Goal: Information Seeking & Learning: Find specific fact

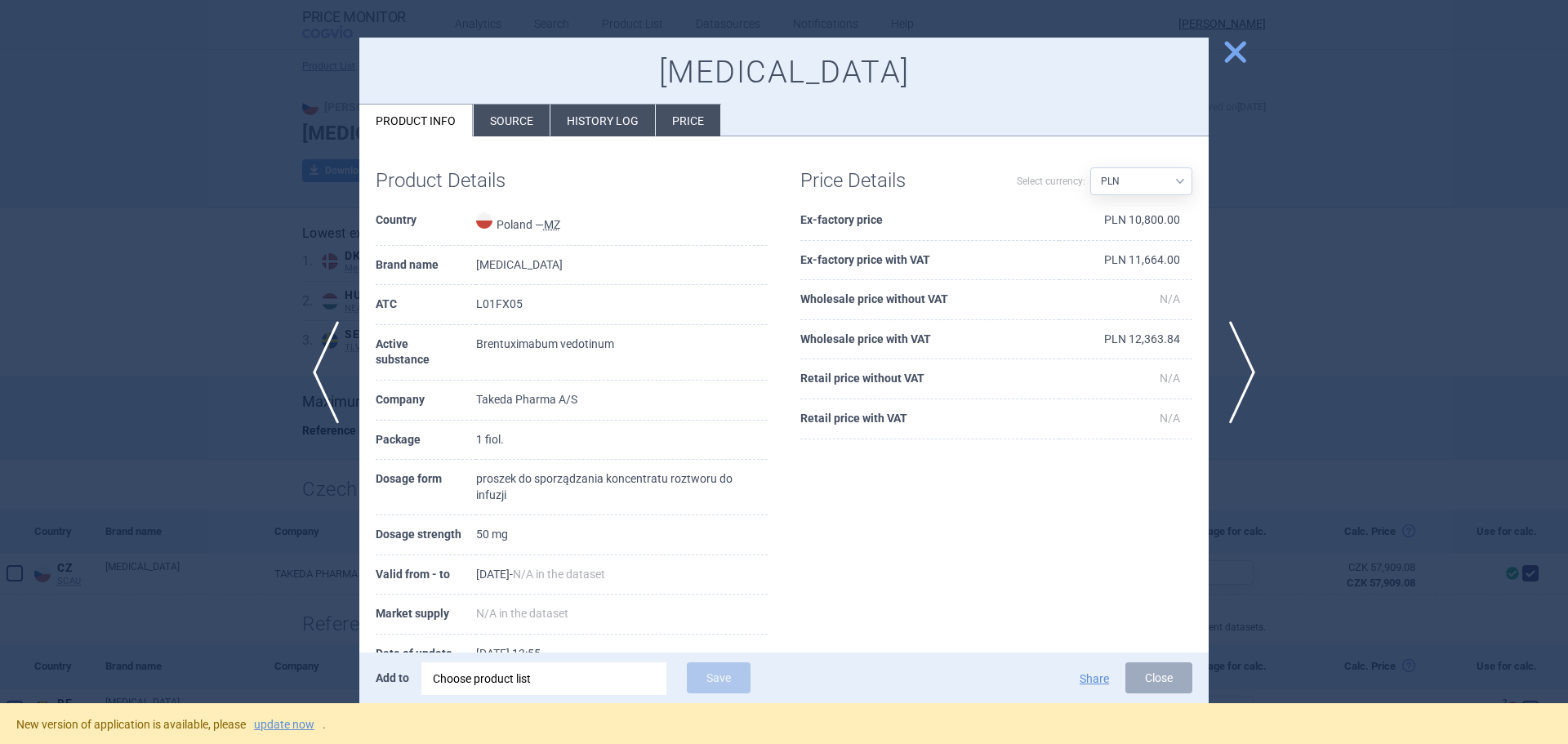
select select "PLN"
click at [270, 725] on link "update now" at bounding box center [284, 725] width 60 height 11
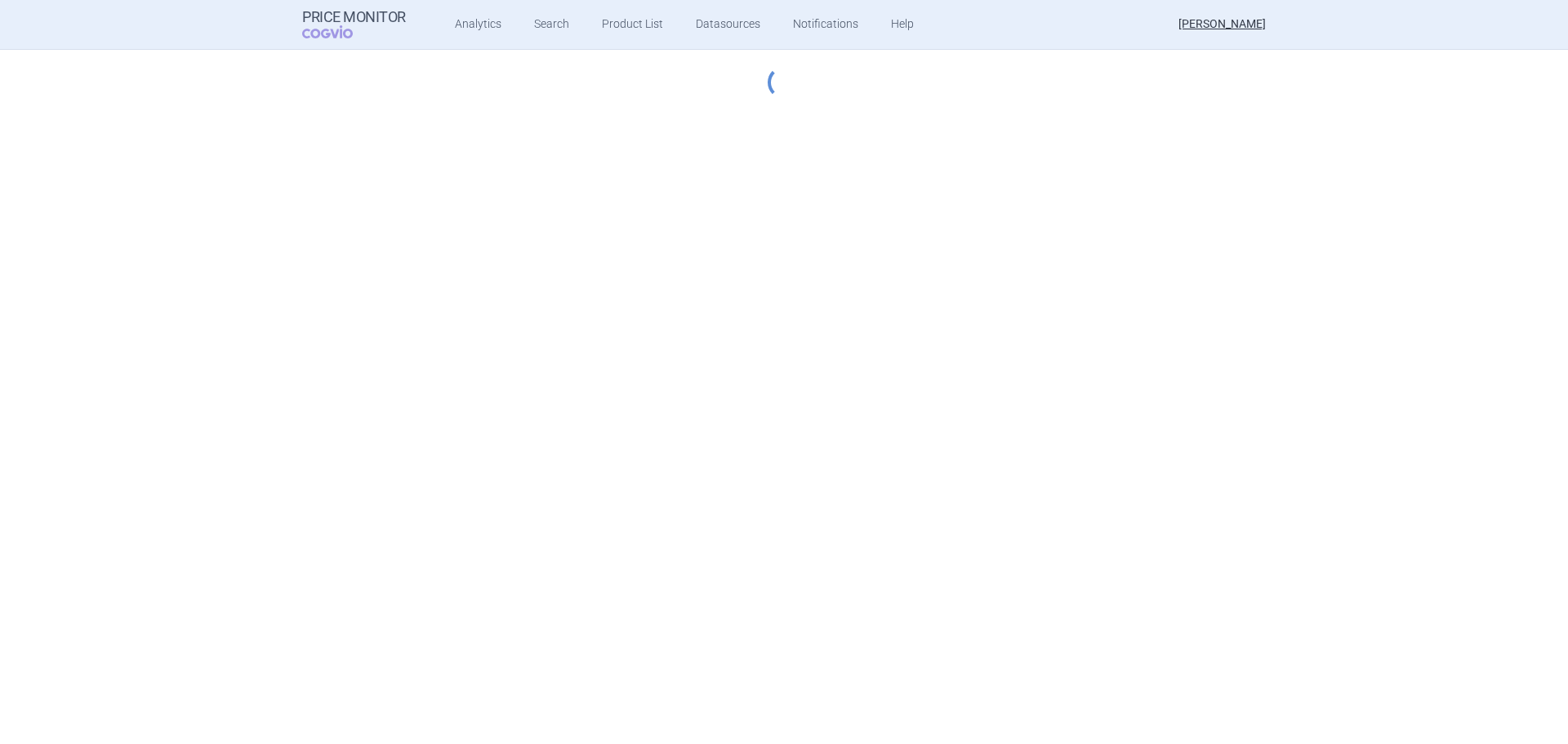
select select "PLN"
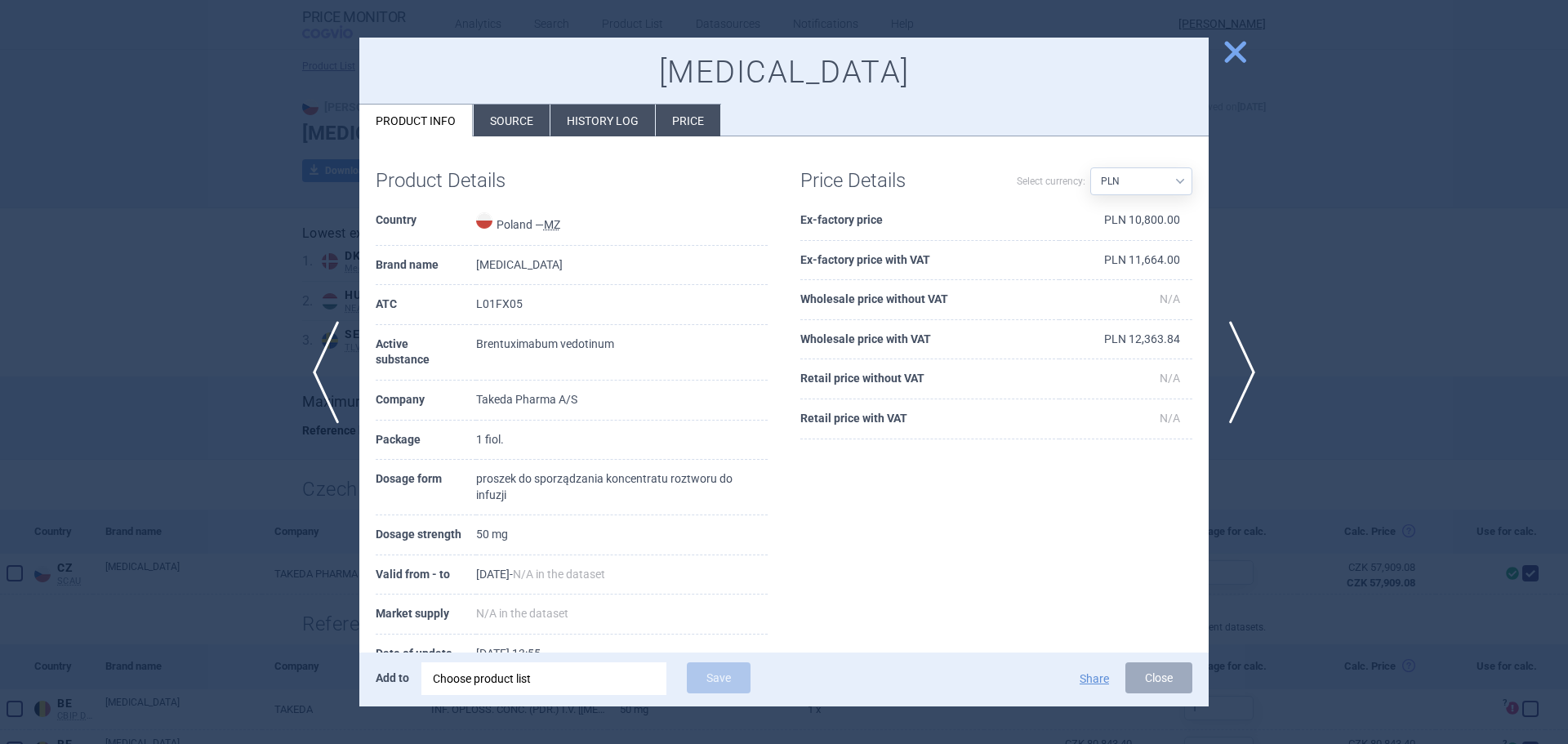
click at [182, 365] on div at bounding box center [784, 372] width 1568 height 744
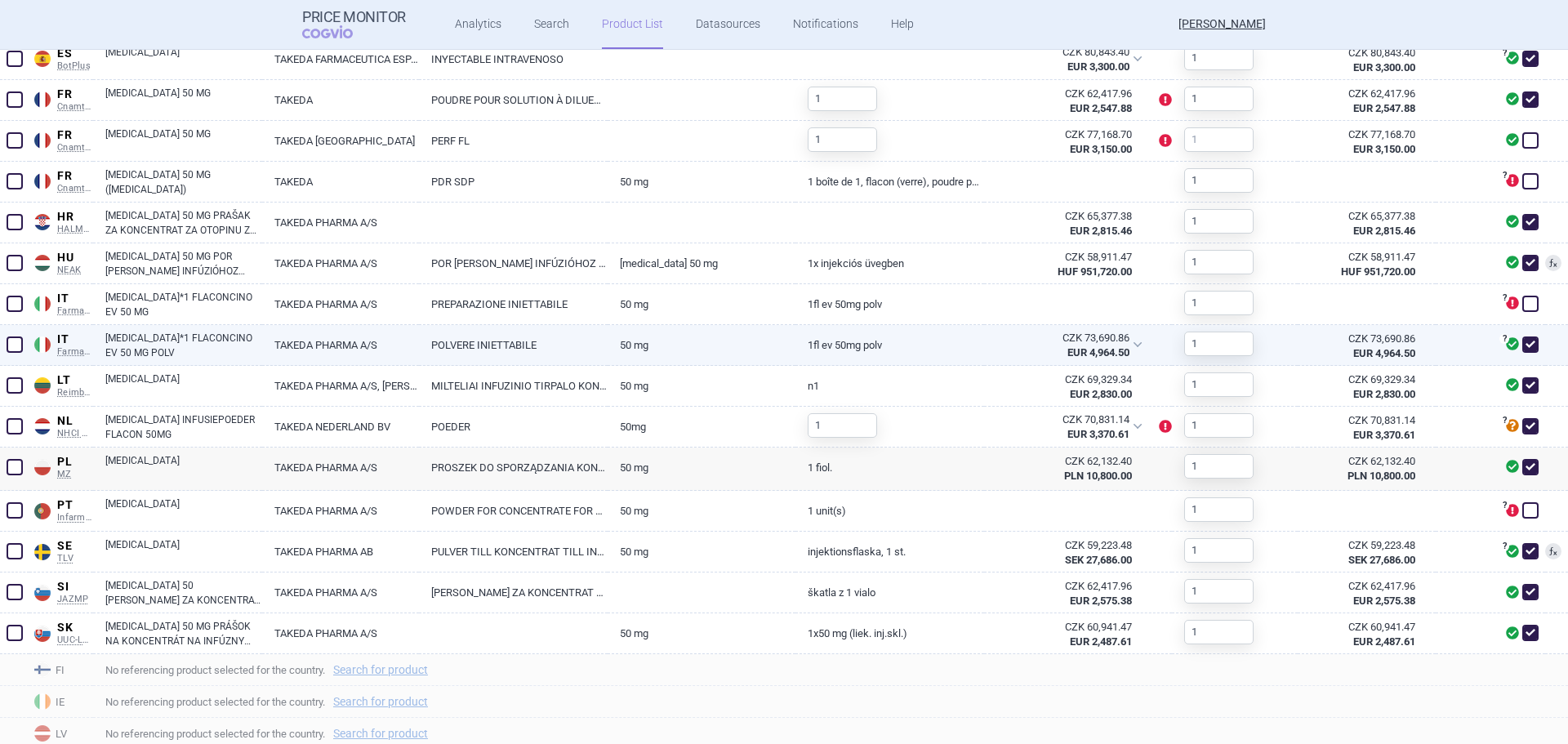
scroll to position [860, 0]
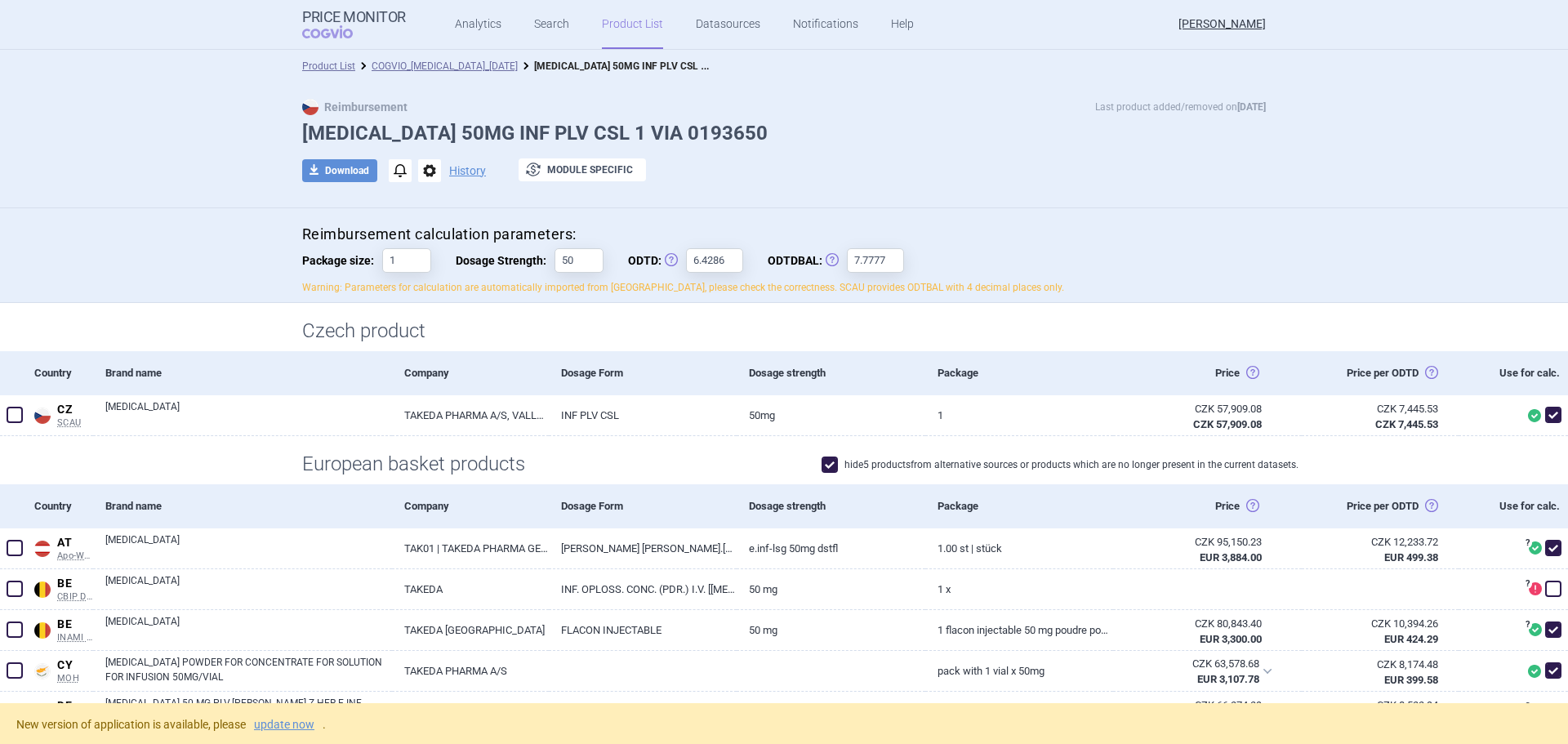
scroll to position [70, 0]
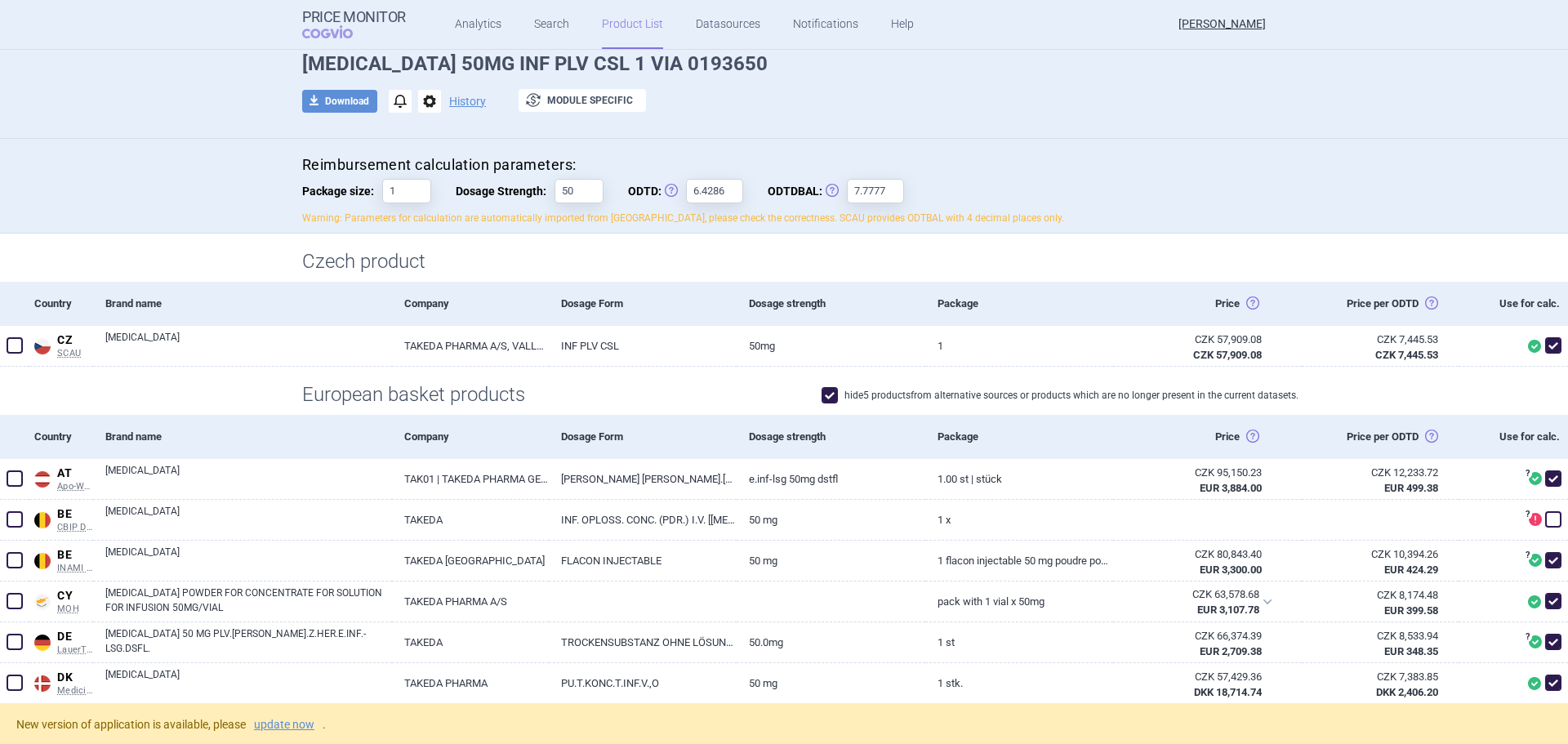
click at [610, 24] on link "Product List" at bounding box center [632, 24] width 61 height 49
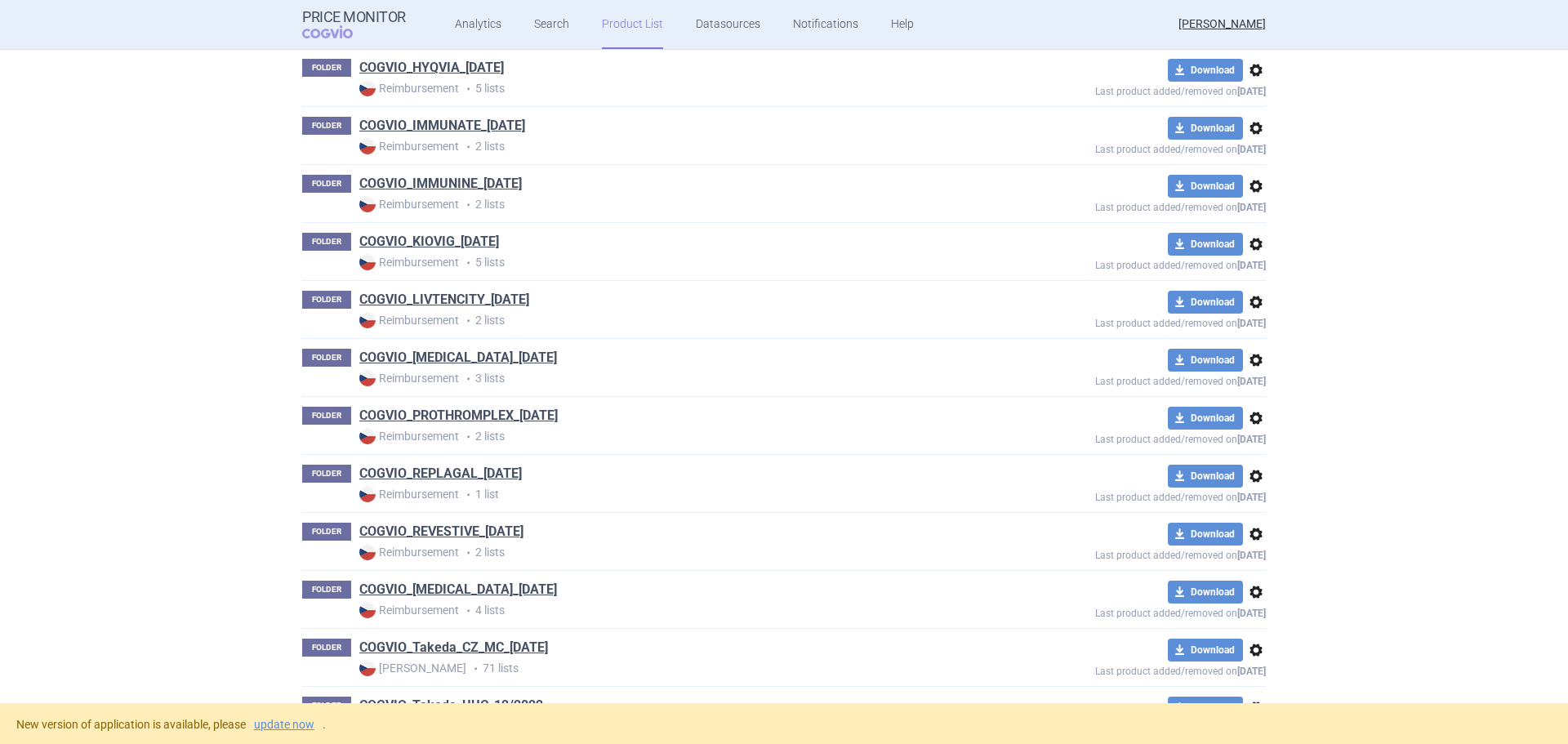
scroll to position [1671, 0]
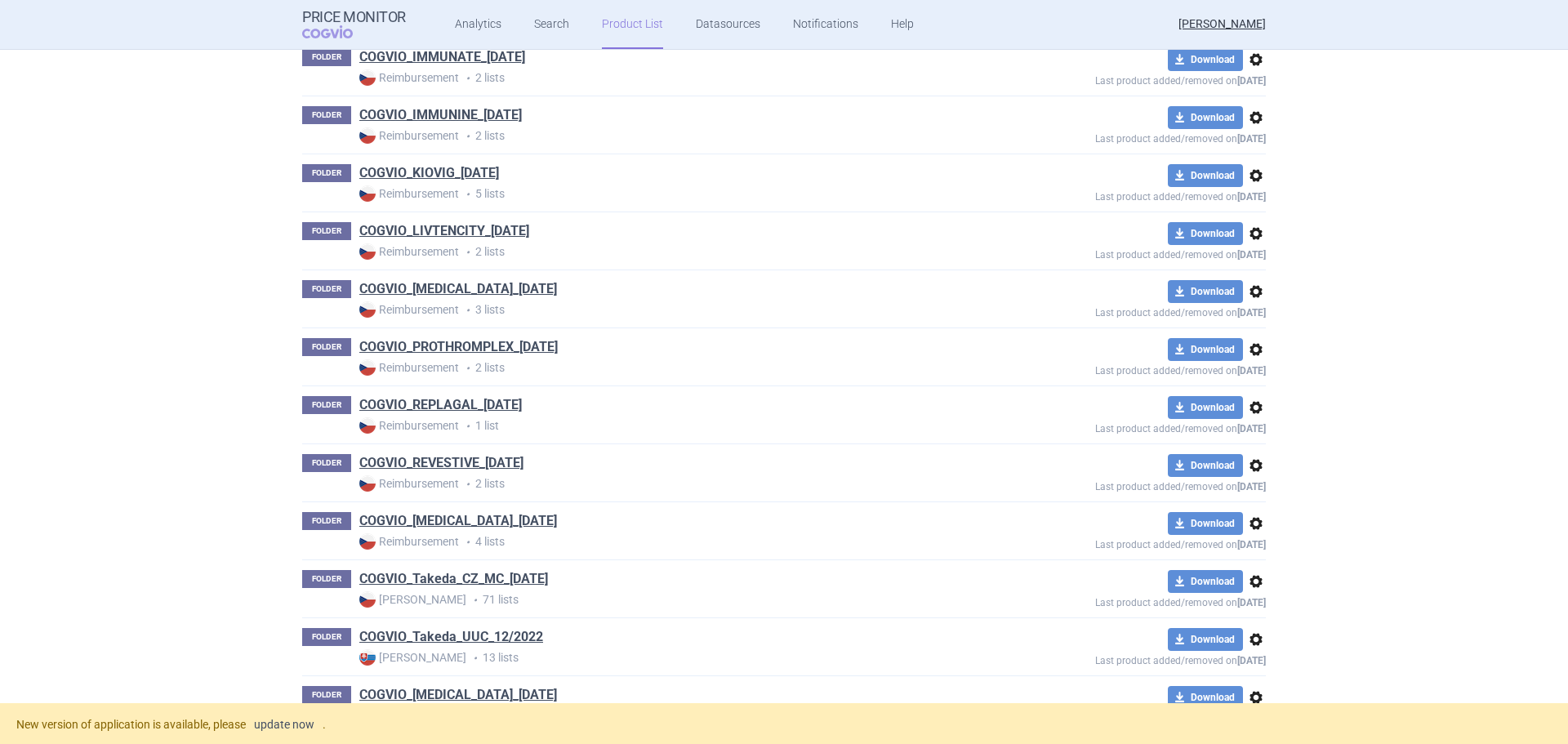
click at [314, 728] on link "update now" at bounding box center [284, 725] width 60 height 11
click at [267, 721] on link "update now" at bounding box center [284, 725] width 60 height 11
click at [304, 725] on link "update now" at bounding box center [284, 725] width 60 height 11
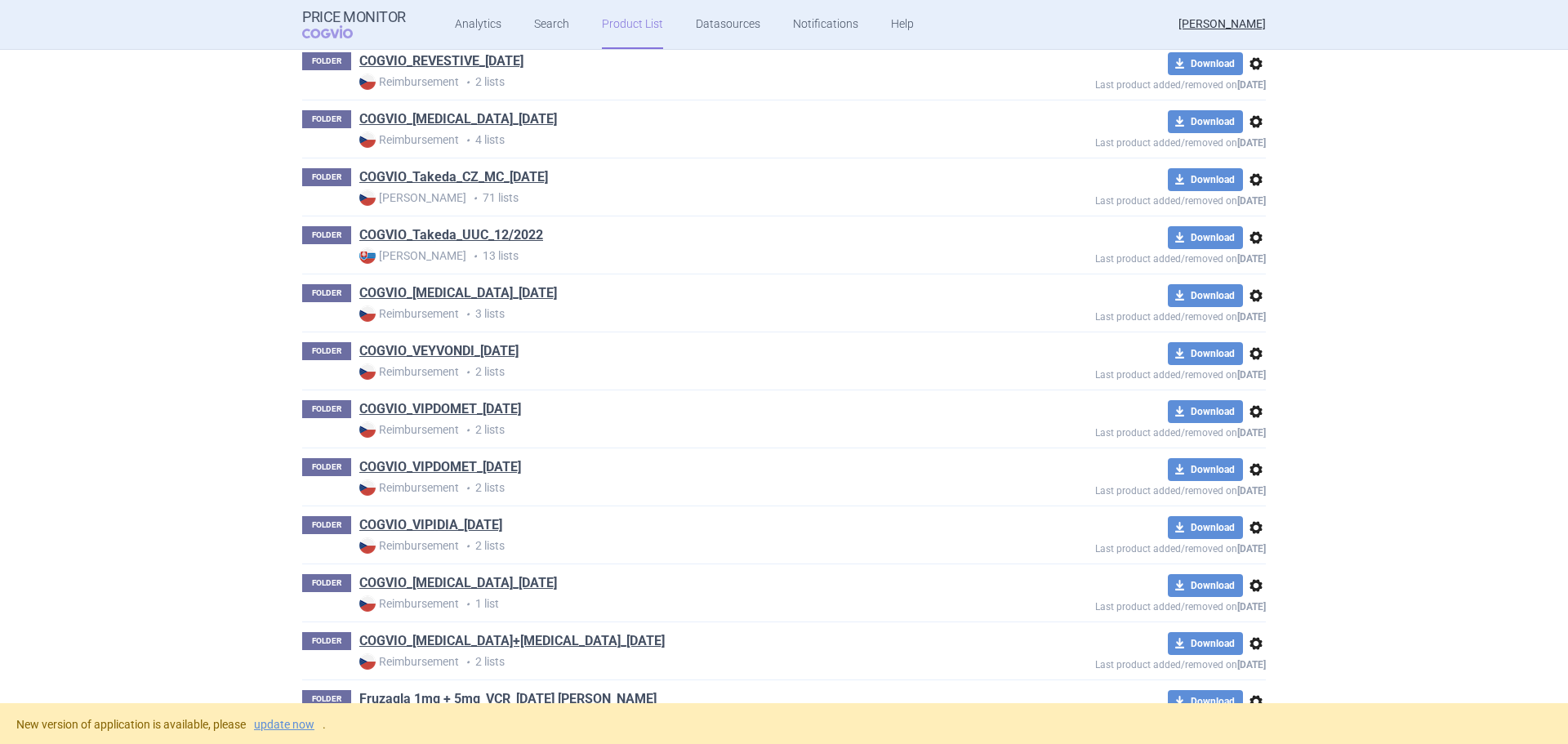
scroll to position [1991, 0]
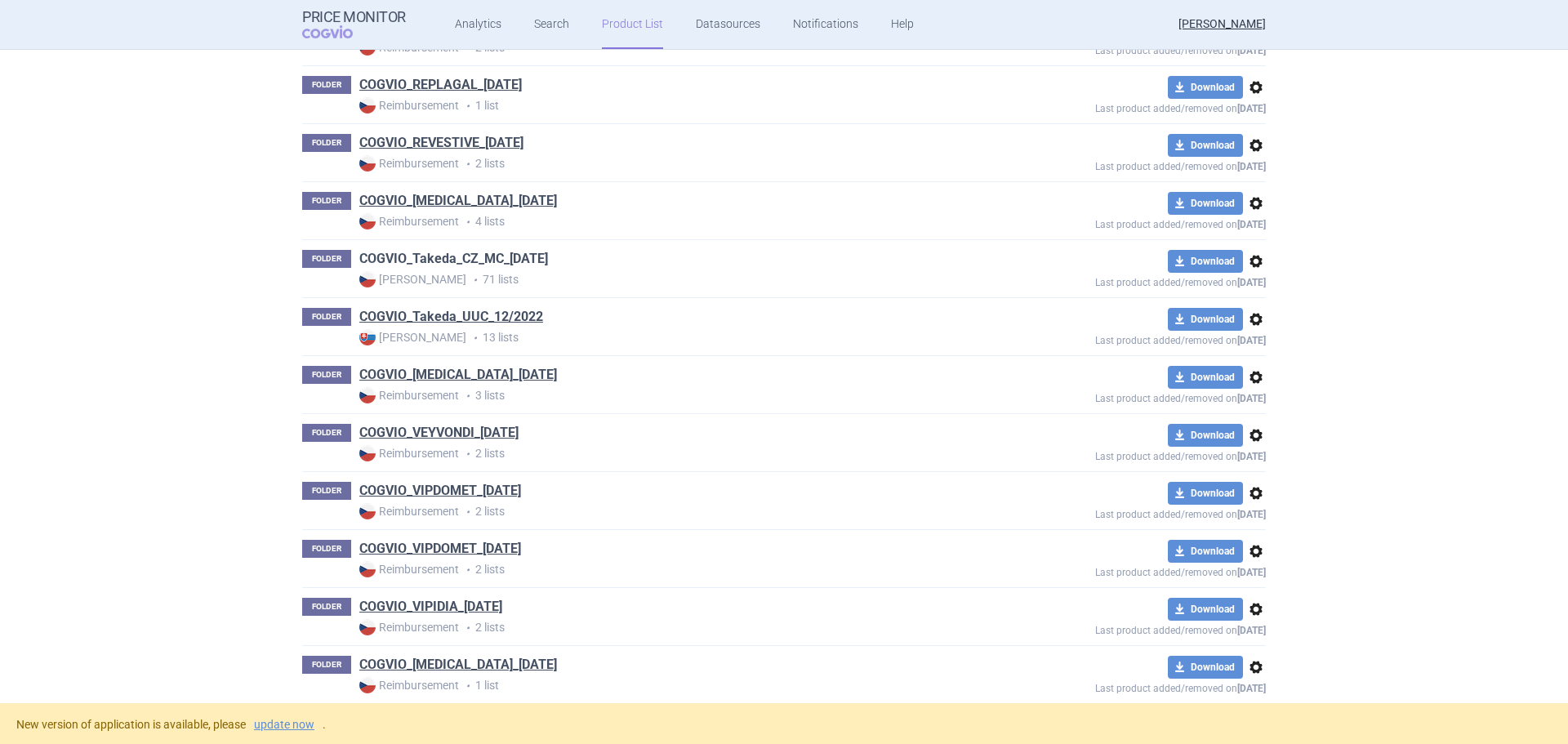
click at [534, 263] on link "COGVIO_Takeda_CZ_MC_09.10.2025" at bounding box center [453, 258] width 188 height 18
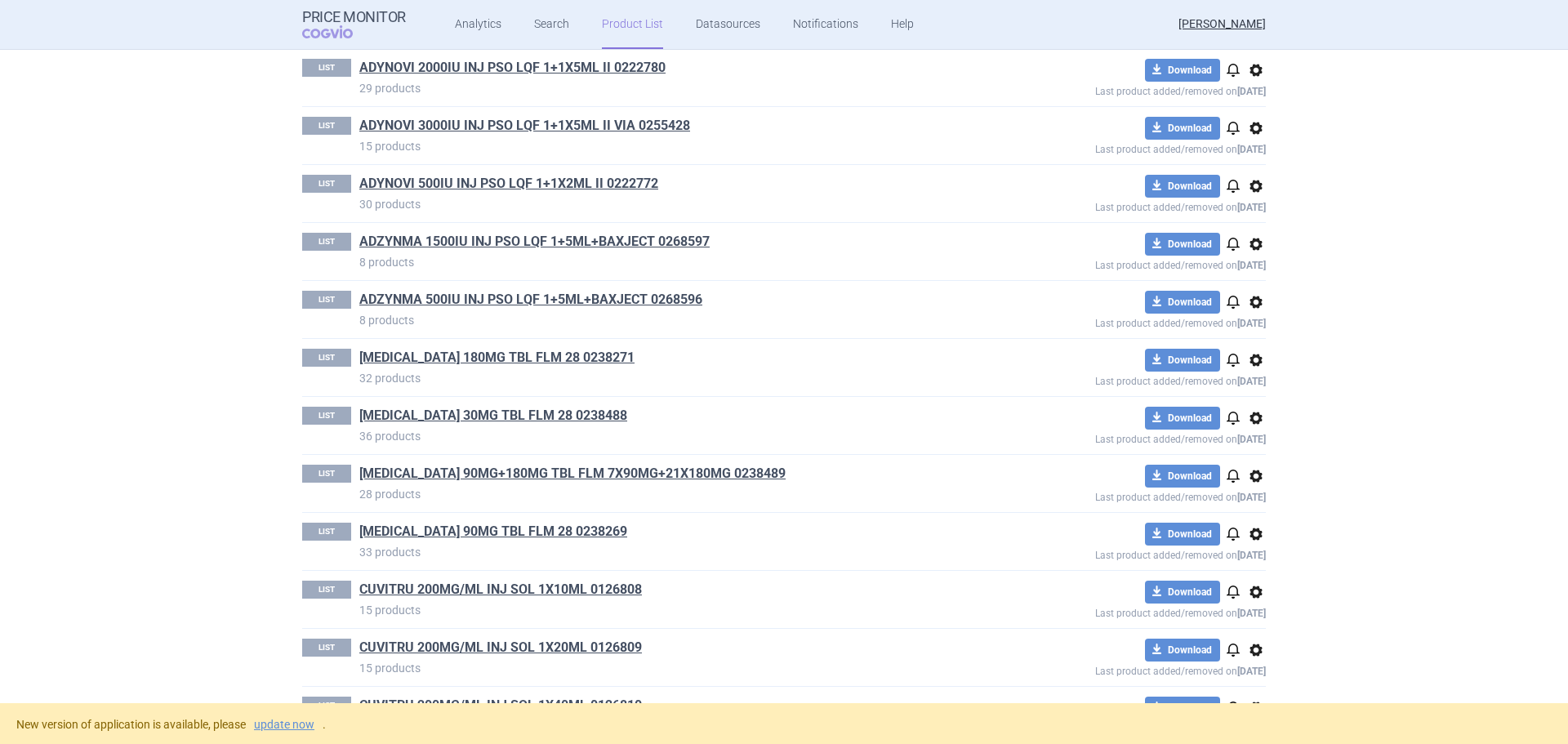
scroll to position [245, 0]
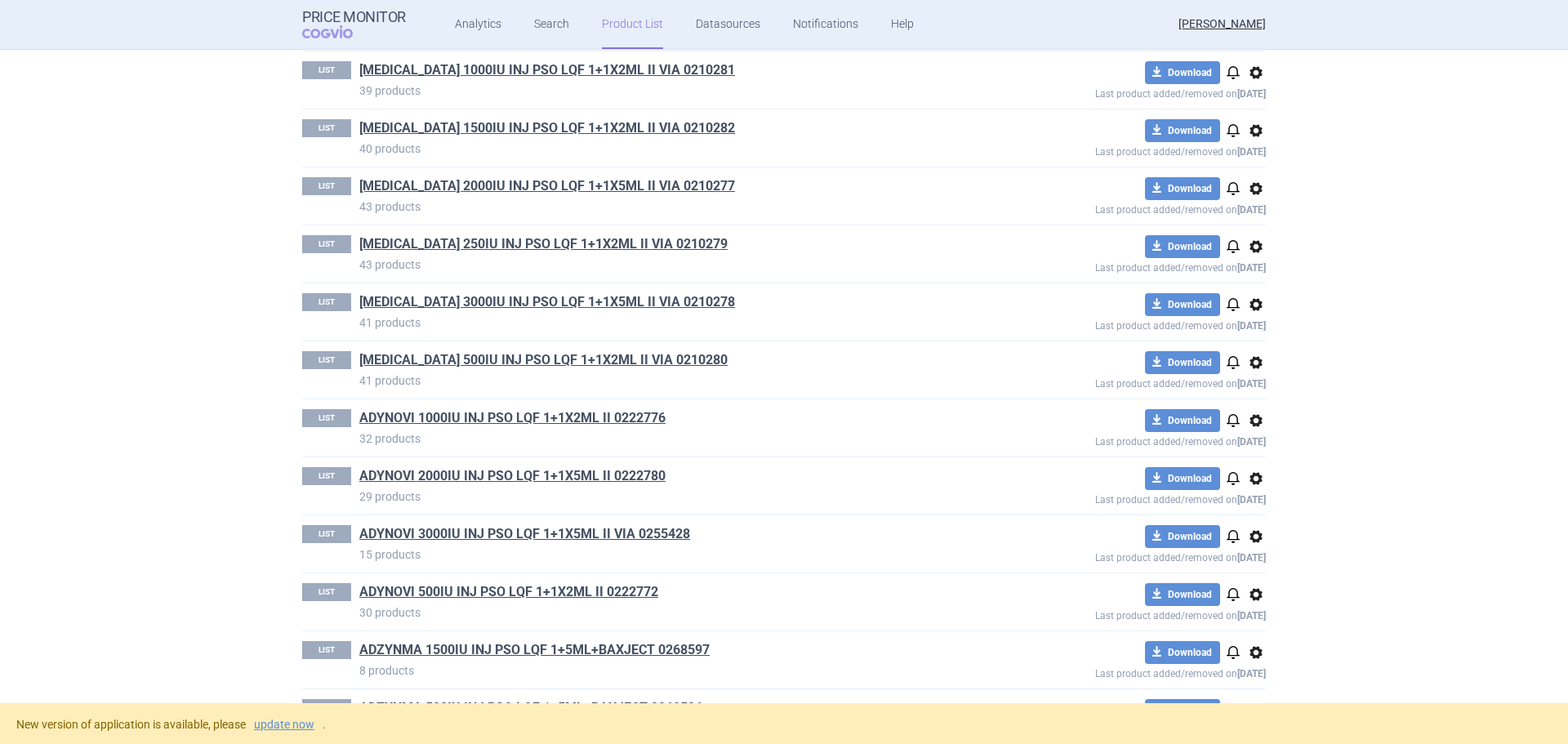
click at [610, 19] on link "Product List" at bounding box center [632, 24] width 61 height 49
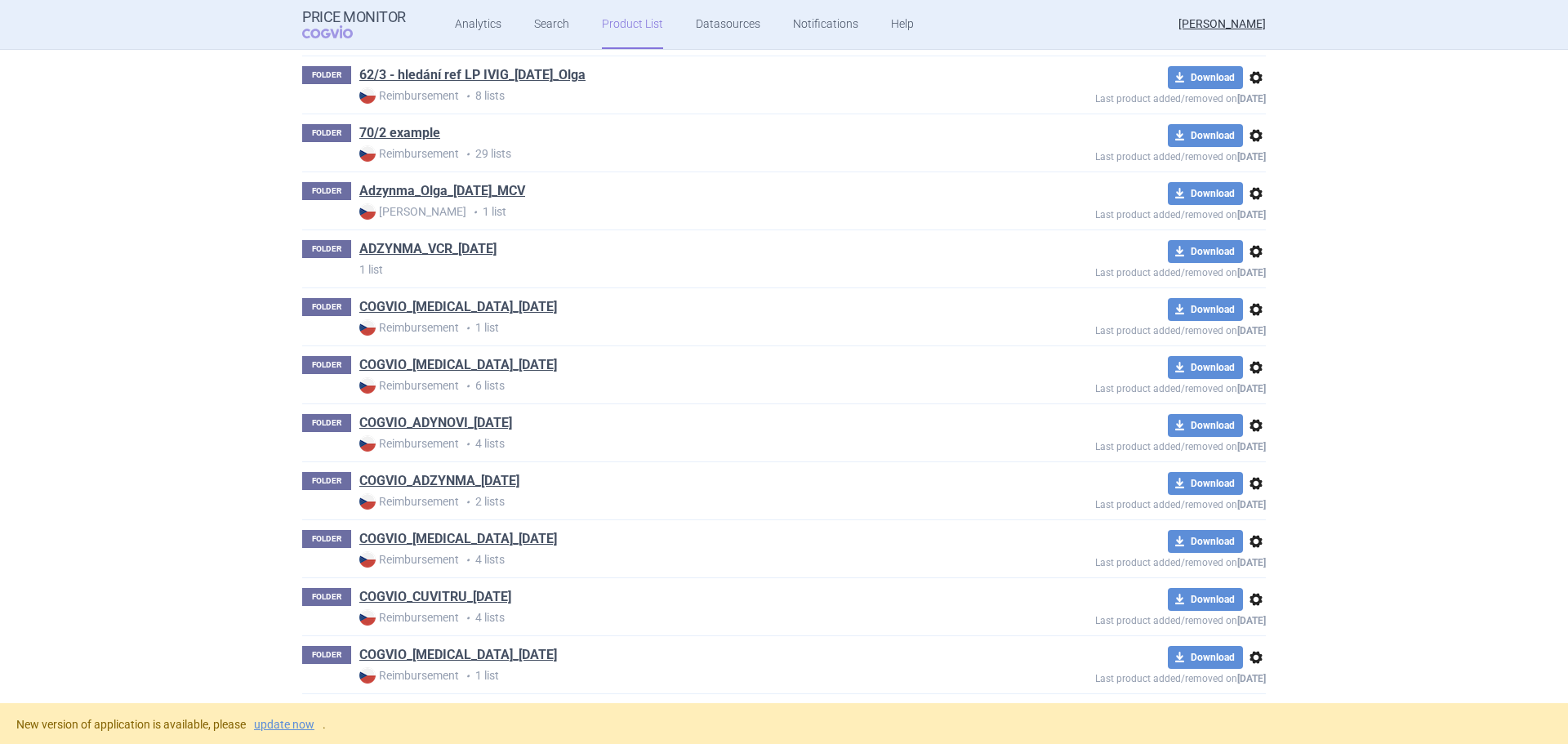
scroll to position [772, 0]
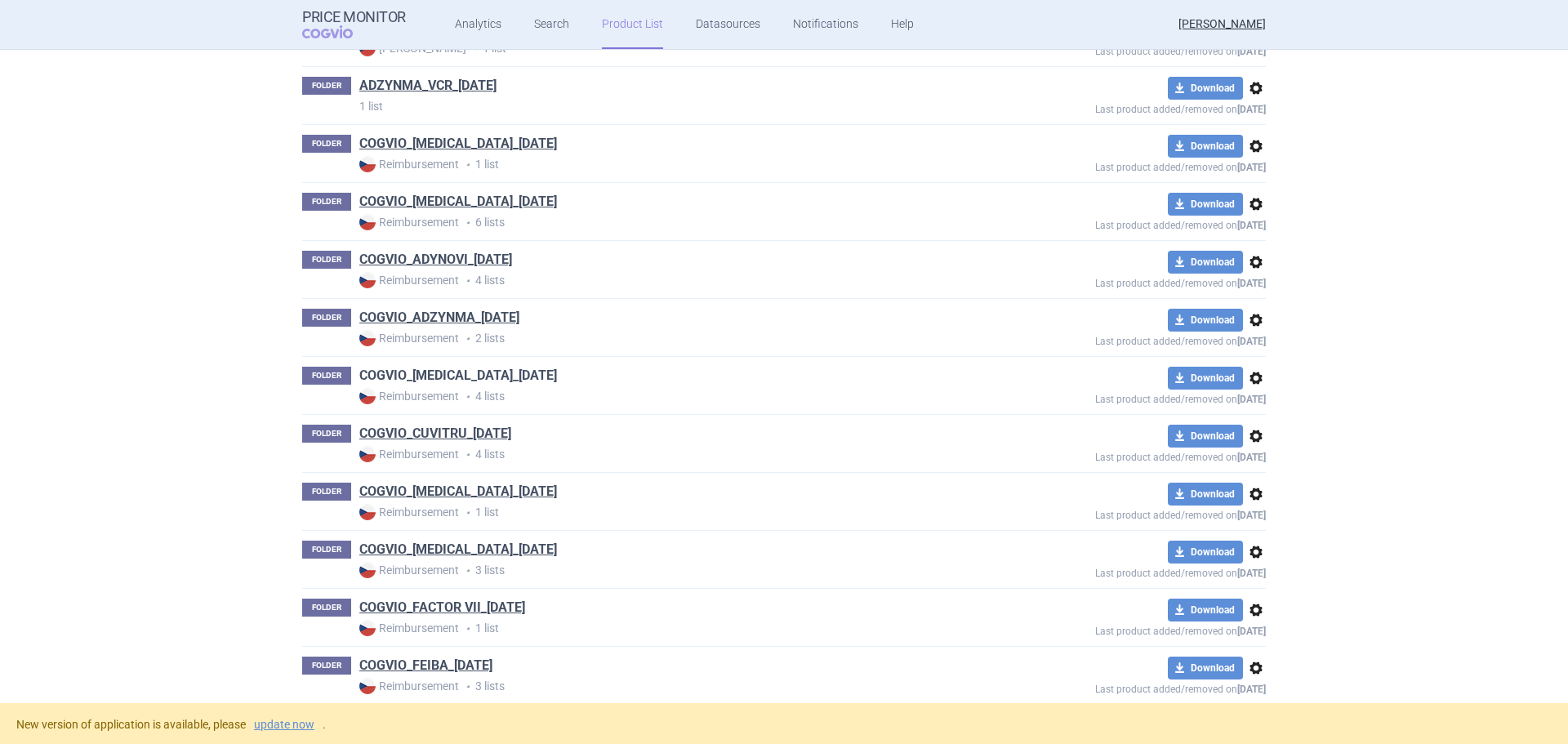
click at [391, 382] on link "COGVIO_ALUNBRIG_09.10.2025" at bounding box center [457, 375] width 198 height 18
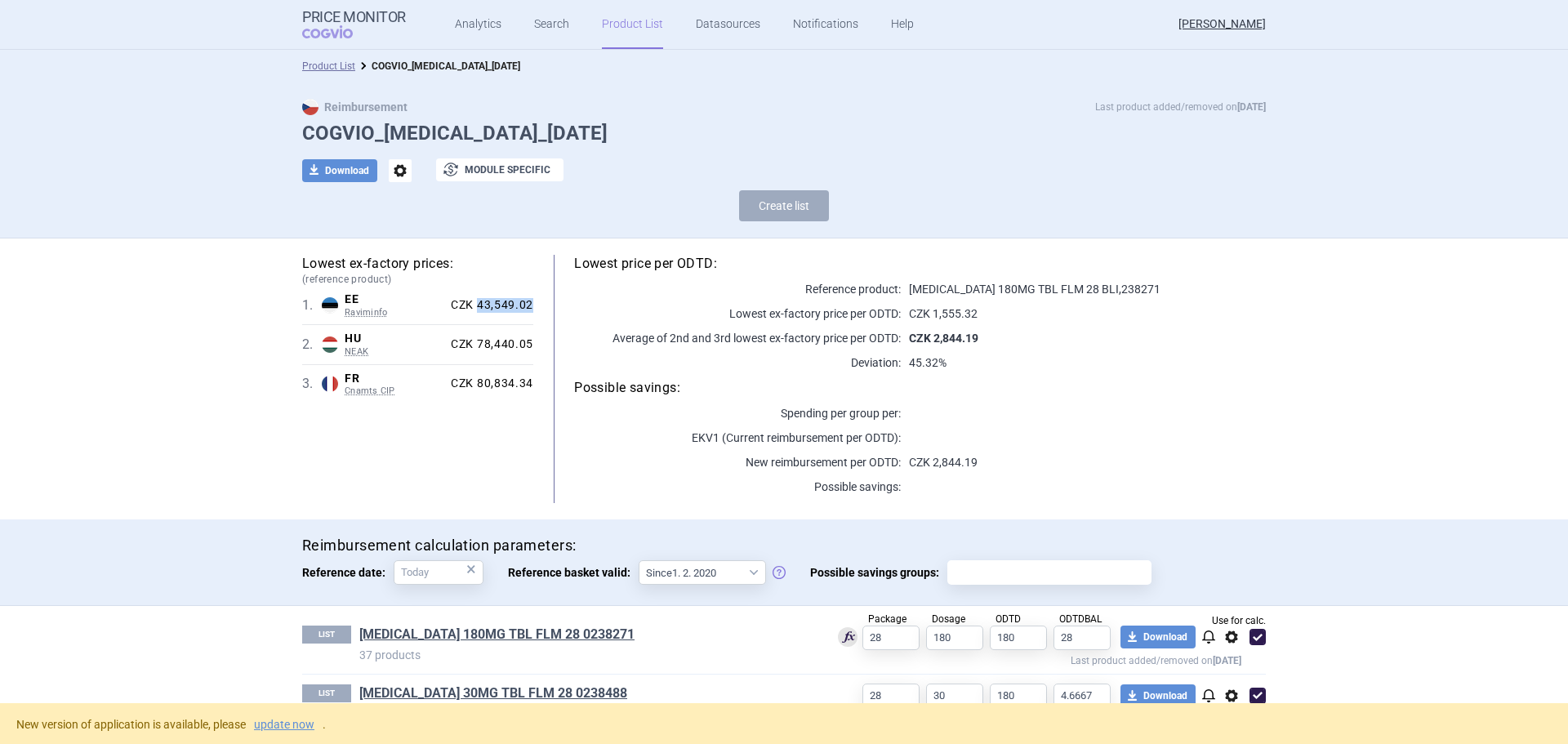
drag, startPoint x: 526, startPoint y: 309, endPoint x: 475, endPoint y: 308, distance: 51.0
click at [475, 308] on div "CZK 43,549.02" at bounding box center [489, 305] width 89 height 15
copy div "43,549.02"
click at [618, 17] on link "Product List" at bounding box center [632, 24] width 61 height 49
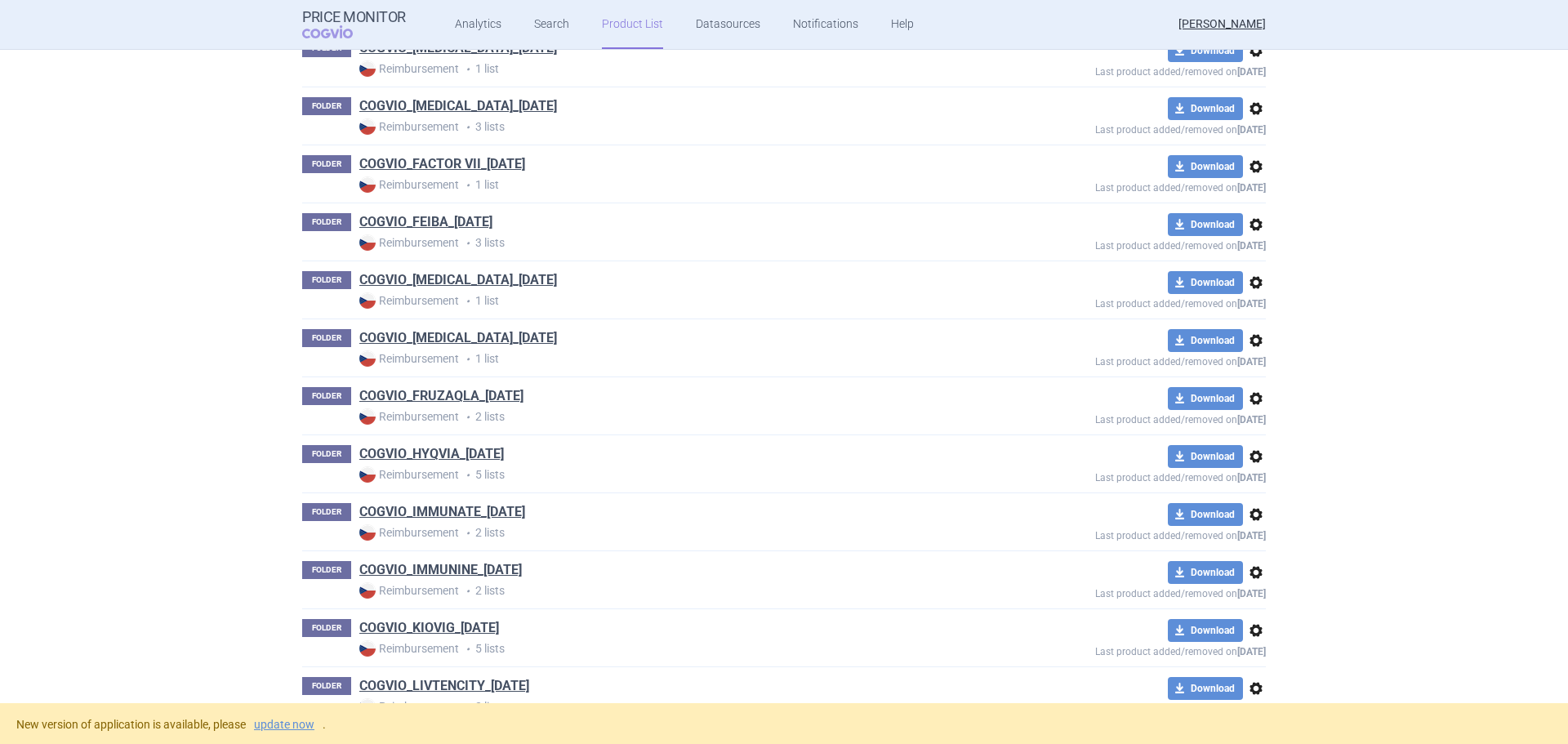
scroll to position [1589, 0]
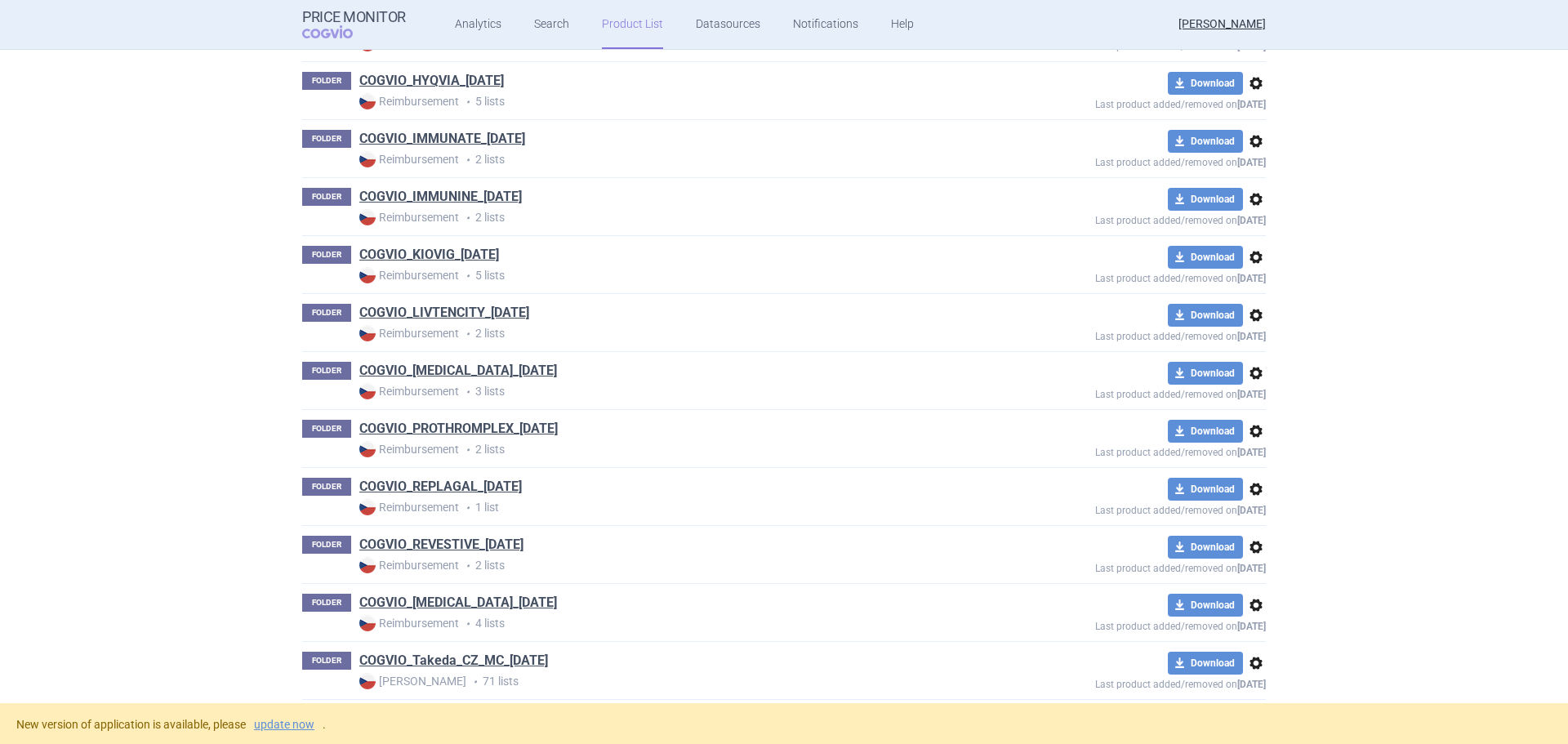
click at [276, 733] on div "New version of application is available, please update now ." at bounding box center [784, 724] width 1568 height 41
click at [273, 721] on link "update now" at bounding box center [284, 725] width 60 height 11
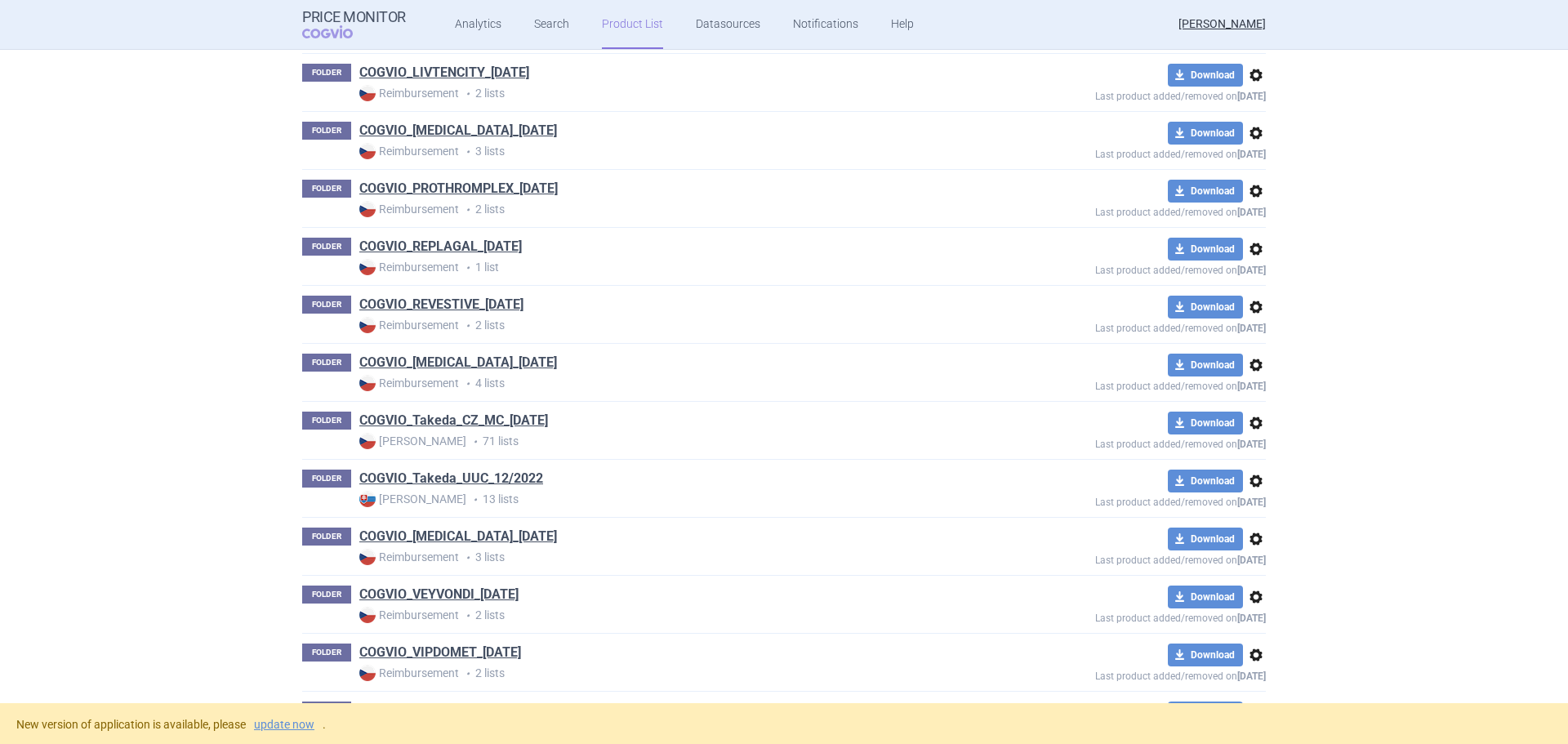
scroll to position [1834, 0]
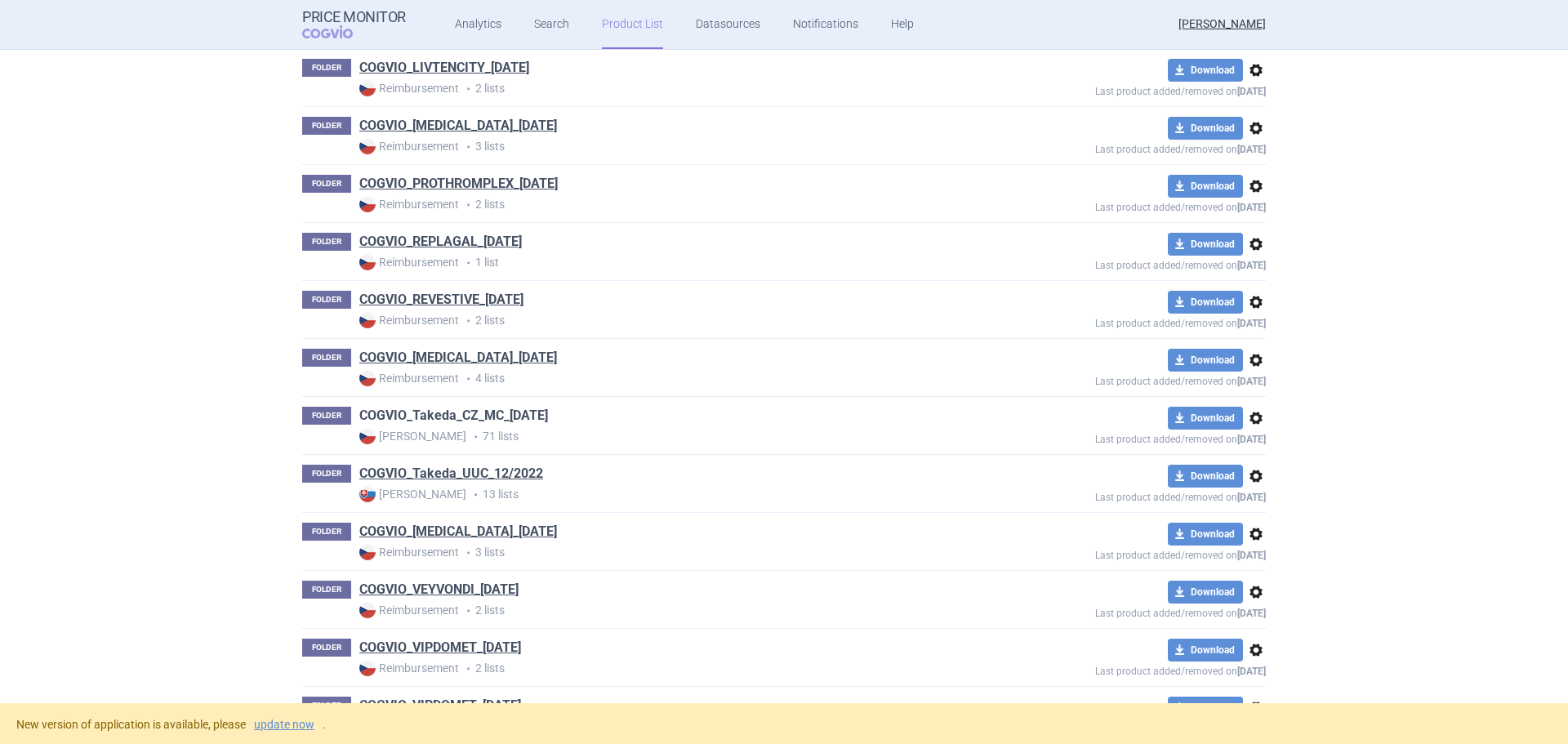
click at [478, 413] on link "COGVIO_Takeda_CZ_MC_09.10.2025" at bounding box center [453, 415] width 188 height 18
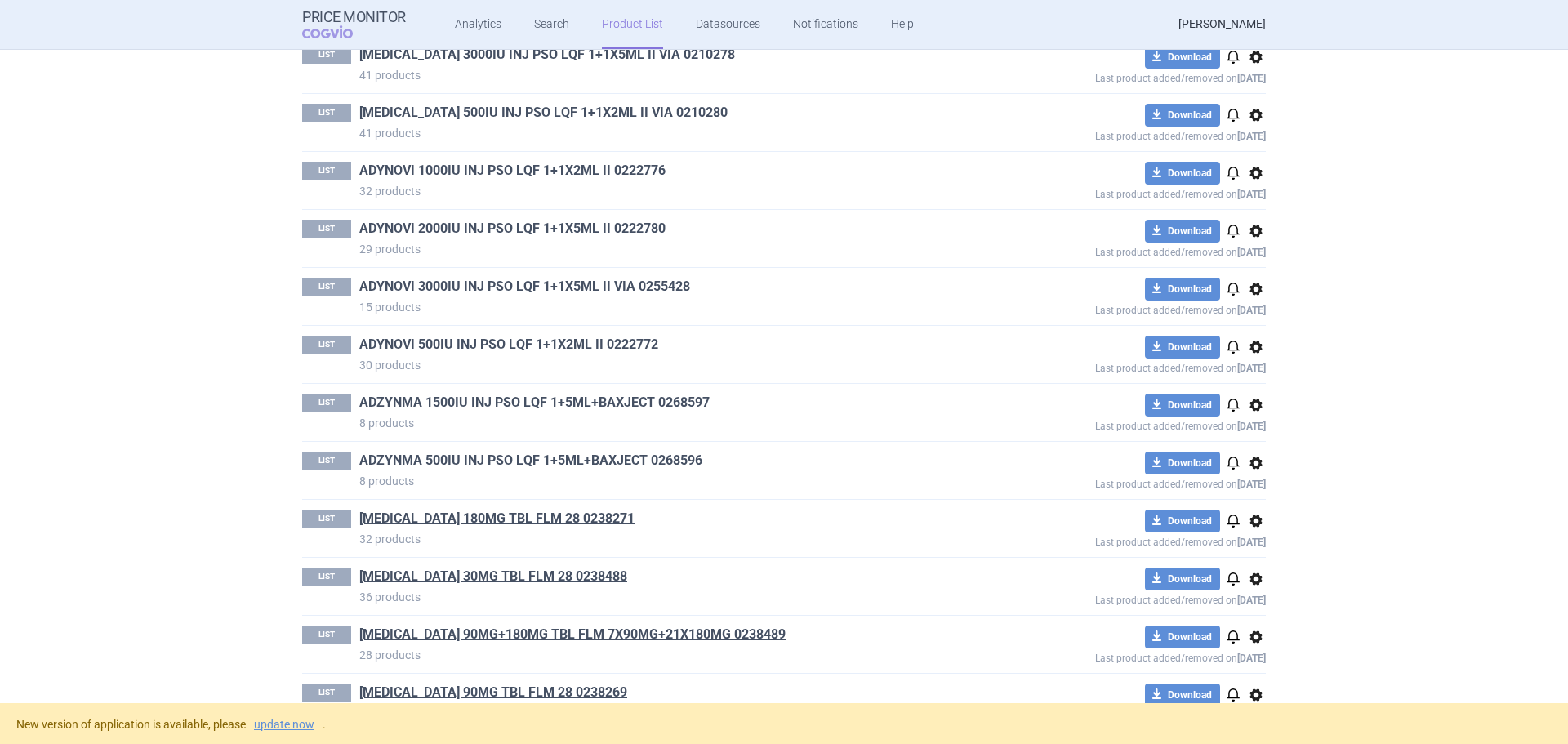
scroll to position [571, 0]
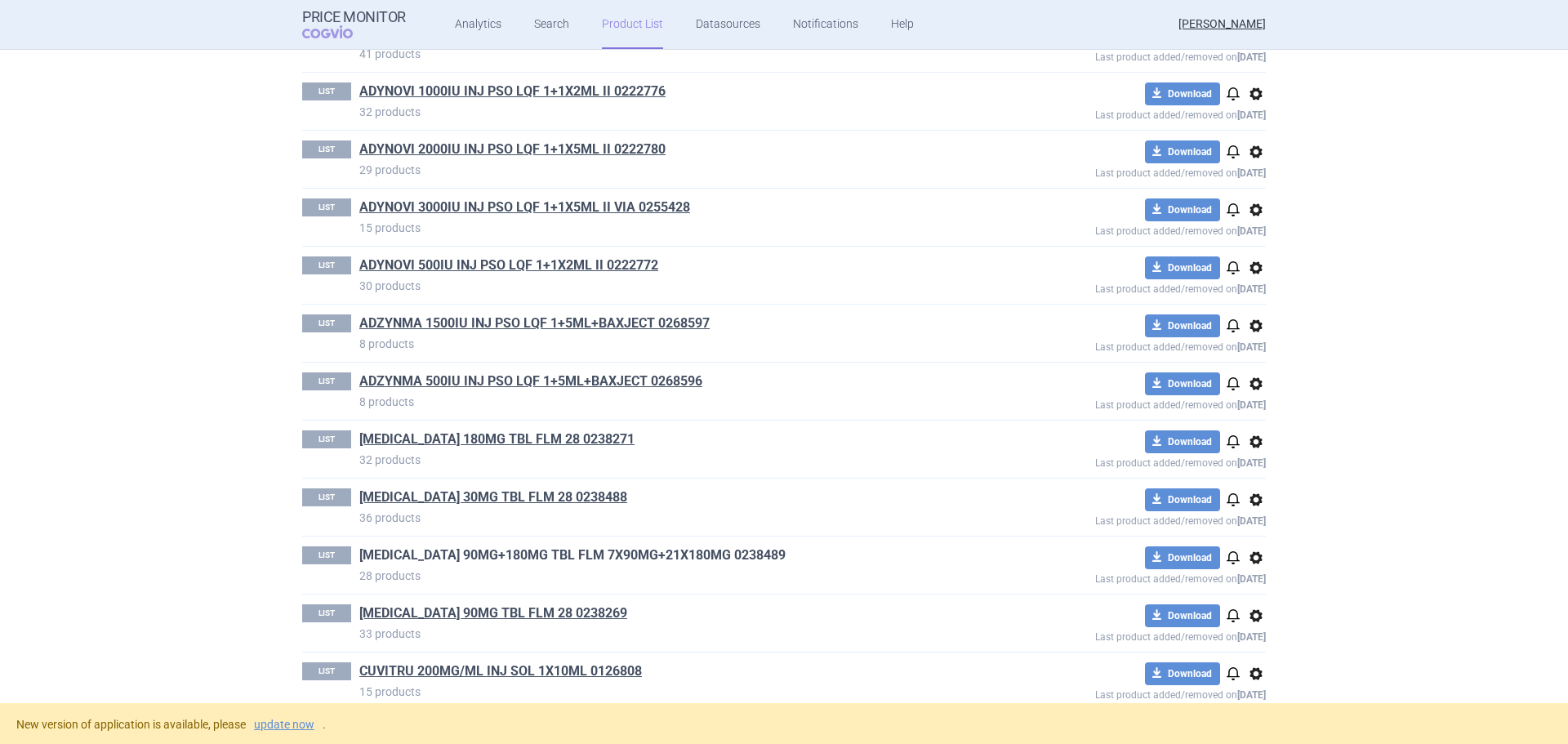
click at [551, 559] on link "ALUNBRIG 90MG+180MG TBL FLM 7X90MG+21X180MG 0238489" at bounding box center [572, 555] width 427 height 18
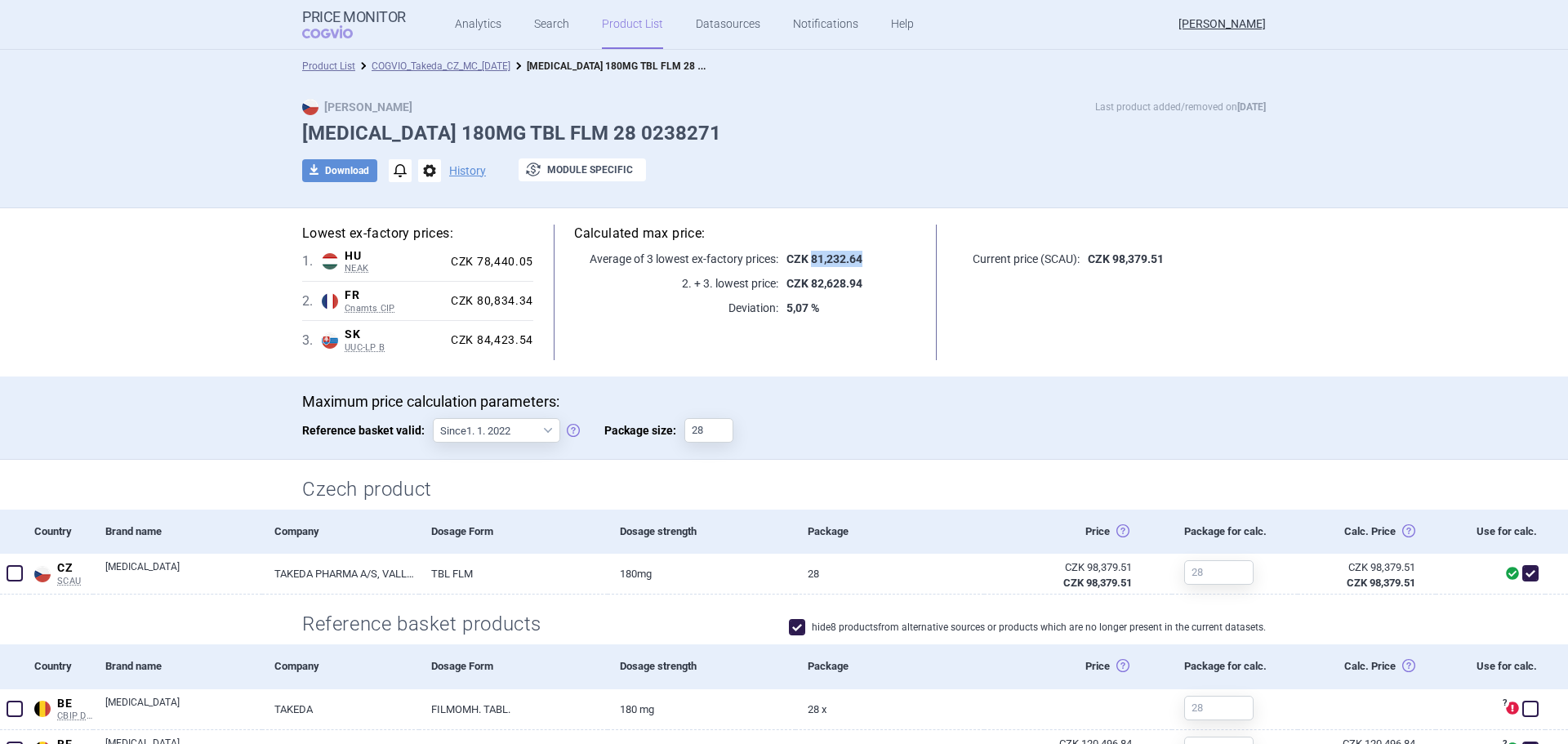
drag, startPoint x: 860, startPoint y: 259, endPoint x: 804, endPoint y: 258, distance: 56.0
click at [804, 258] on p "CZK 81,232.64" at bounding box center [847, 259] width 138 height 17
copy strong "81,232.64"
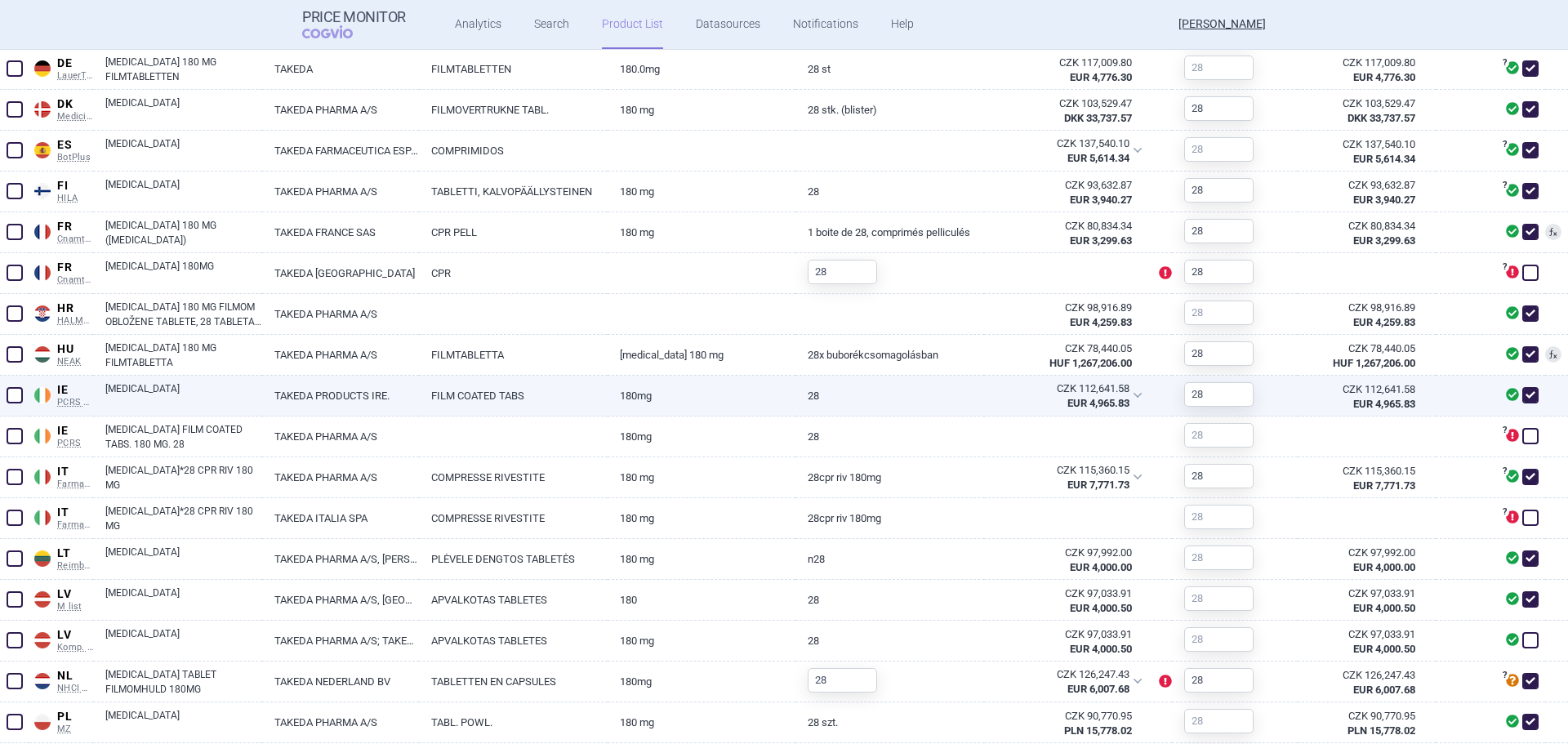
scroll to position [735, 0]
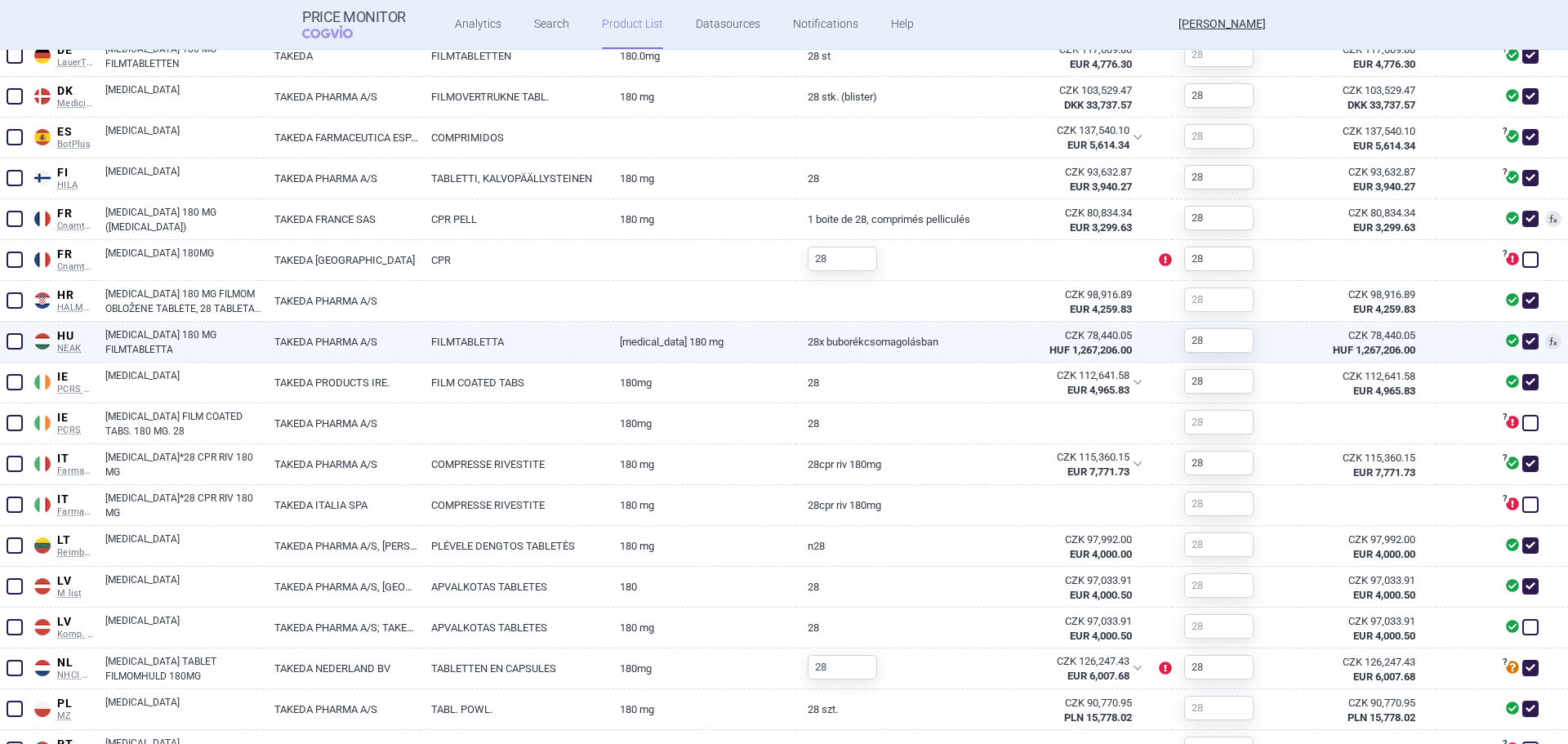
click at [131, 345] on link "ALUNBRIG 180 MG FILMTABLETTA" at bounding box center [184, 342] width 157 height 30
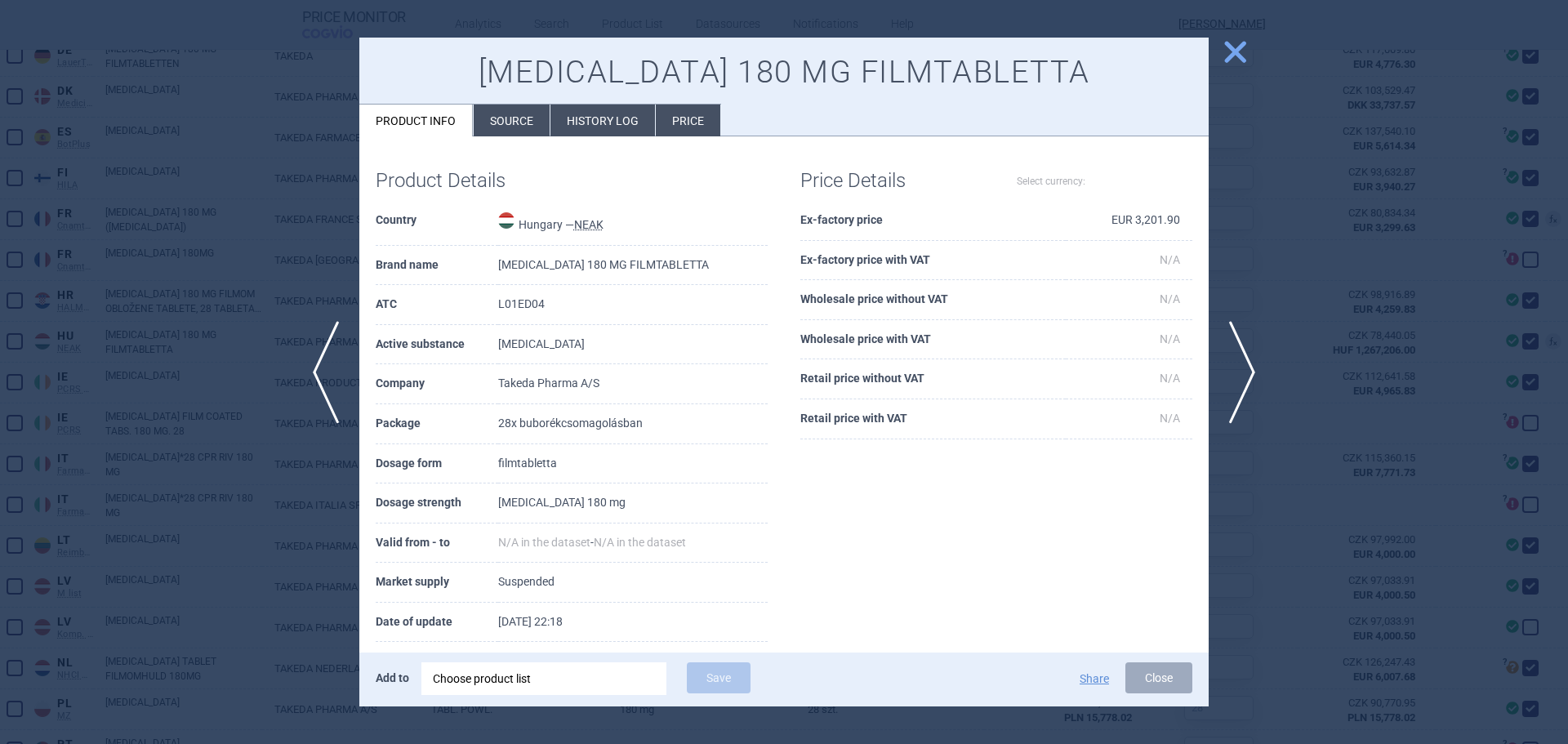
select select "EUR"
click at [600, 122] on li "History log" at bounding box center [602, 121] width 105 height 32
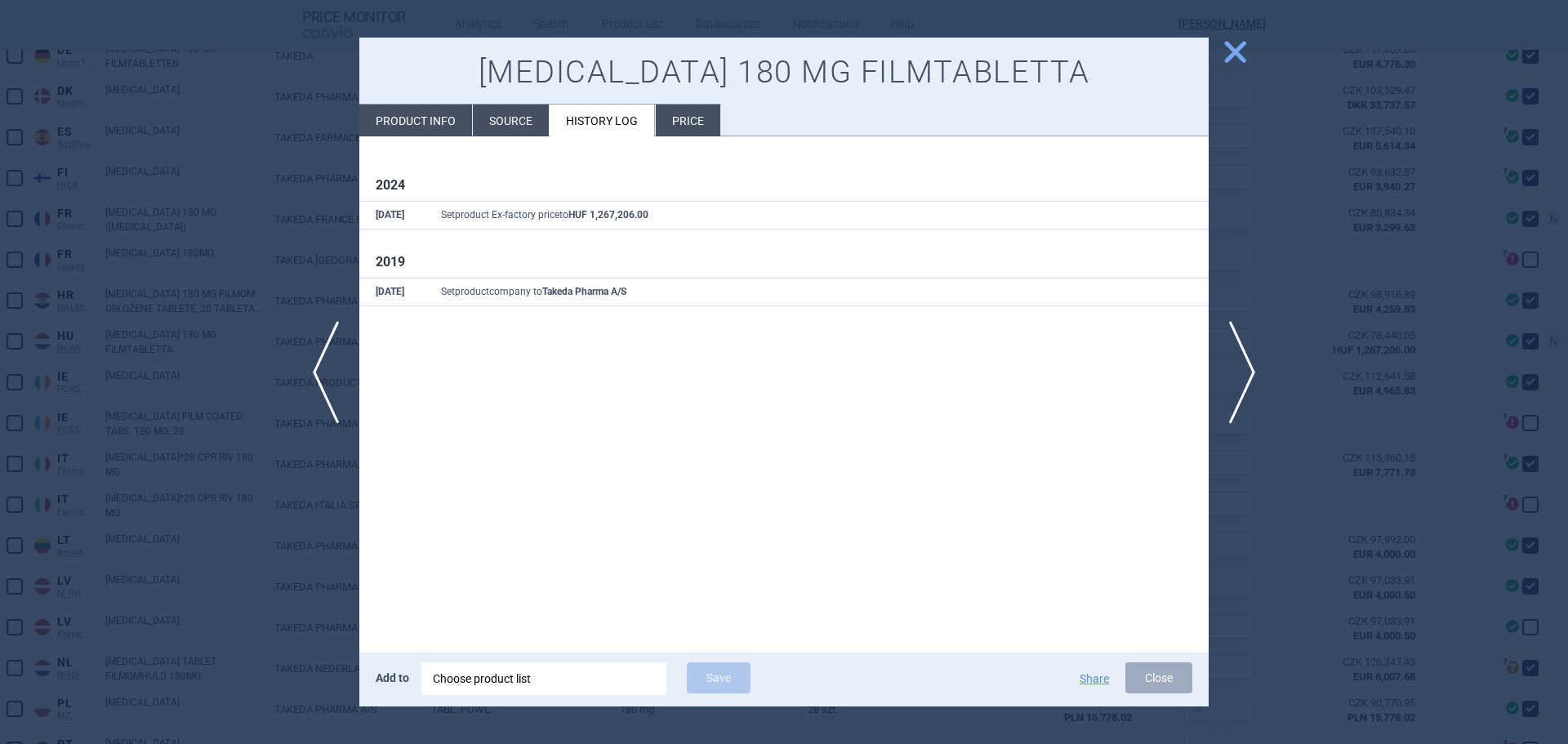
click at [128, 379] on div at bounding box center [784, 372] width 1568 height 744
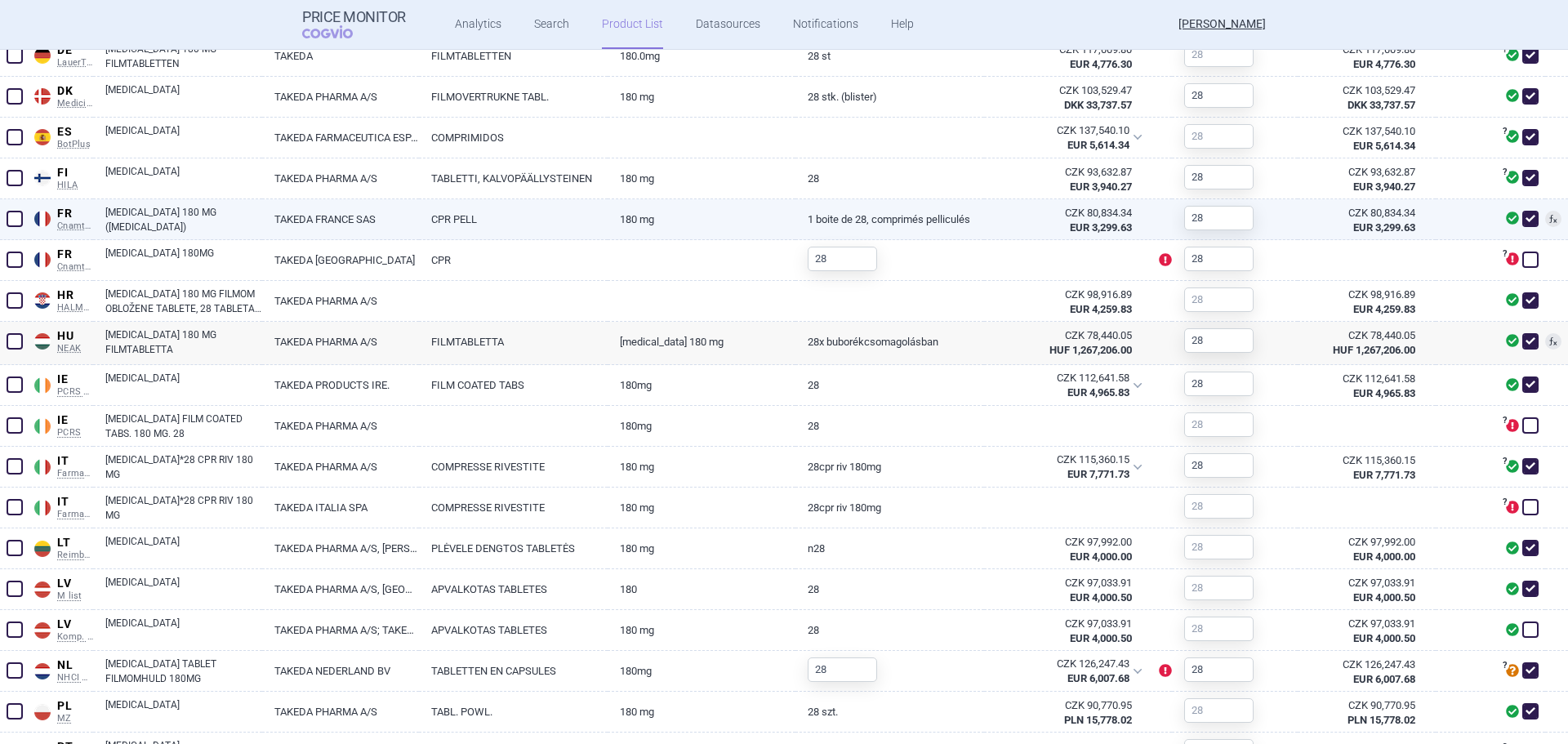
click at [181, 214] on link "ALUNBRIG 180 MG (BRIGATINIB)" at bounding box center [184, 220] width 157 height 30
select select "EUR"
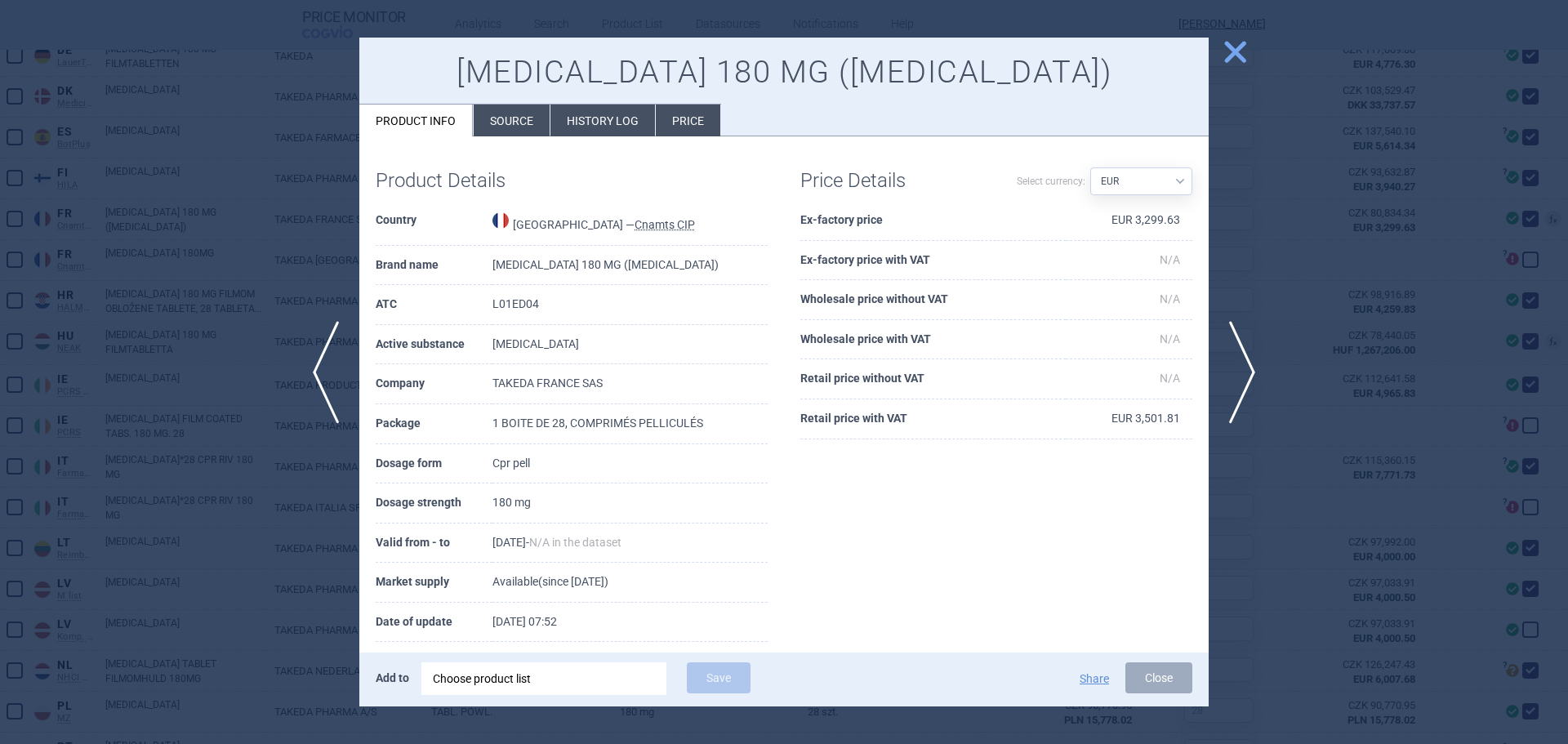
click at [618, 113] on li "History log" at bounding box center [602, 121] width 105 height 32
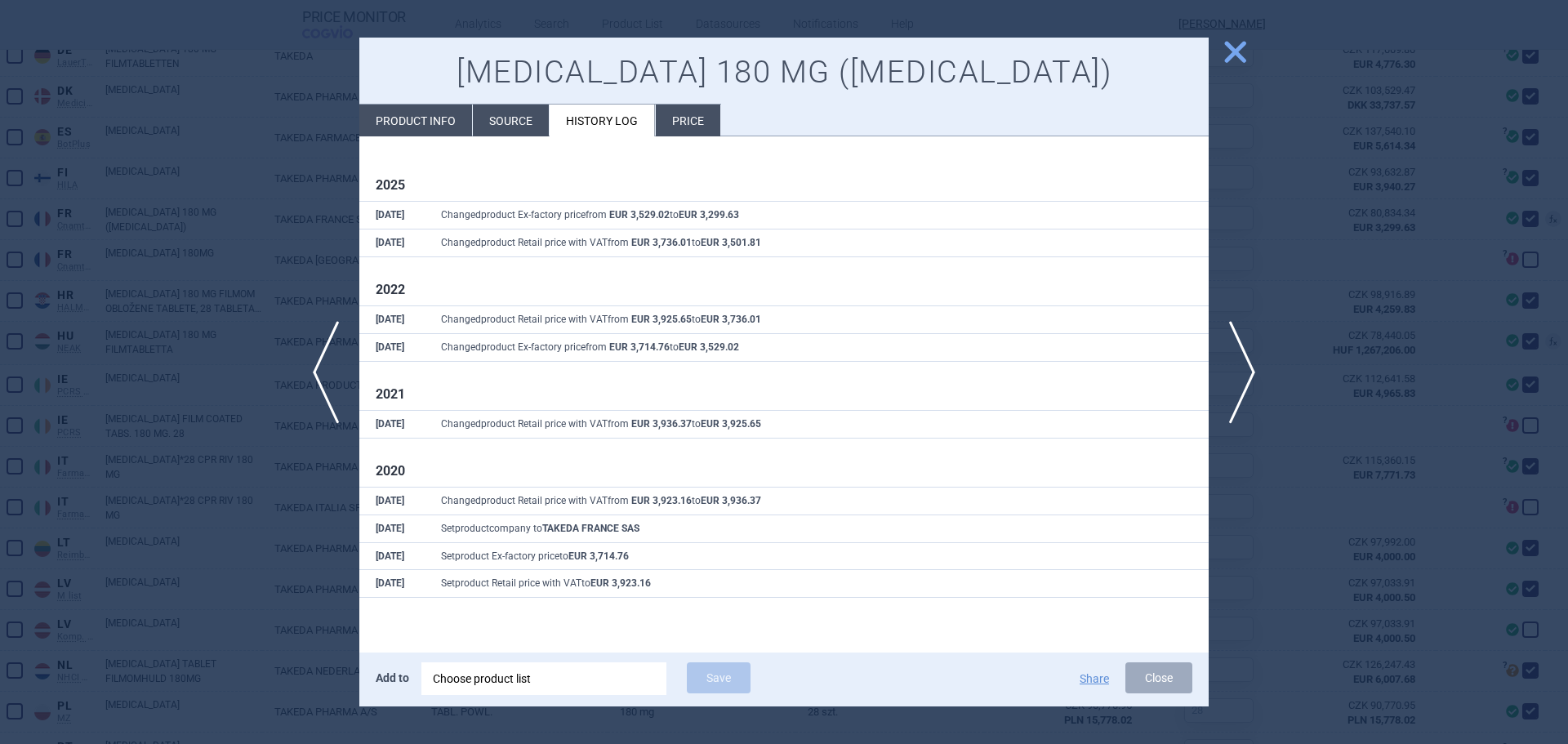
click at [178, 447] on div at bounding box center [784, 372] width 1568 height 744
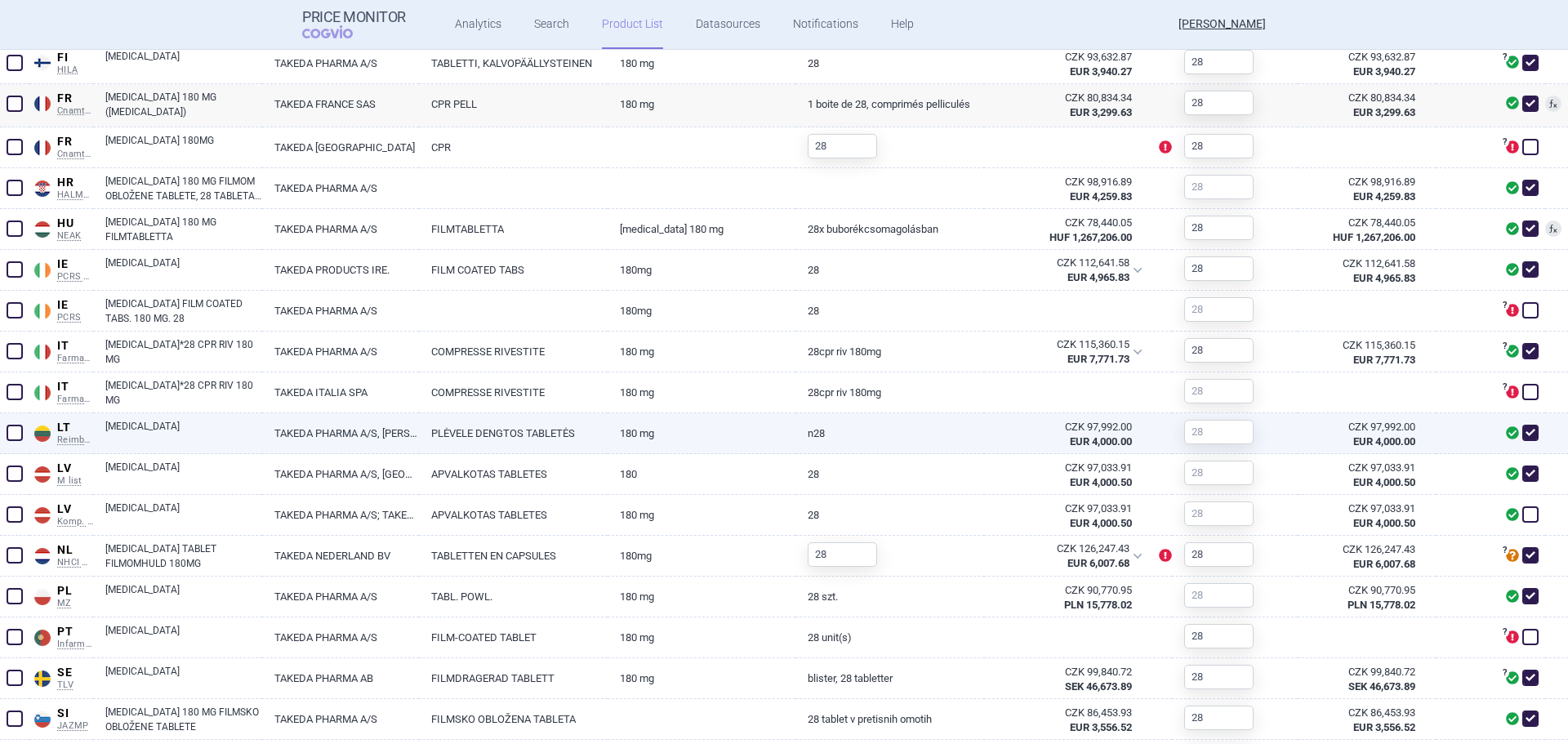
scroll to position [928, 0]
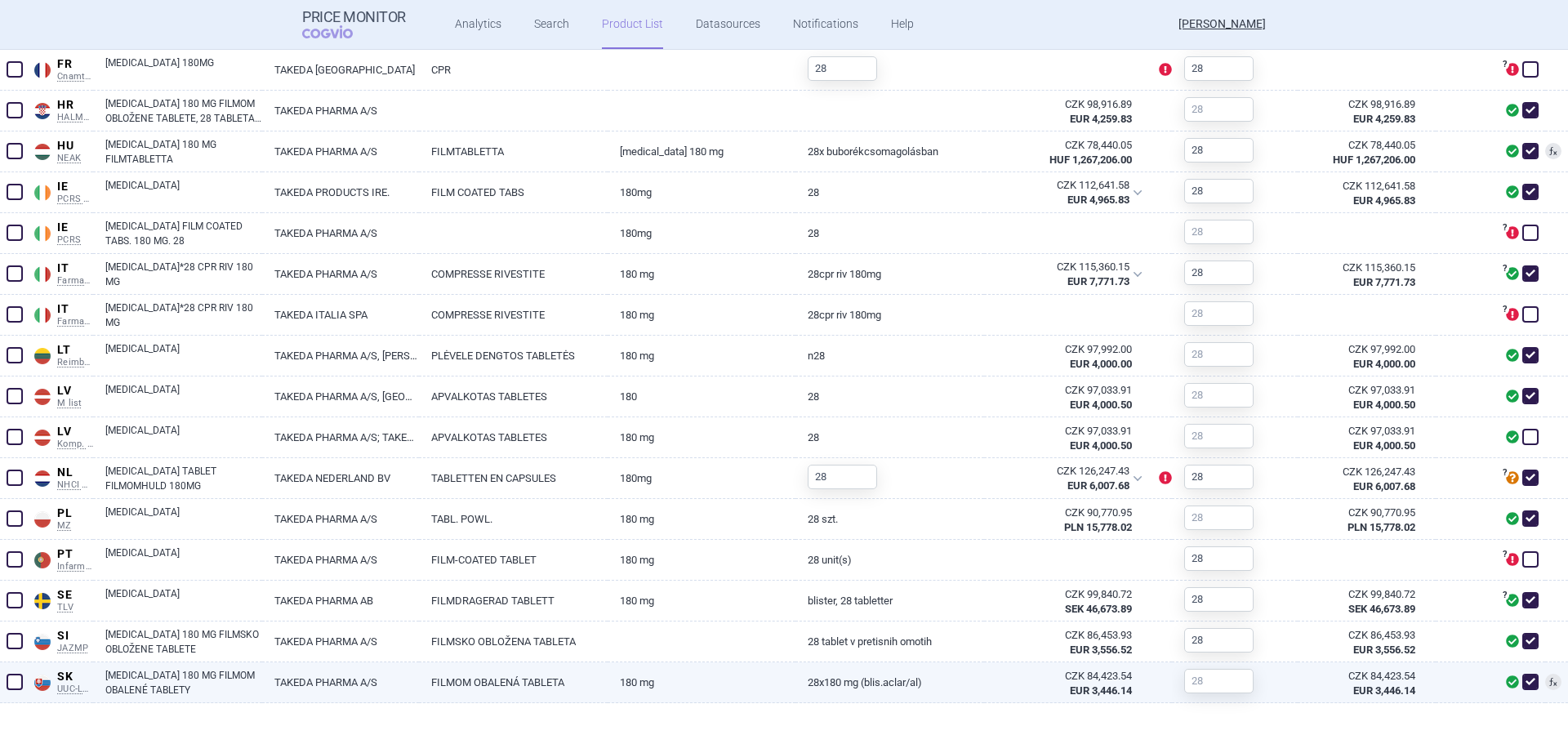
click at [154, 682] on link "ALUNBRIG 180 MG FILMOM OBALENÉ TABLETY" at bounding box center [184, 683] width 157 height 30
select select "EUR"
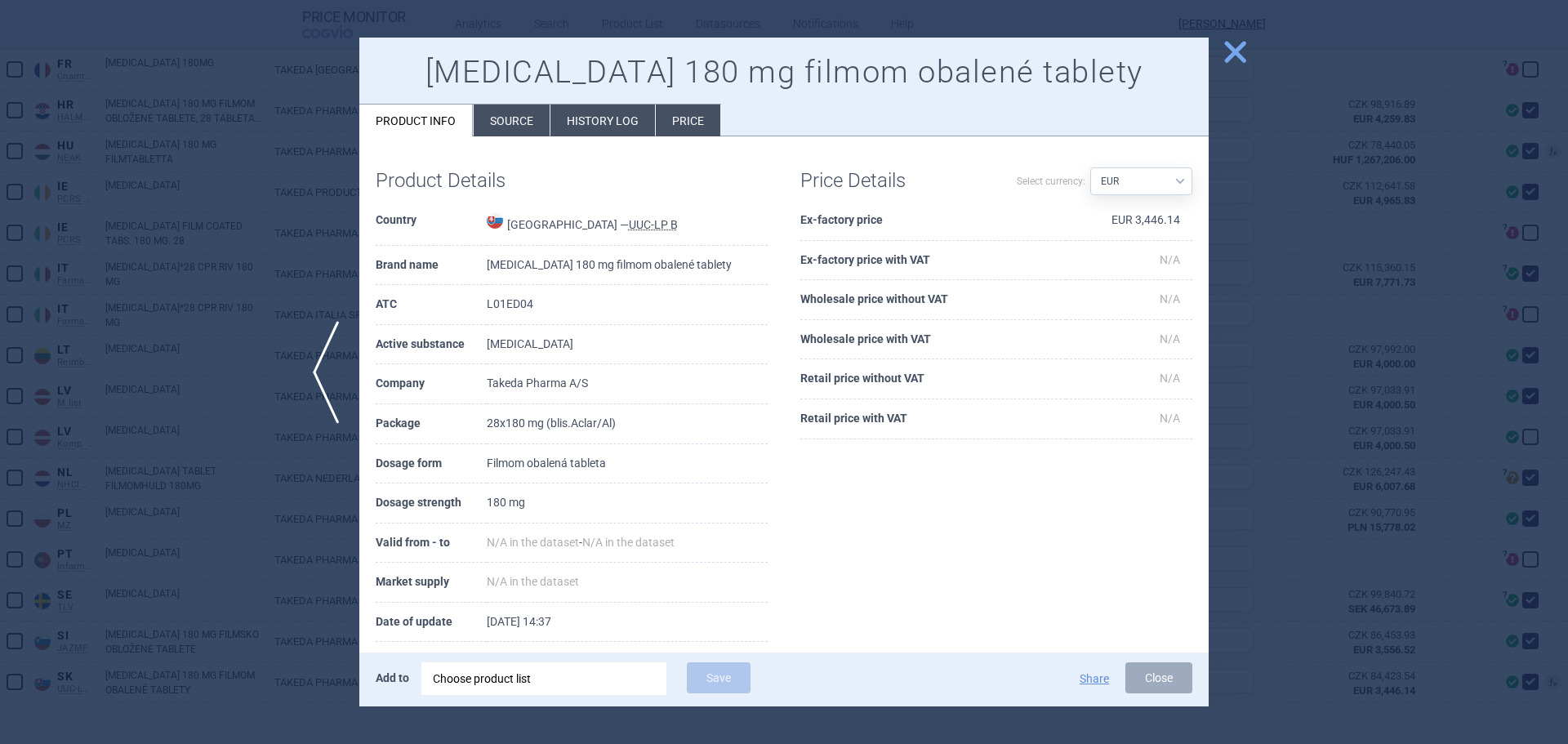
click at [602, 120] on li "History log" at bounding box center [602, 121] width 105 height 32
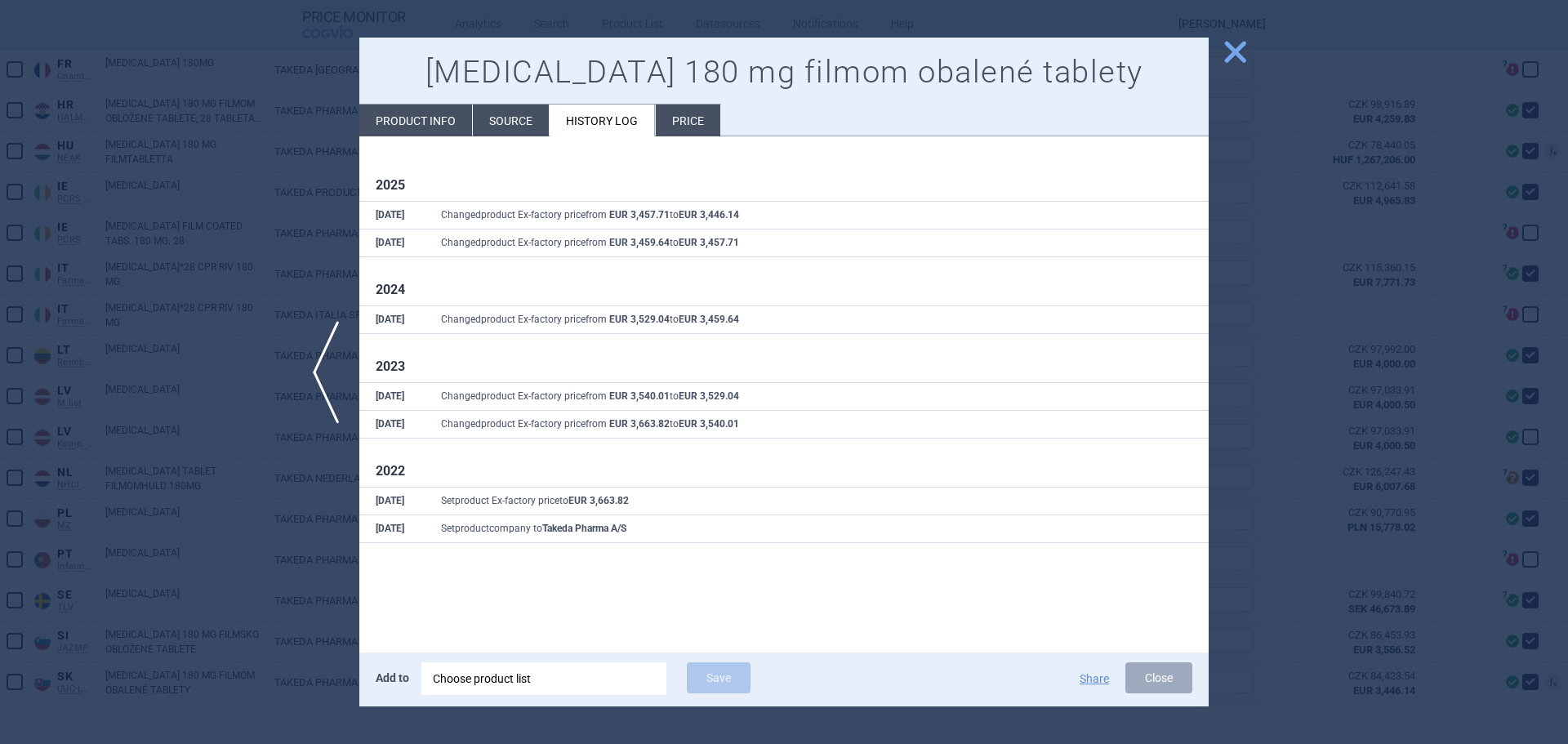
click at [1235, 52] on span "close" at bounding box center [1234, 52] width 29 height 29
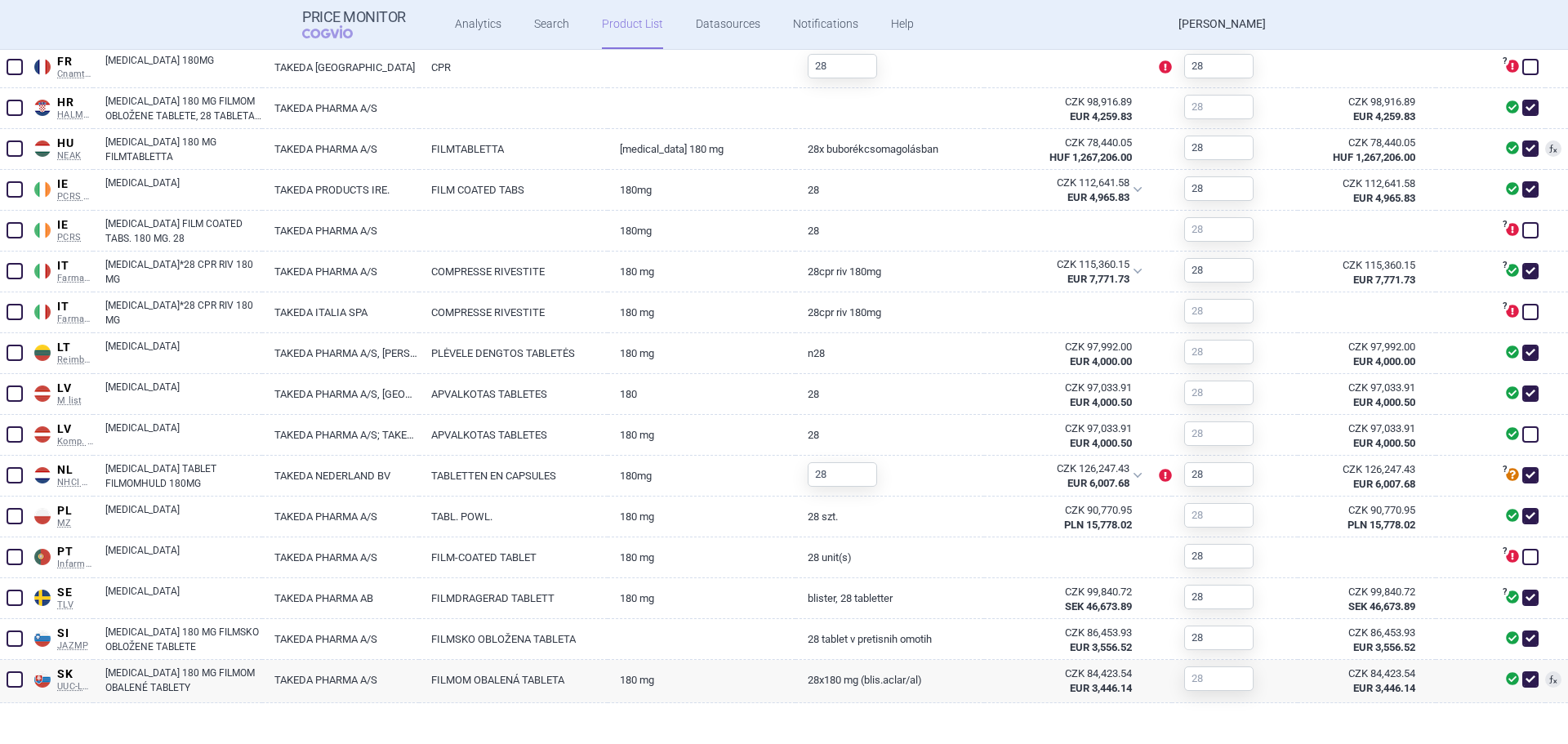
scroll to position [926, 0]
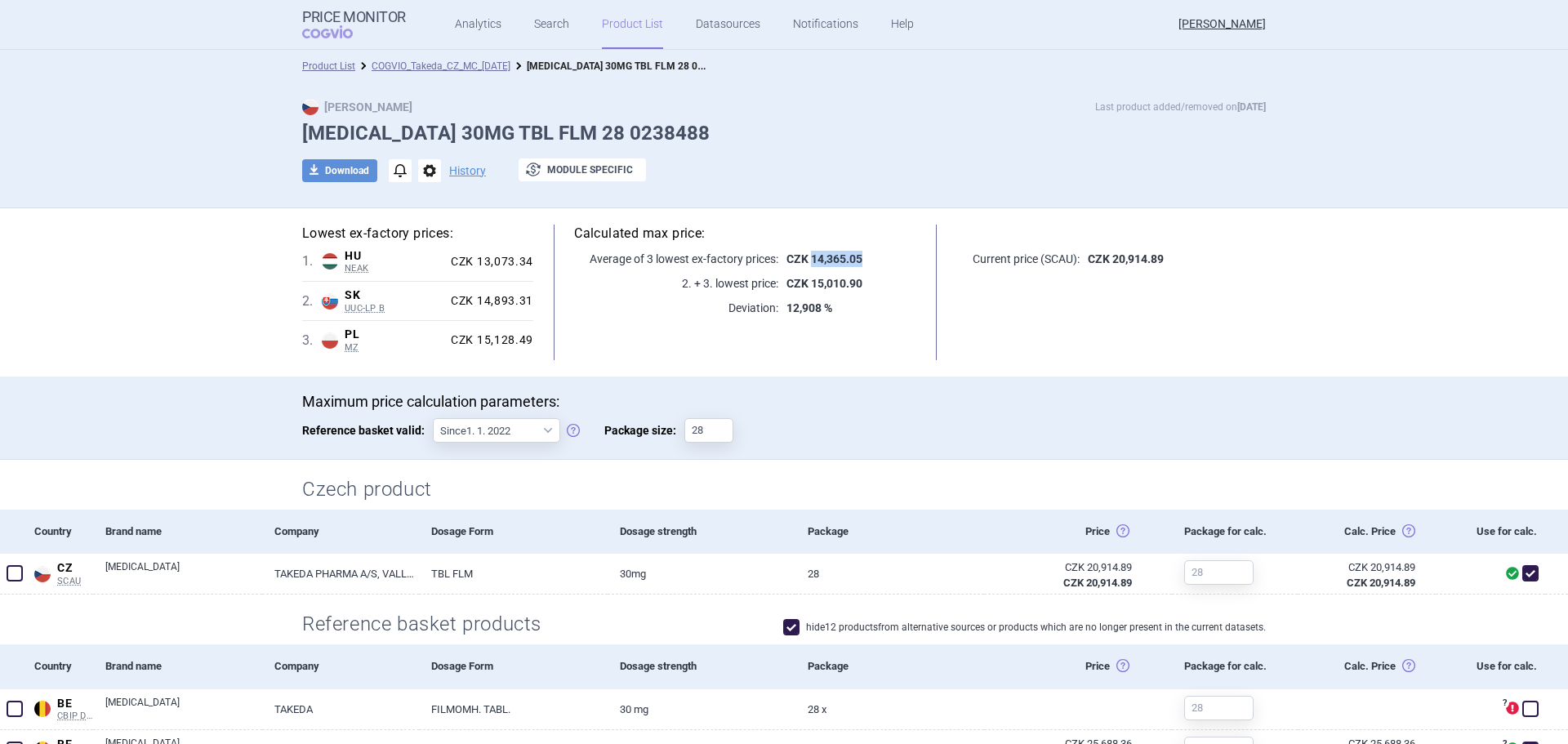
drag, startPoint x: 858, startPoint y: 255, endPoint x: 805, endPoint y: 263, distance: 53.6
click at [805, 263] on p "CZK 14,365.05" at bounding box center [847, 259] width 138 height 17
copy strong "14,365.05"
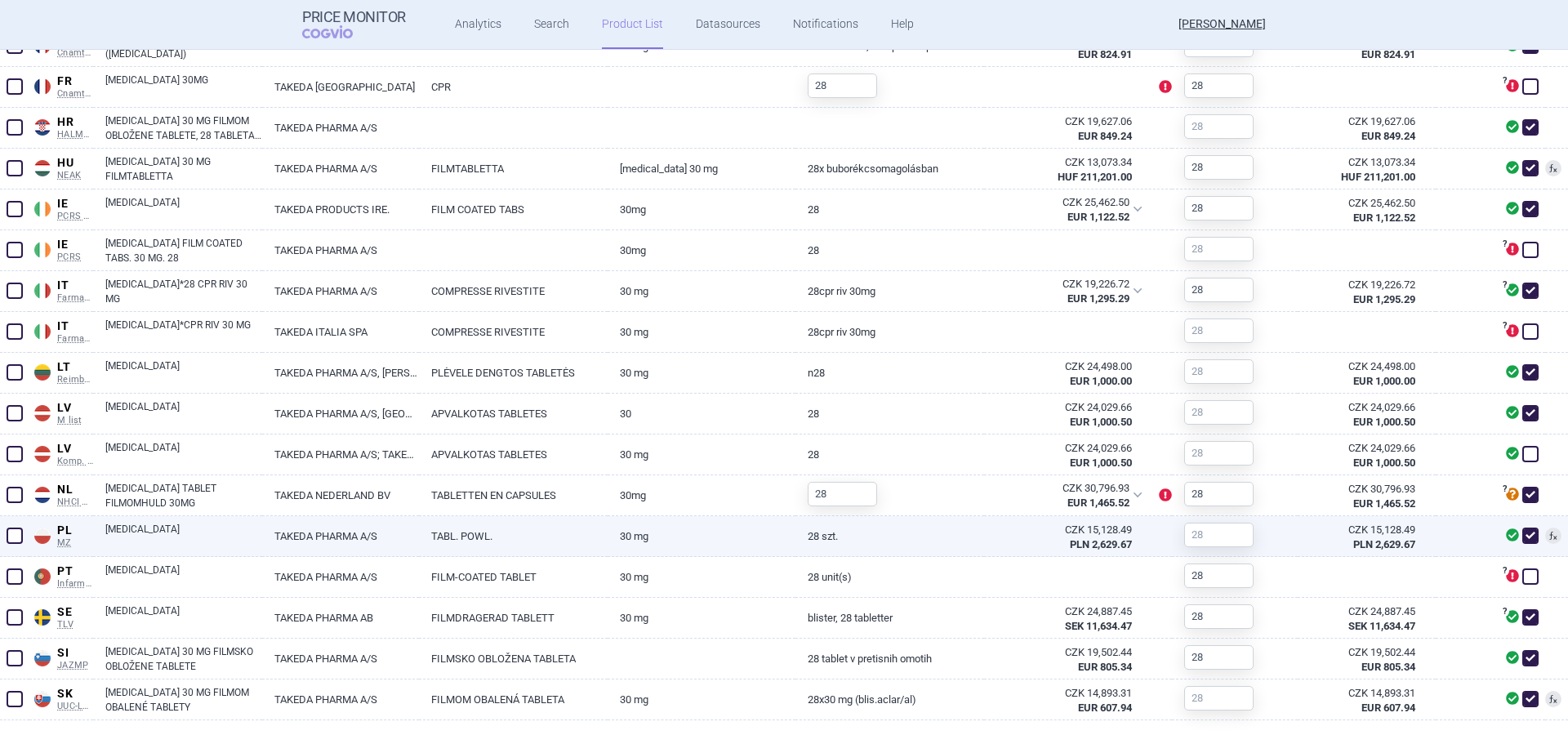
scroll to position [926, 0]
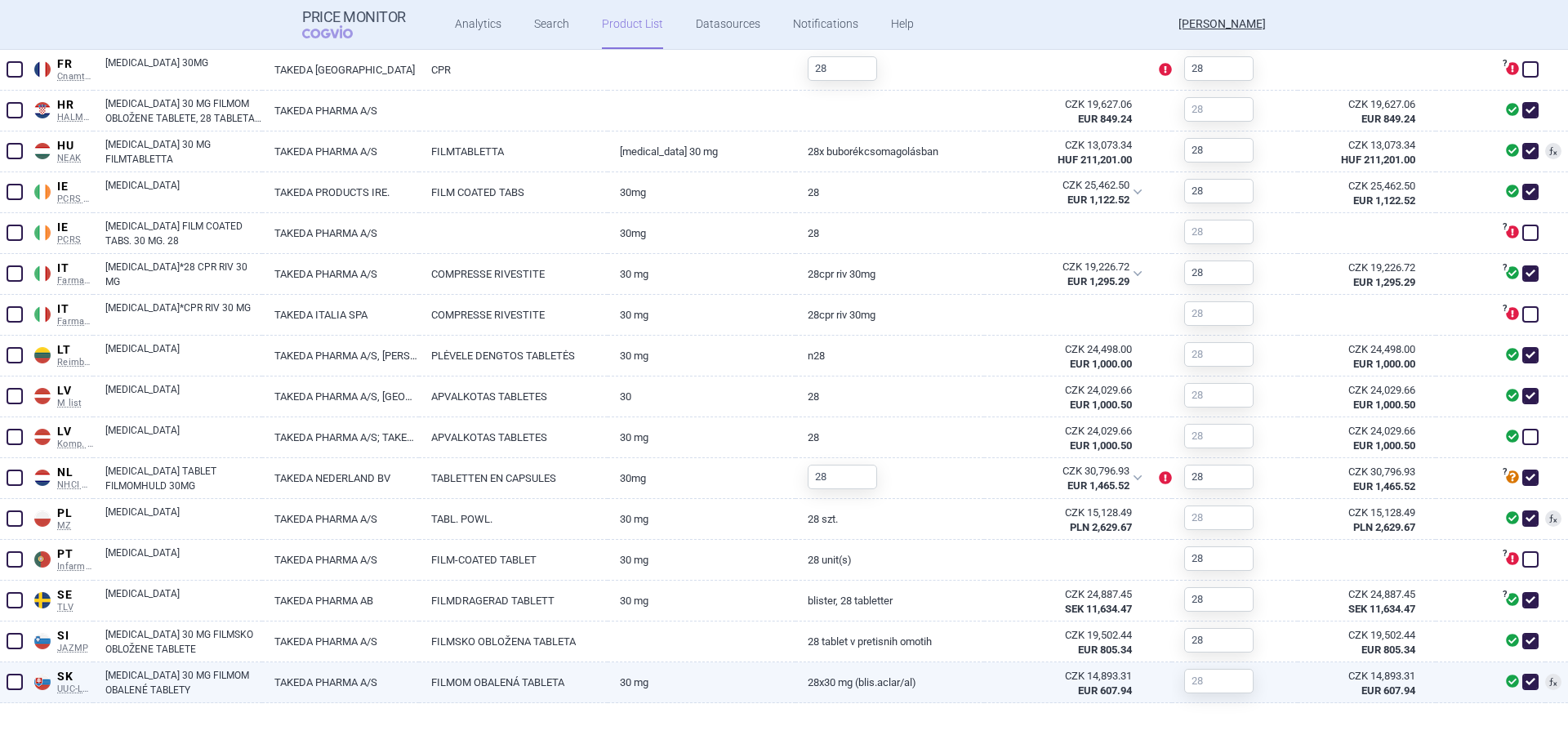
click at [144, 683] on link "ALUNBRIG 30 MG FILMOM OBALENÉ TABLETY" at bounding box center [184, 683] width 157 height 30
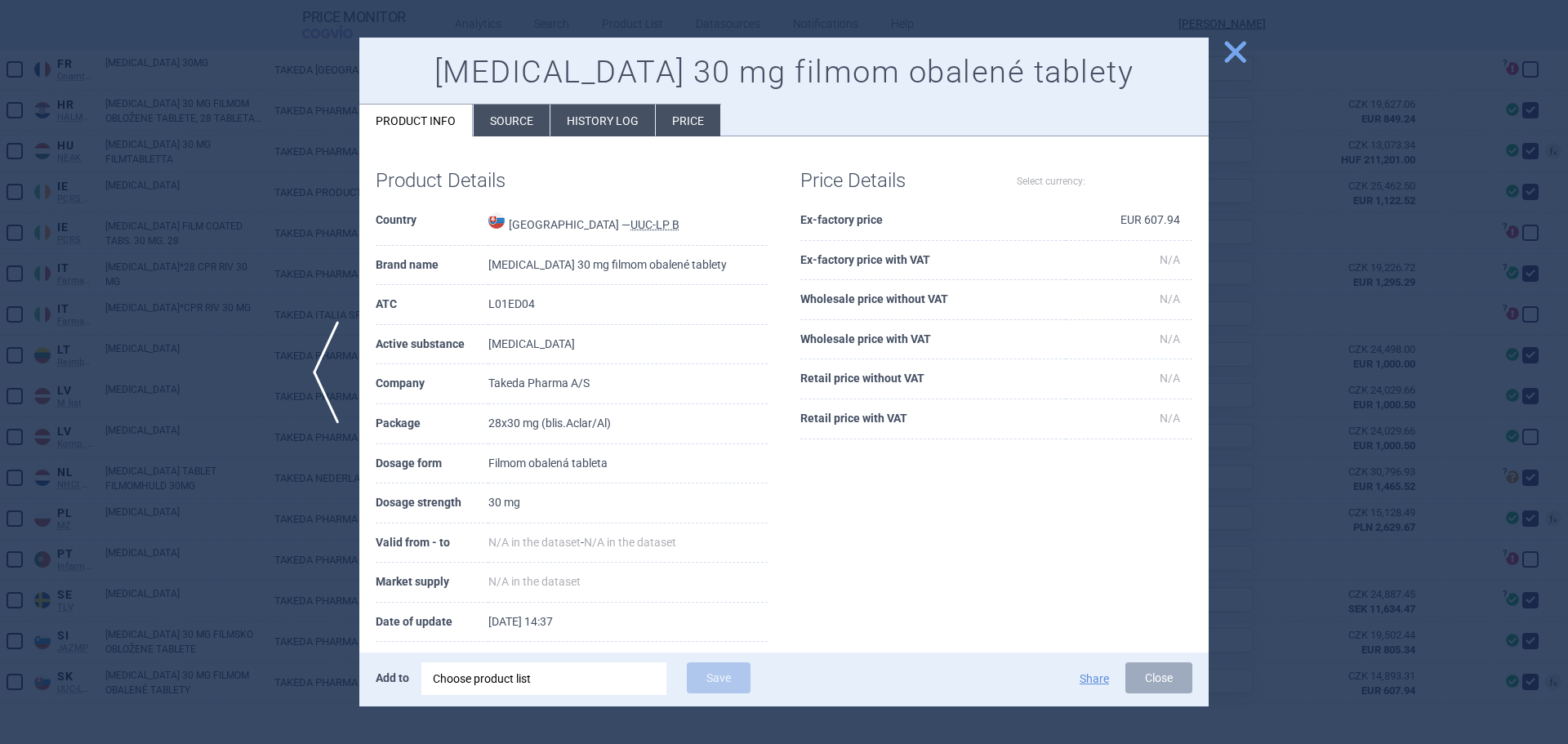
select select "EUR"
click at [585, 130] on li "History log" at bounding box center [602, 121] width 105 height 32
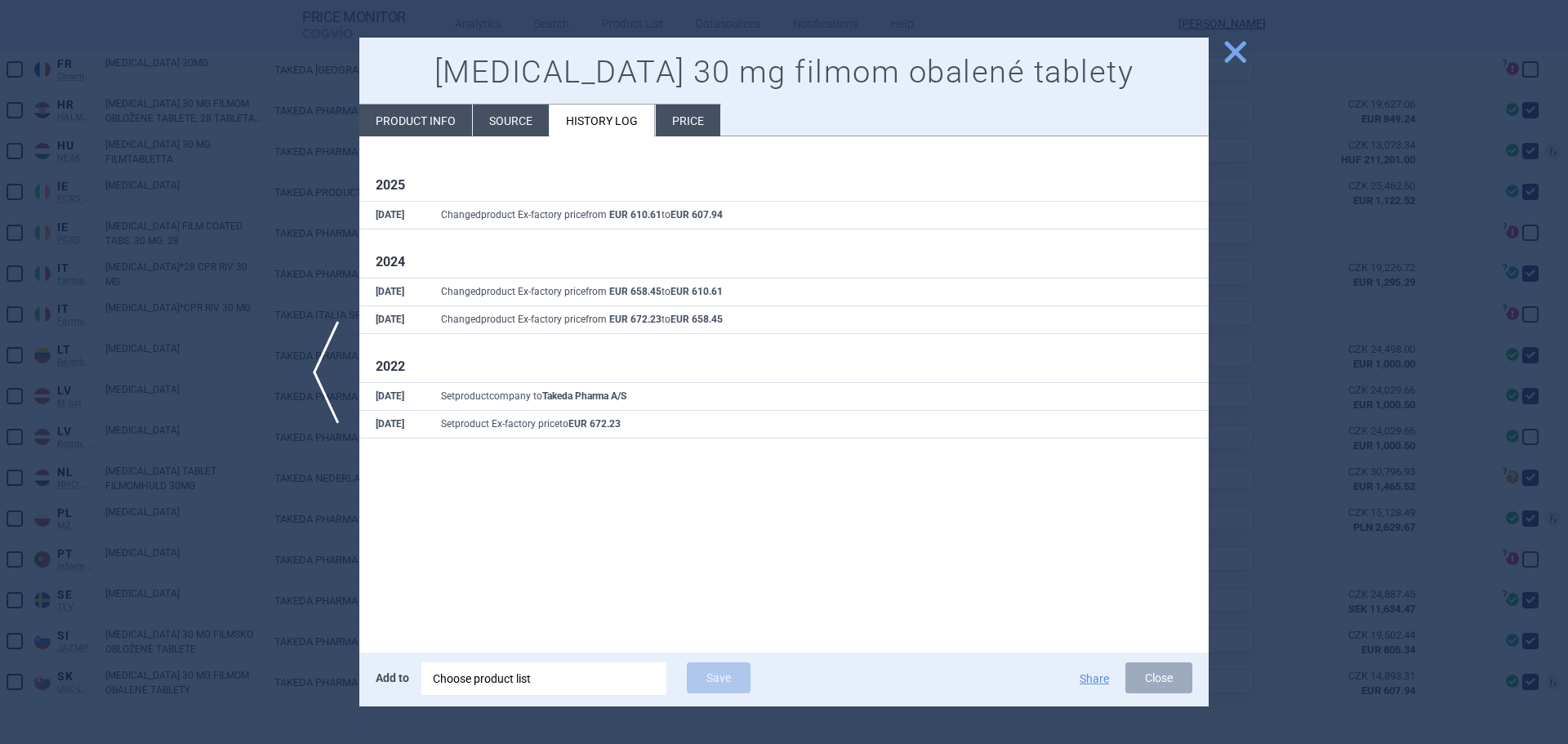
click at [197, 425] on div at bounding box center [784, 372] width 1568 height 744
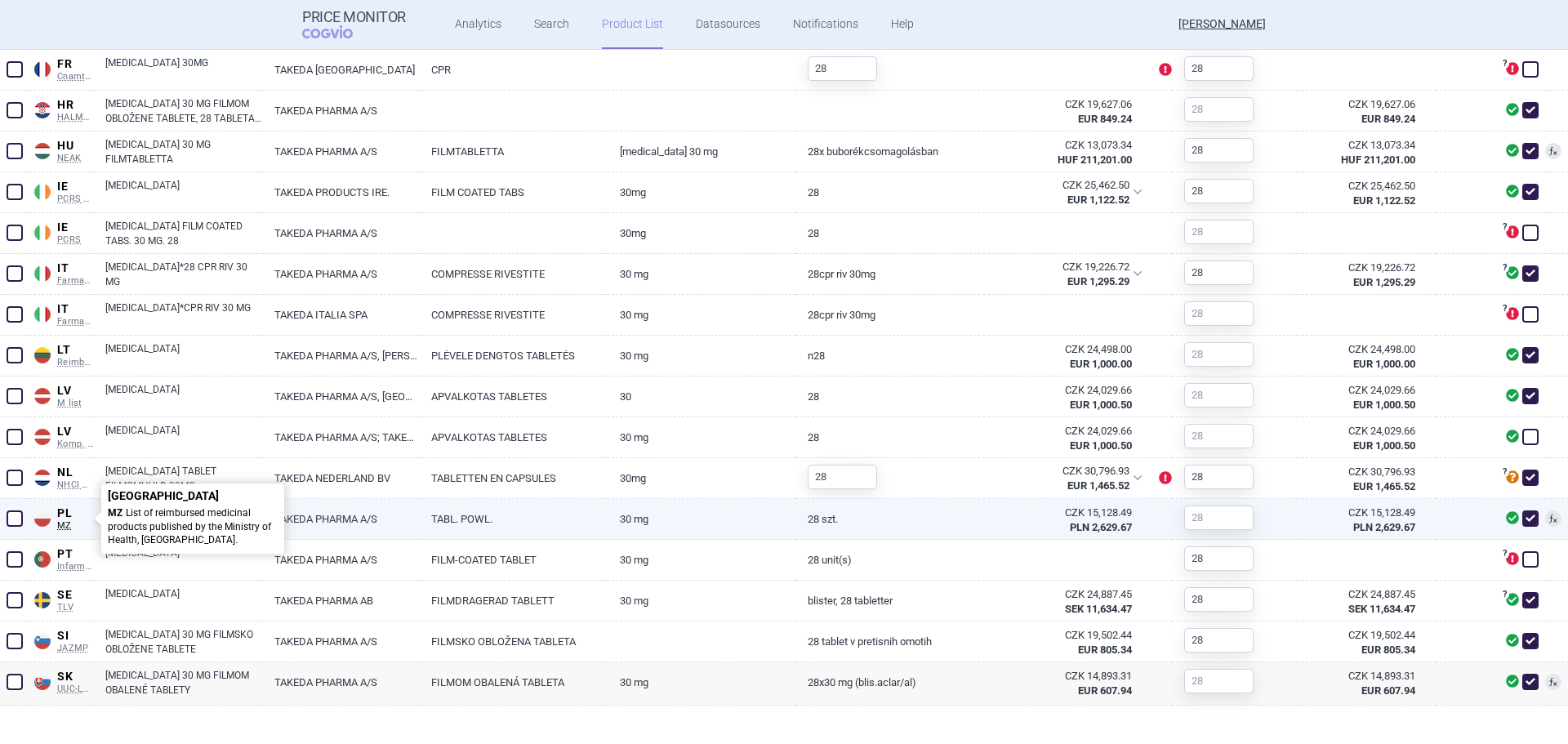
click at [92, 517] on span "PL" at bounding box center [75, 514] width 36 height 15
select select "EUR"
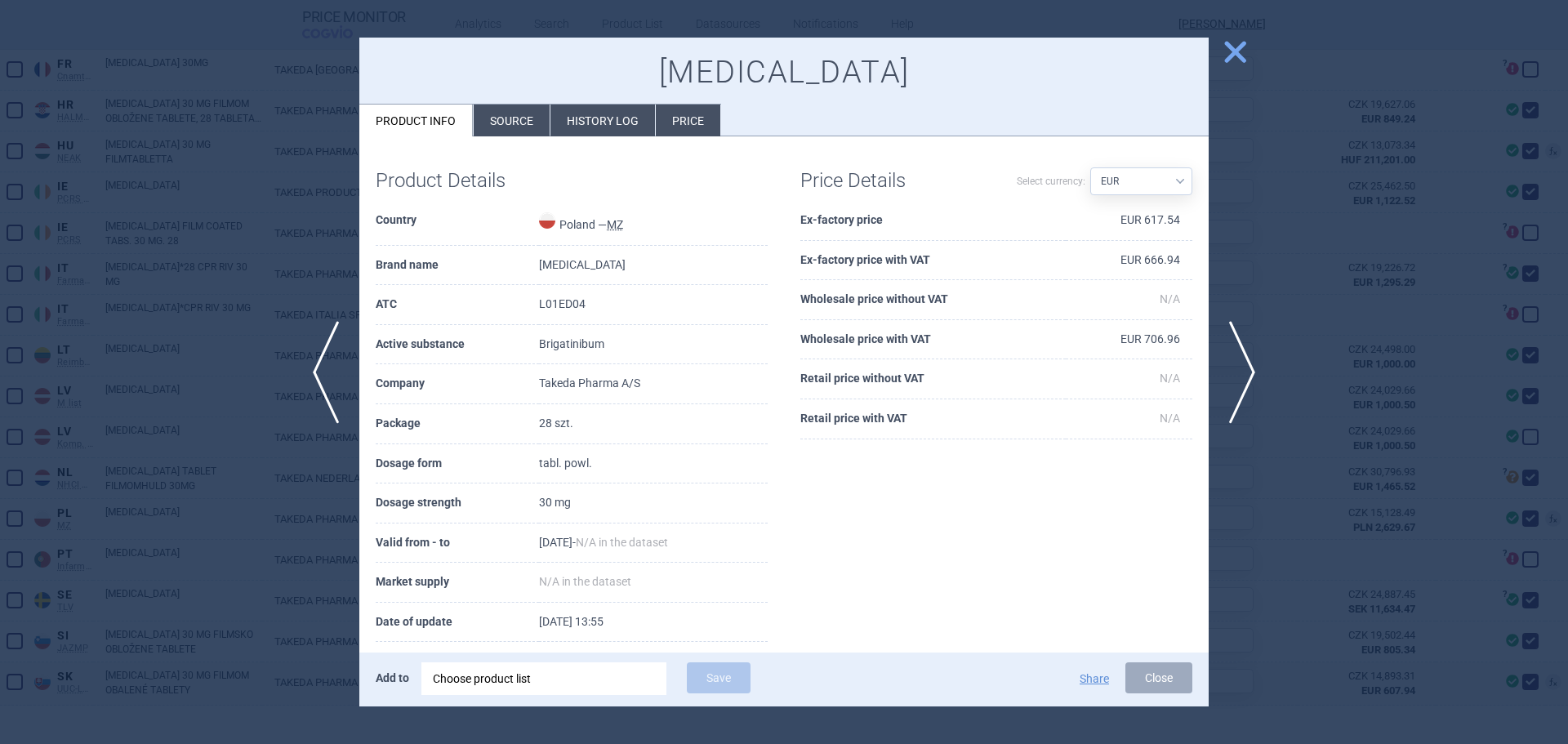
click at [584, 125] on li "History log" at bounding box center [602, 121] width 105 height 32
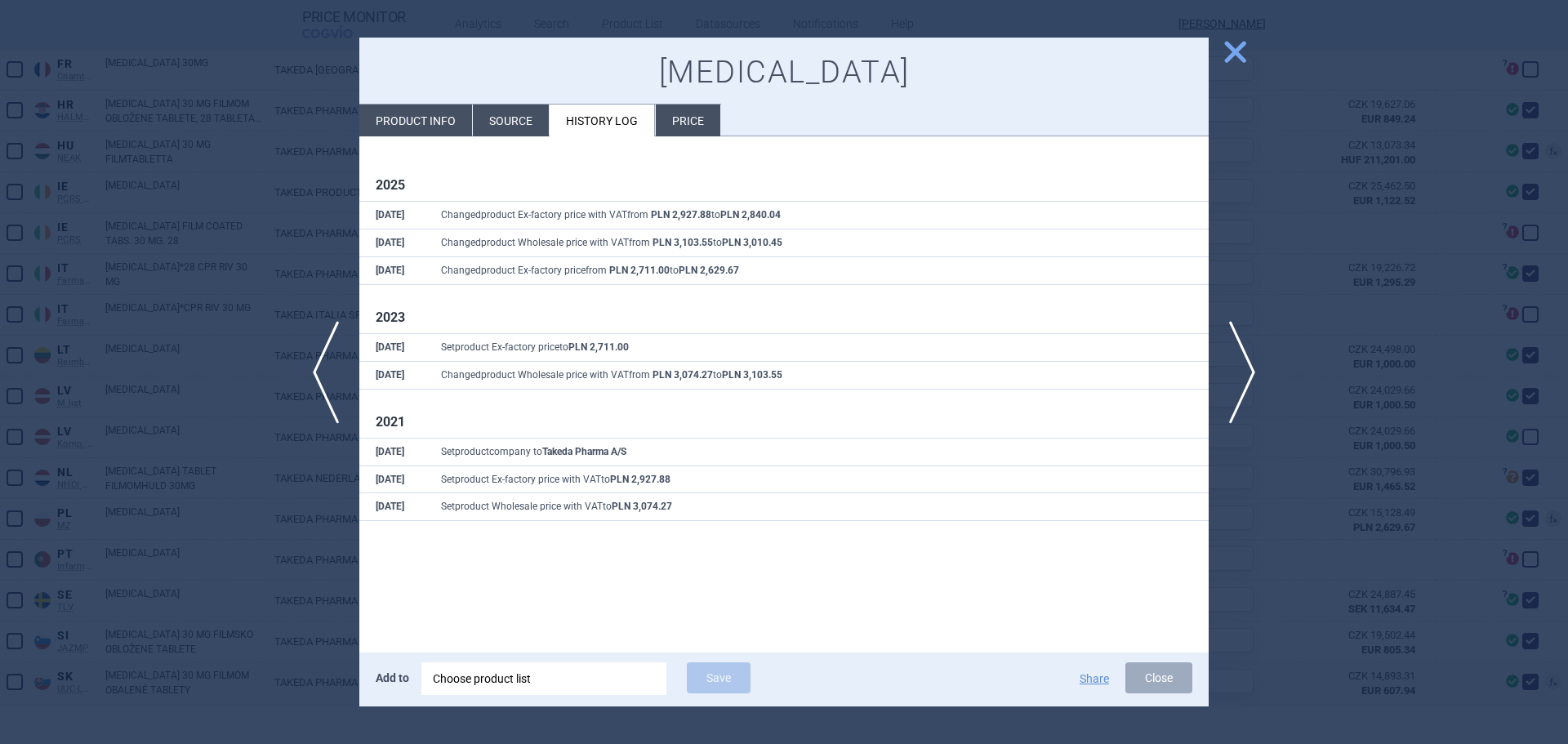
click at [311, 204] on div at bounding box center [784, 372] width 1568 height 744
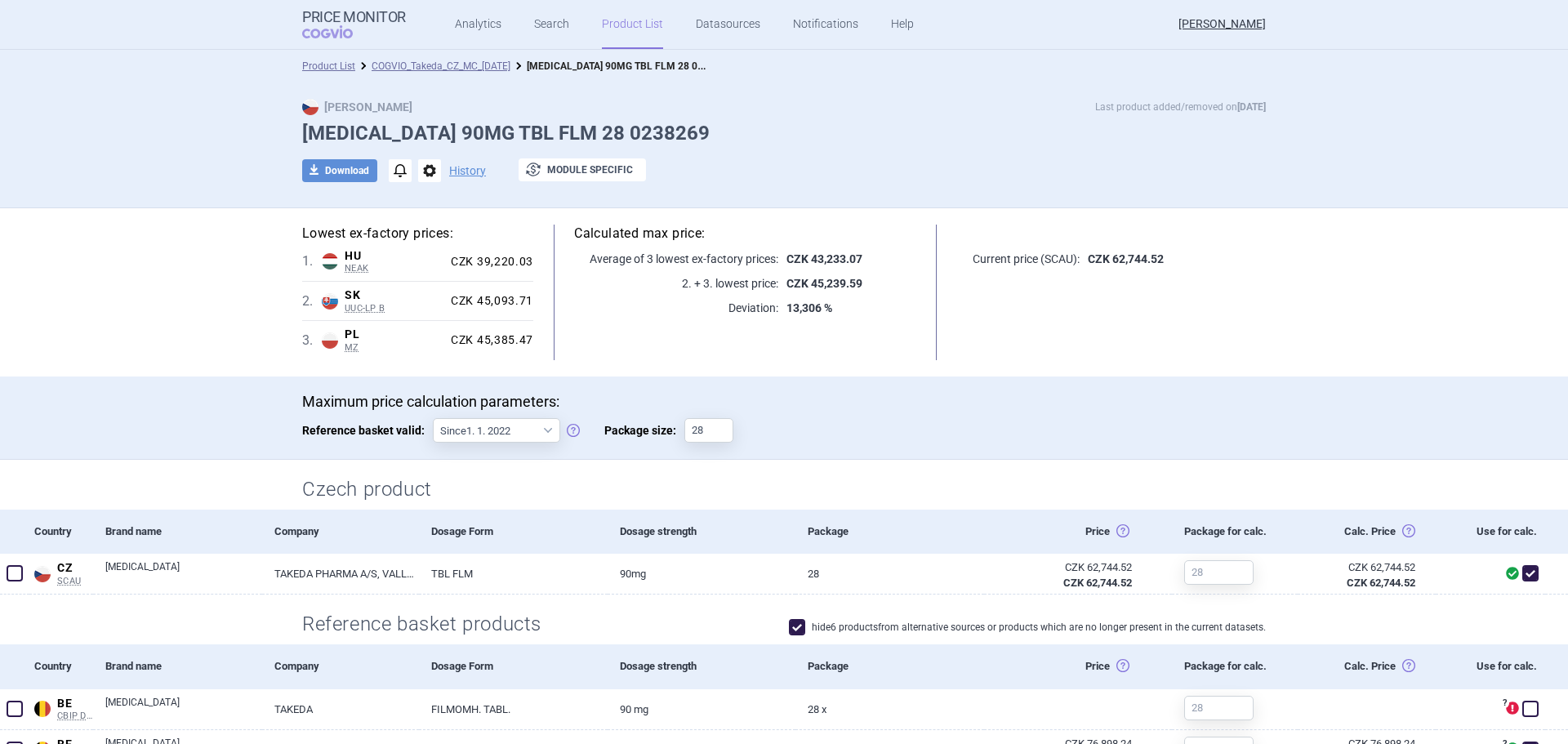
click at [846, 251] on div "Calculated max price: Average of 3 lowest ex-factory prices: CZK 43,233.07 2. +…" at bounding box center [745, 292] width 424 height 135
click at [861, 254] on p "CZK 43,233.07" at bounding box center [847, 259] width 138 height 17
drag, startPoint x: 854, startPoint y: 258, endPoint x: 806, endPoint y: 261, distance: 48.1
click at [806, 261] on strong "CZK 43,233.07" at bounding box center [824, 259] width 76 height 13
copy strong "43,233.07"
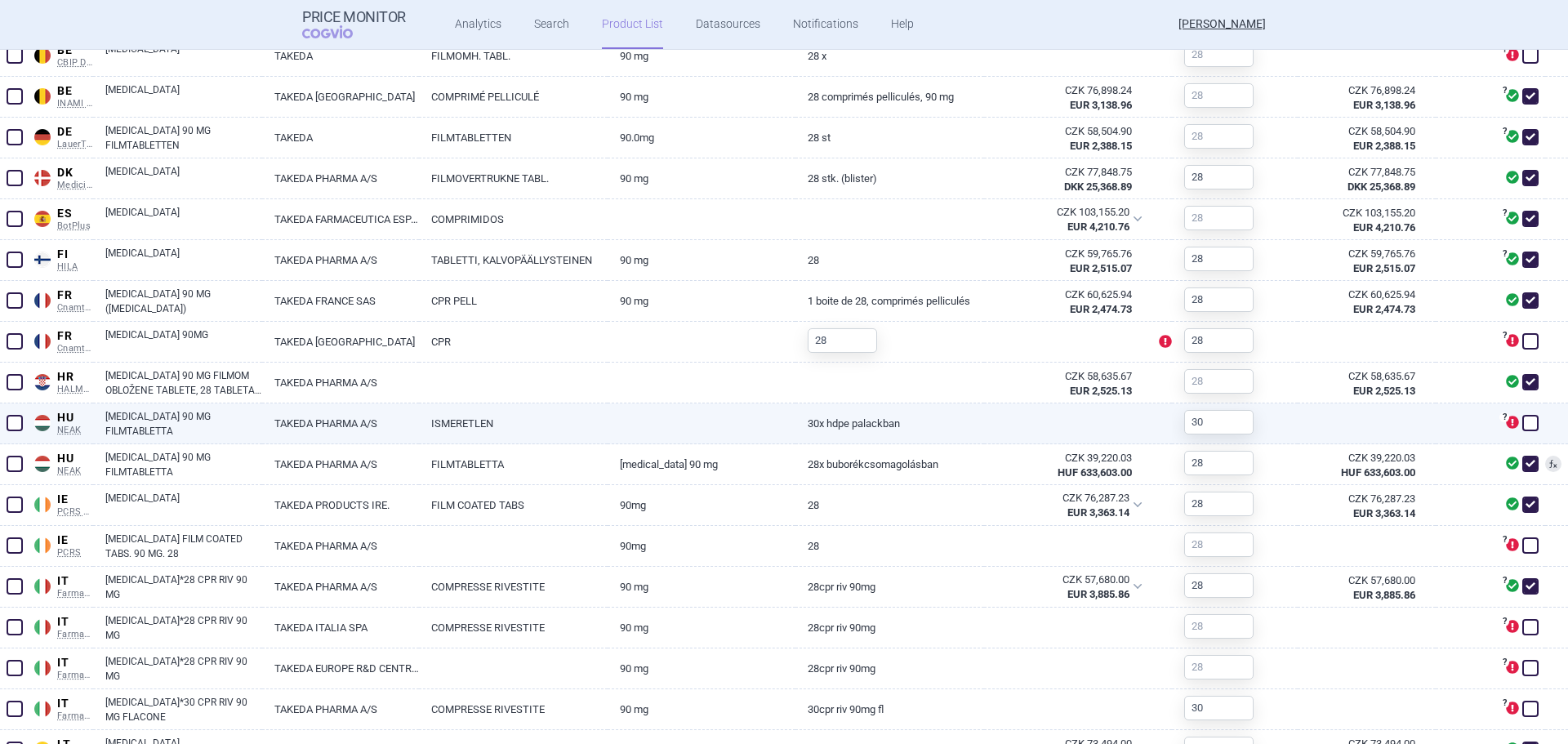
scroll to position [1048, 0]
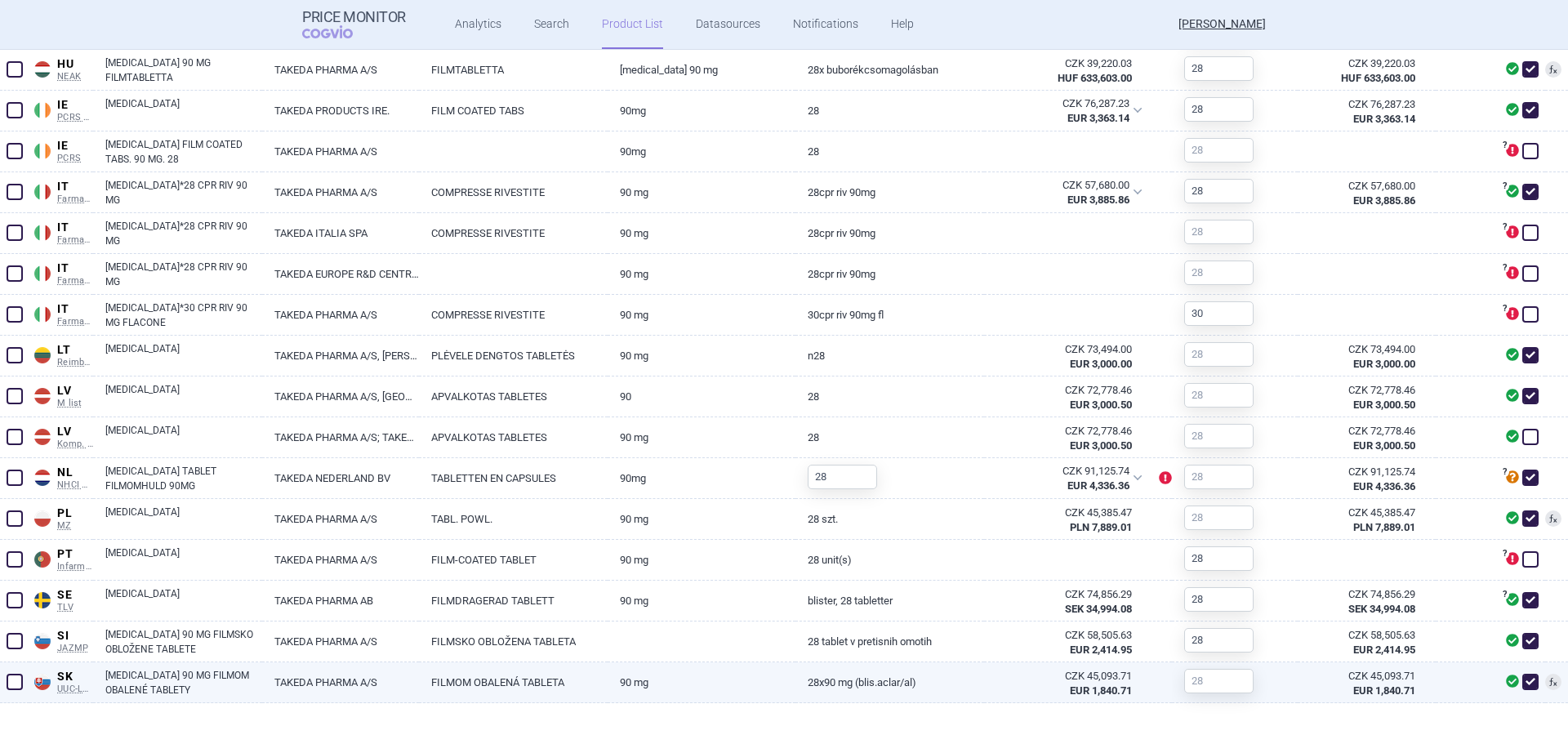
click at [130, 685] on link "[MEDICAL_DATA] 90 MG FILMOM OBALENÉ TABLETY" at bounding box center [184, 683] width 157 height 30
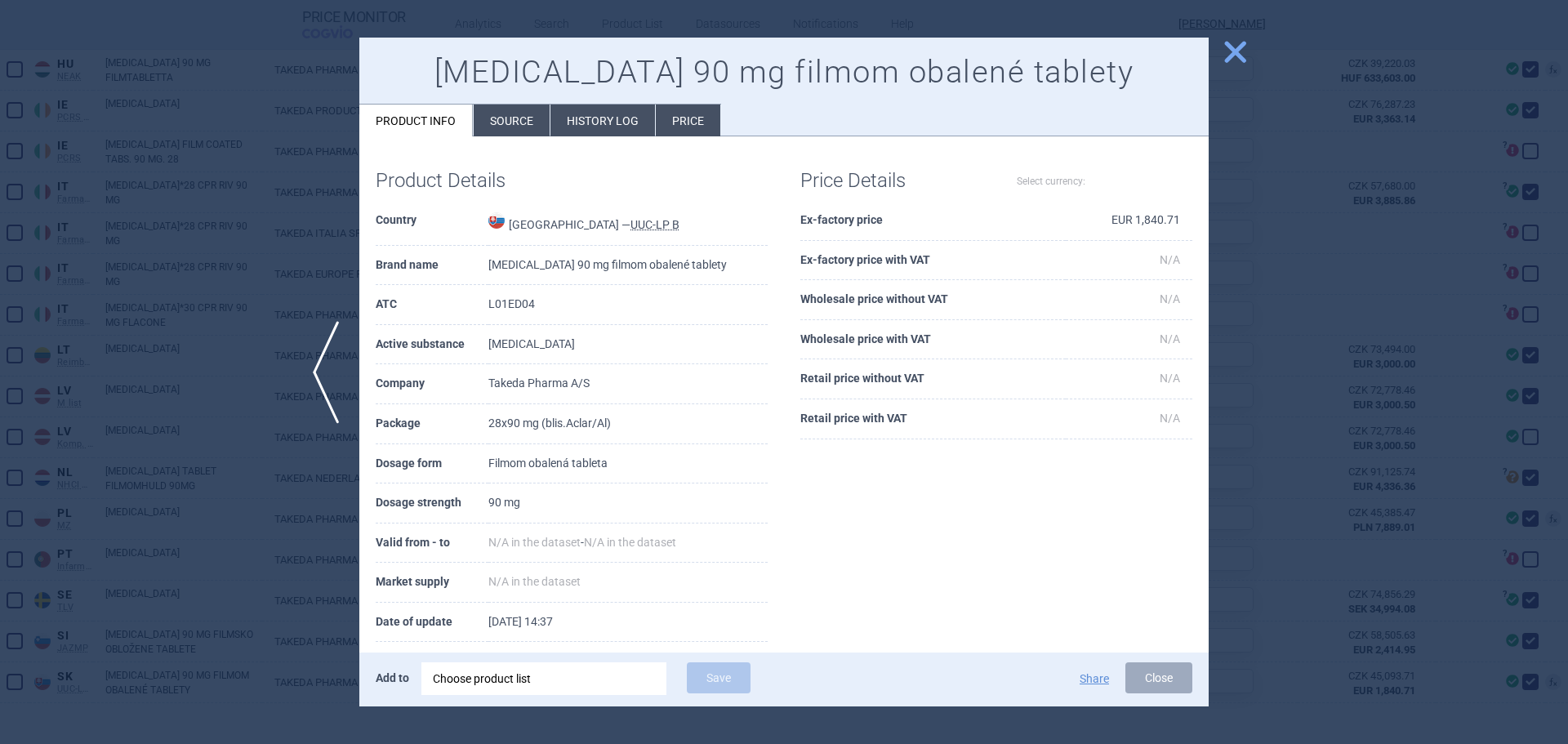
select select "EUR"
click at [605, 121] on li "History log" at bounding box center [602, 121] width 105 height 32
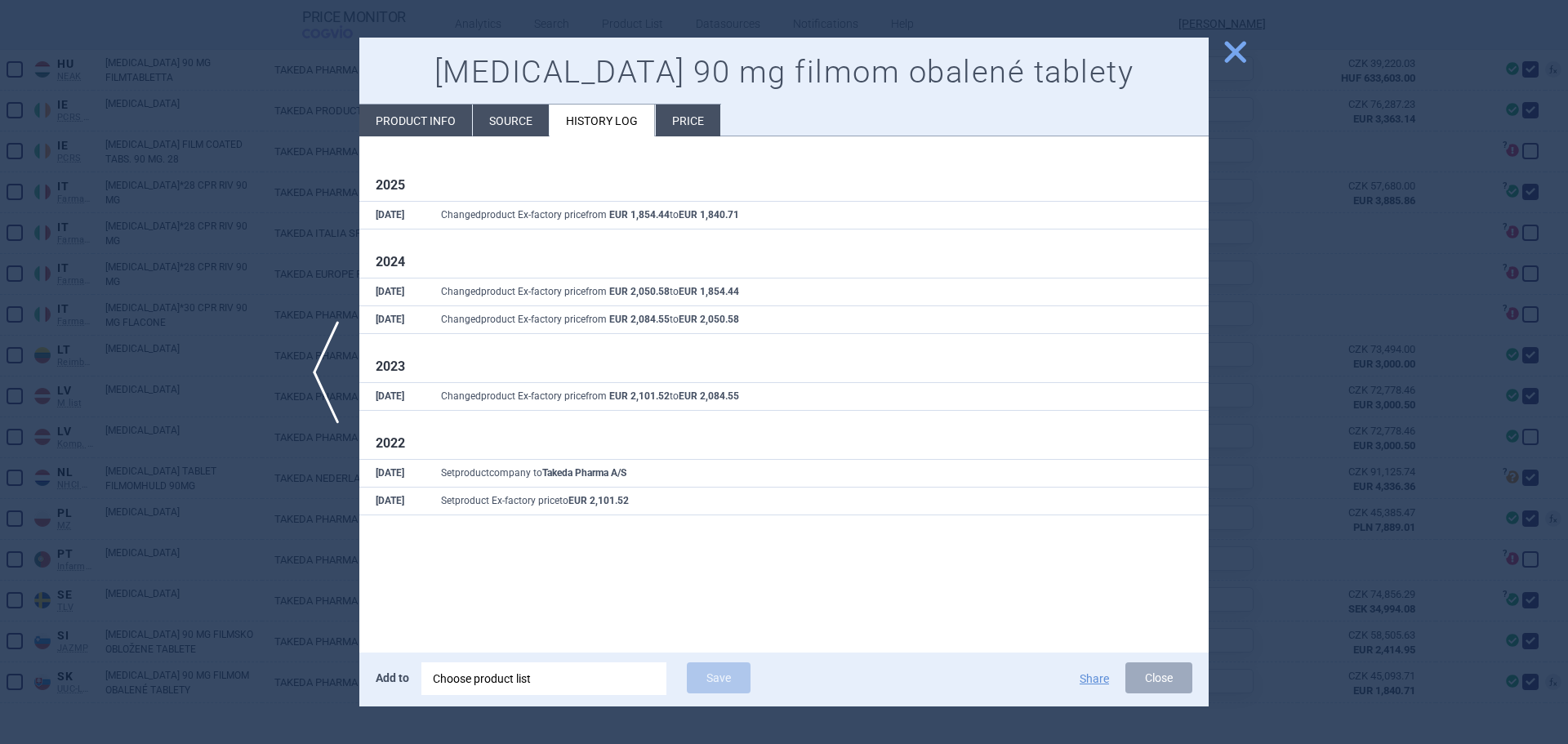
click at [212, 498] on div at bounding box center [784, 372] width 1568 height 744
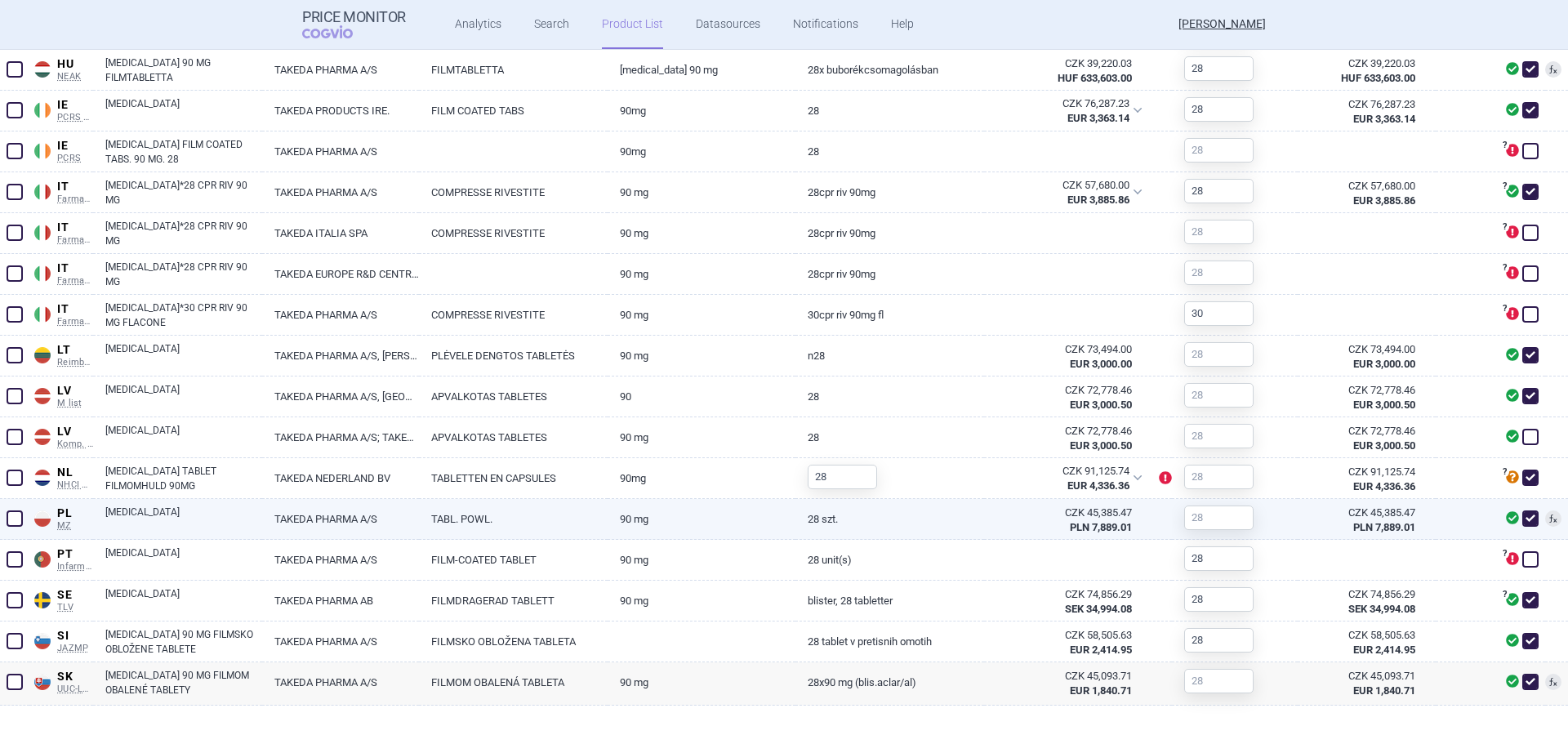
click at [102, 512] on div "[MEDICAL_DATA]" at bounding box center [177, 520] width 169 height 41
click at [113, 508] on link "[MEDICAL_DATA]" at bounding box center [184, 520] width 157 height 30
select select "EUR"
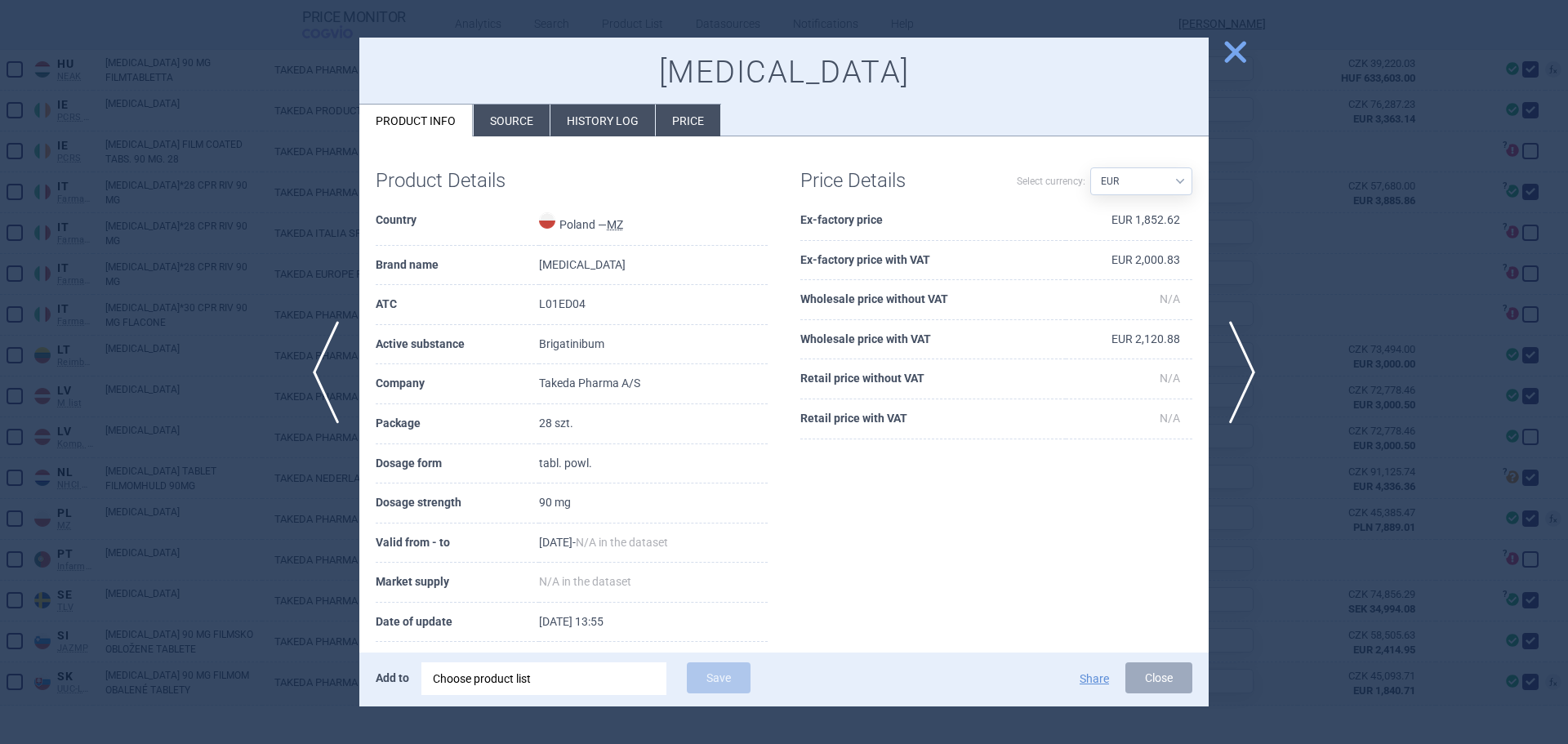
click at [584, 129] on li "History log" at bounding box center [602, 121] width 105 height 32
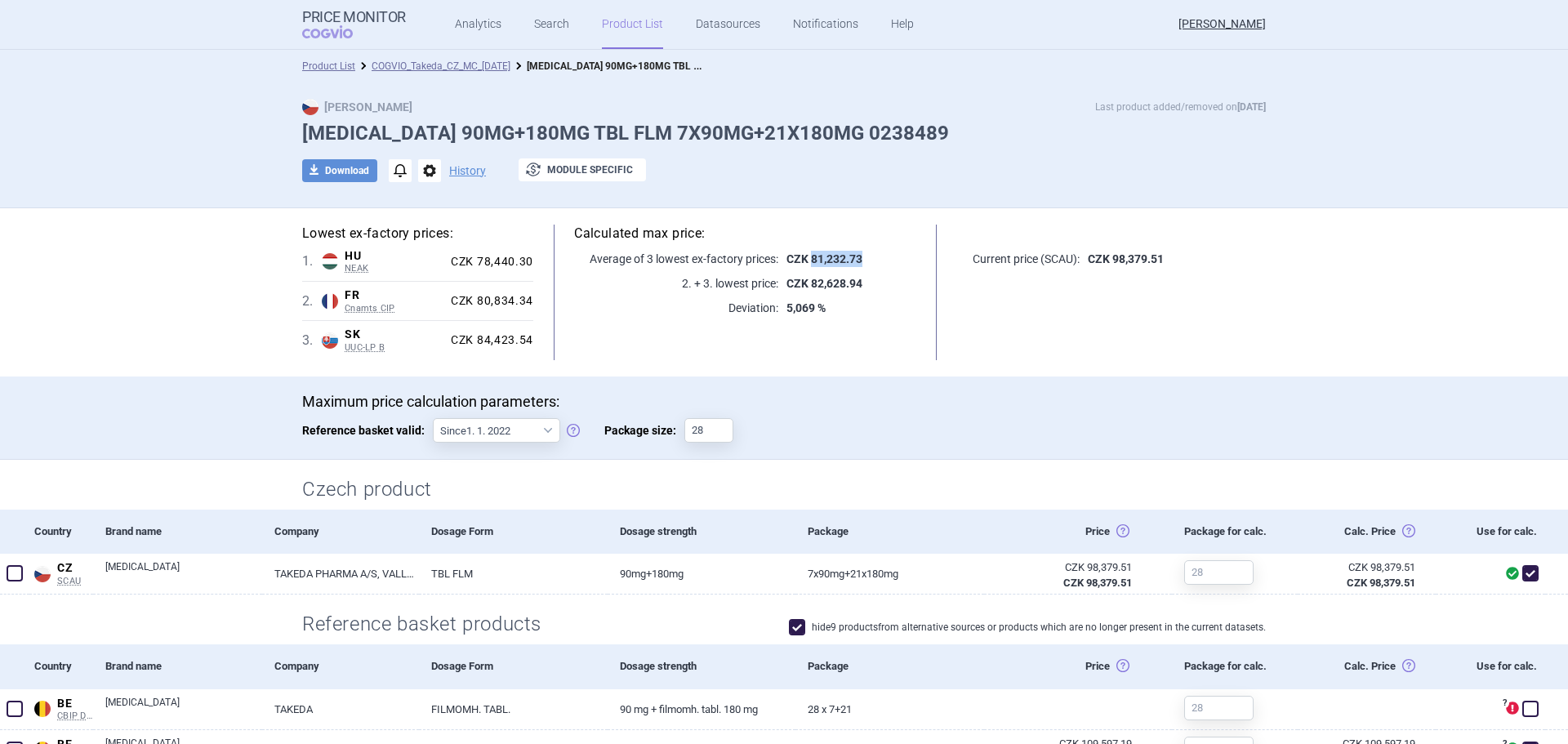
drag, startPoint x: 862, startPoint y: 259, endPoint x: 804, endPoint y: 262, distance: 58.1
click at [804, 262] on p "CZK 81,232.73" at bounding box center [847, 259] width 138 height 17
copy strong "81,232.73"
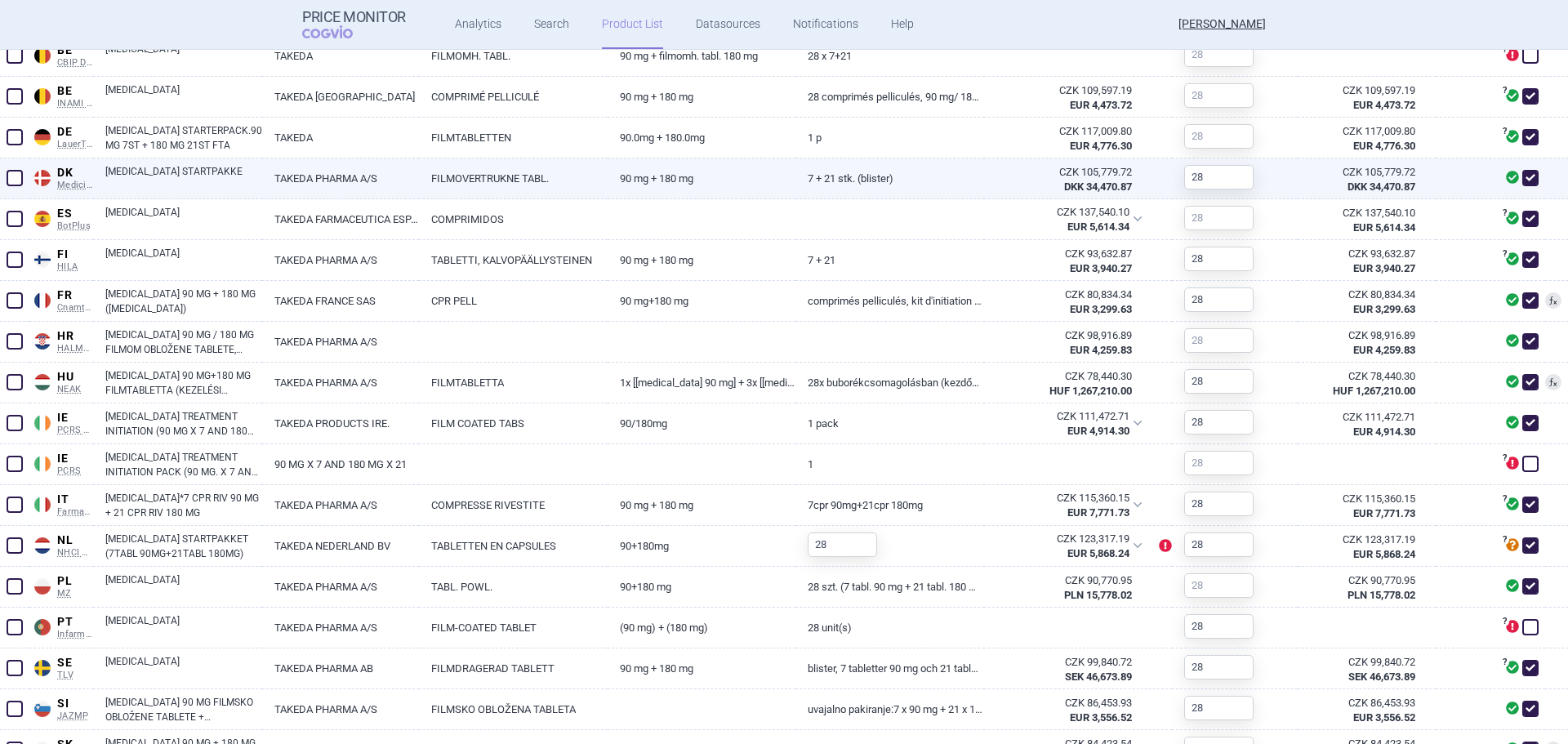
scroll to position [785, 0]
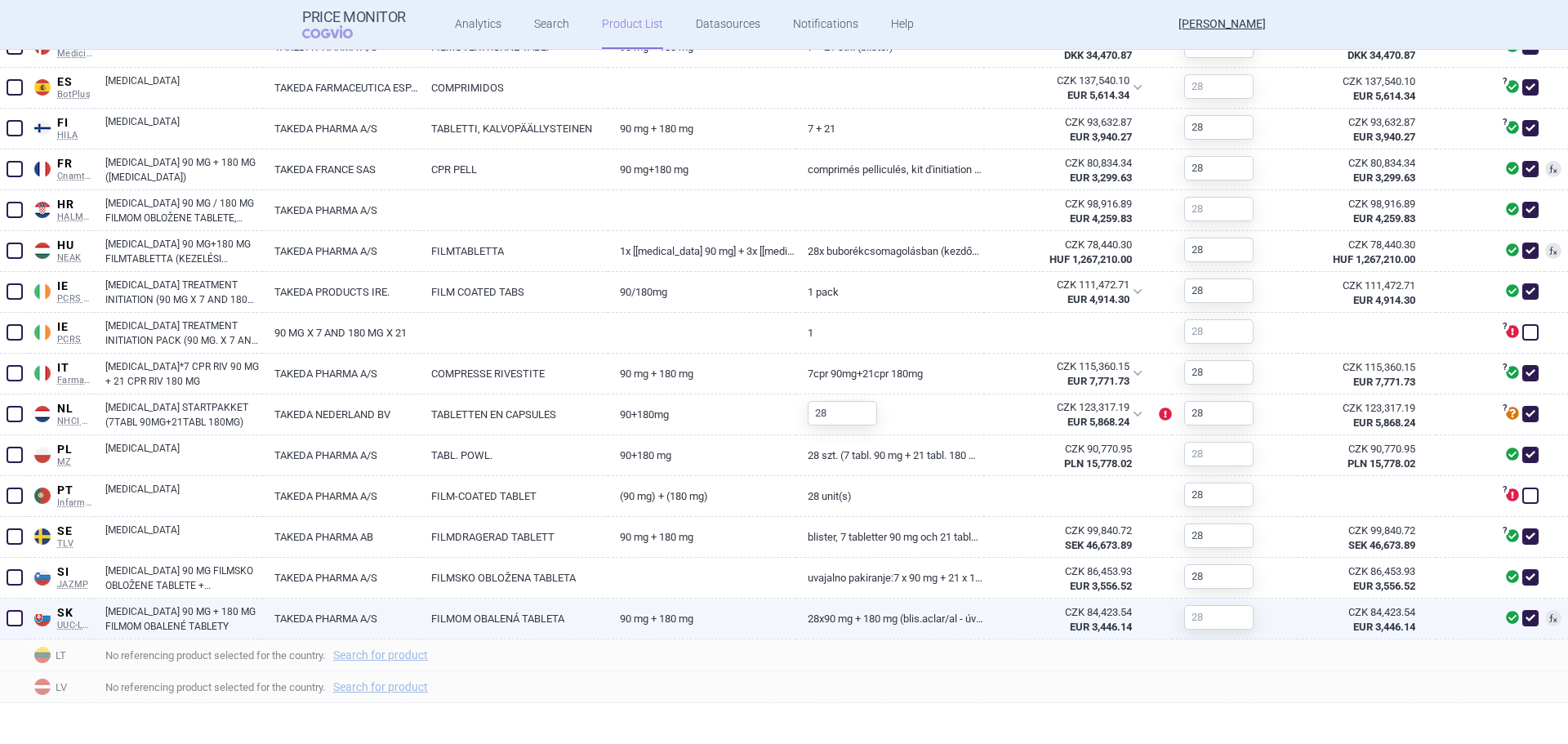
click at [124, 613] on link "[MEDICAL_DATA] 90 MG + 180 MG FILMOM OBALENÉ TABLETY" at bounding box center [184, 620] width 157 height 30
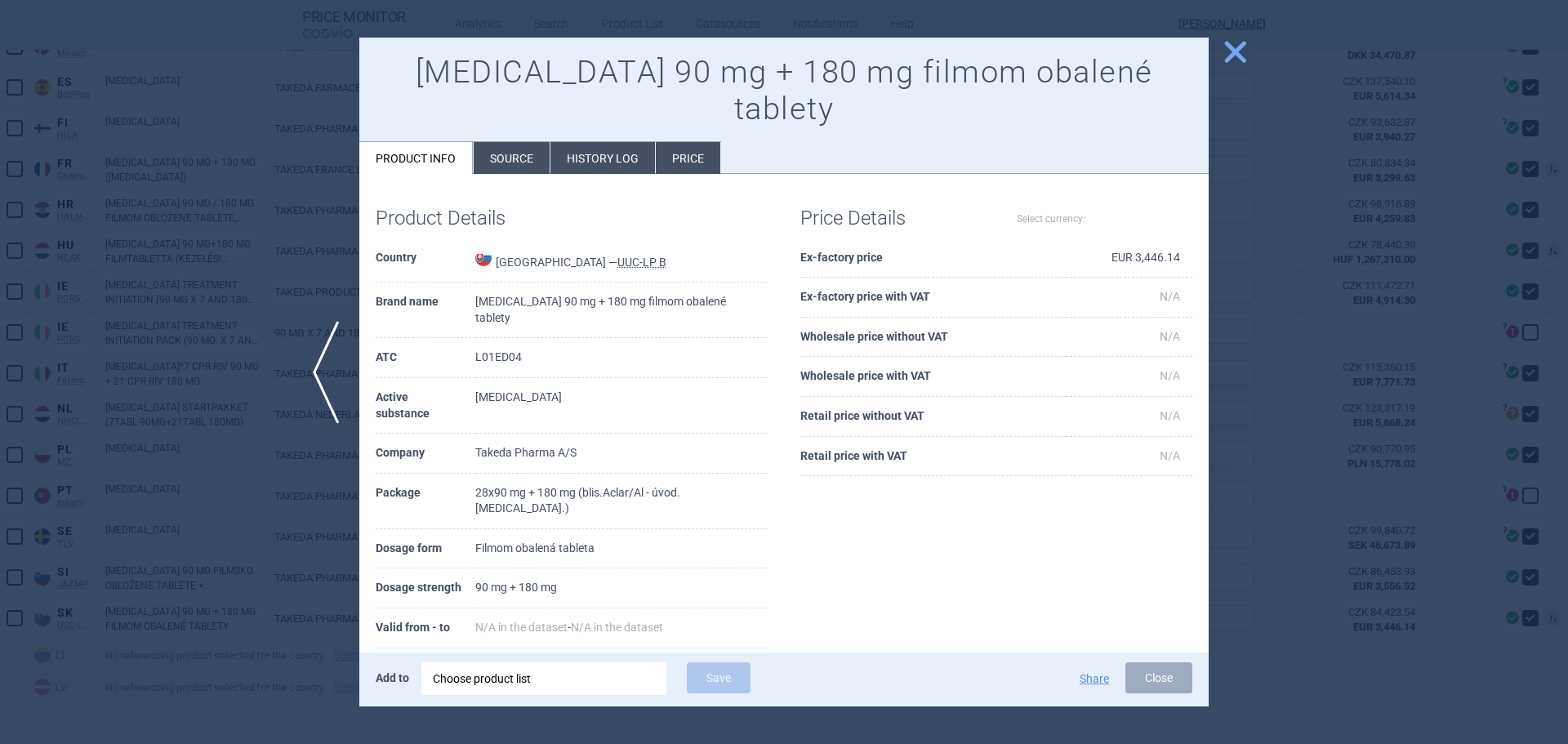
select select "EUR"
click at [588, 142] on li "History log" at bounding box center [602, 158] width 105 height 32
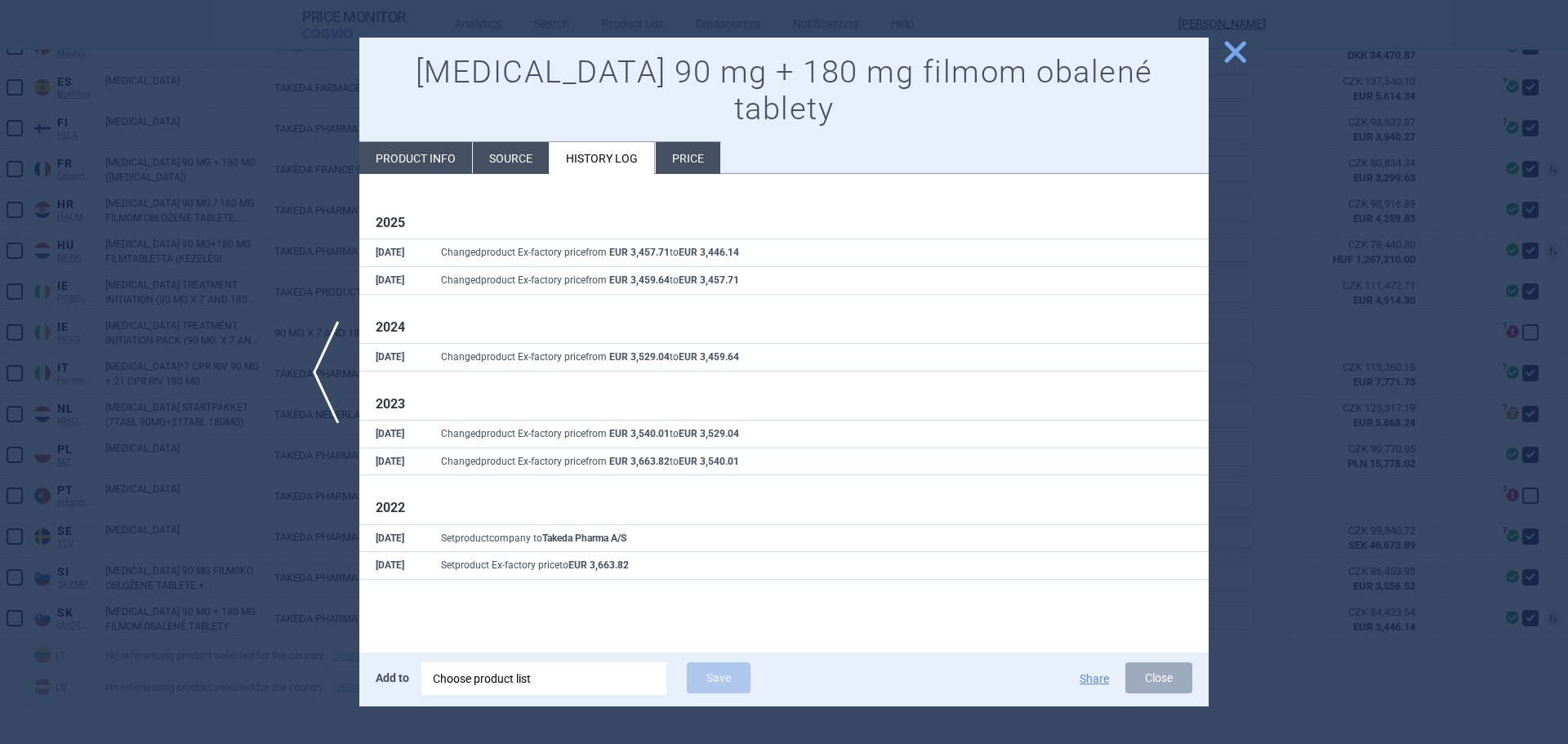
click at [239, 270] on div at bounding box center [784, 372] width 1568 height 744
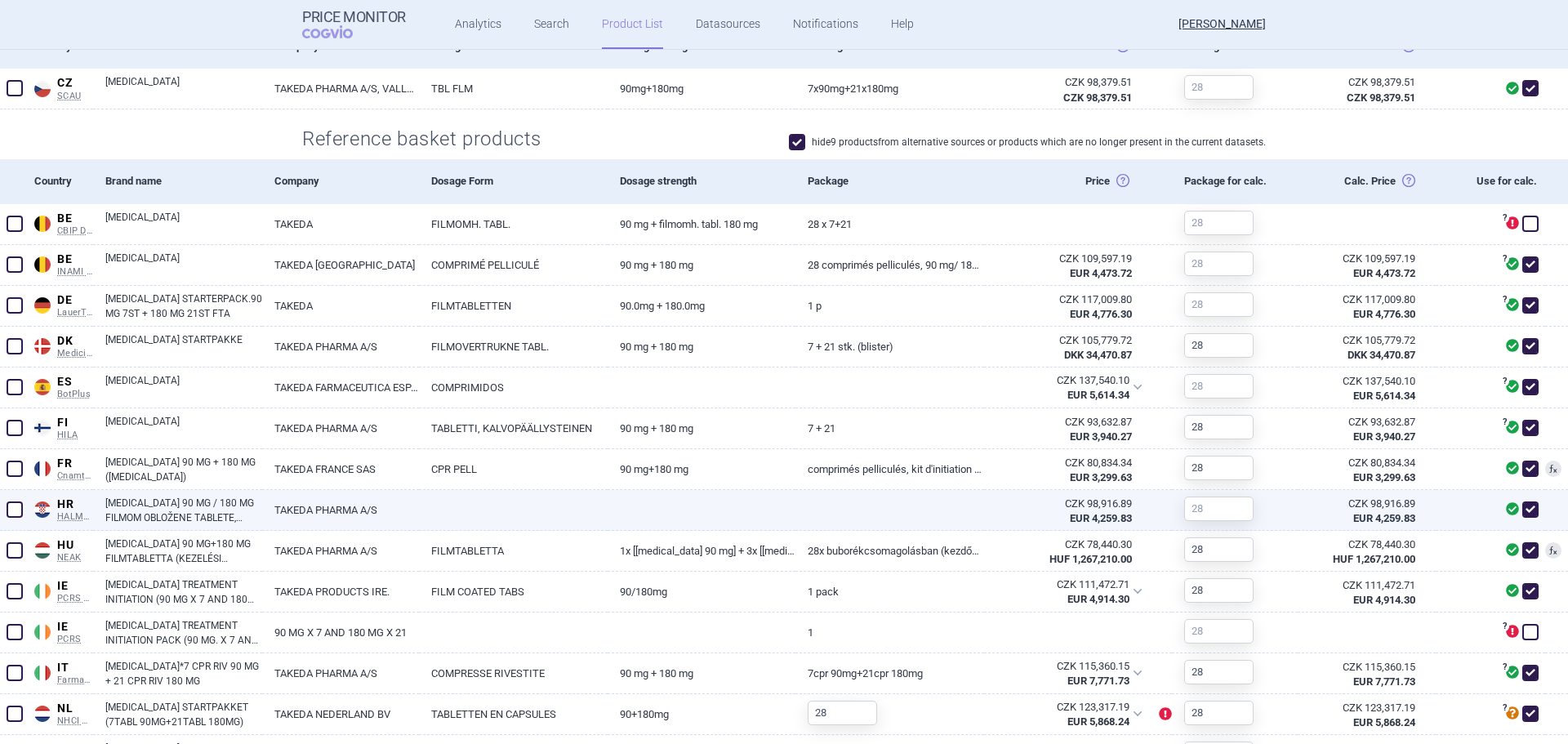
scroll to position [622, 0]
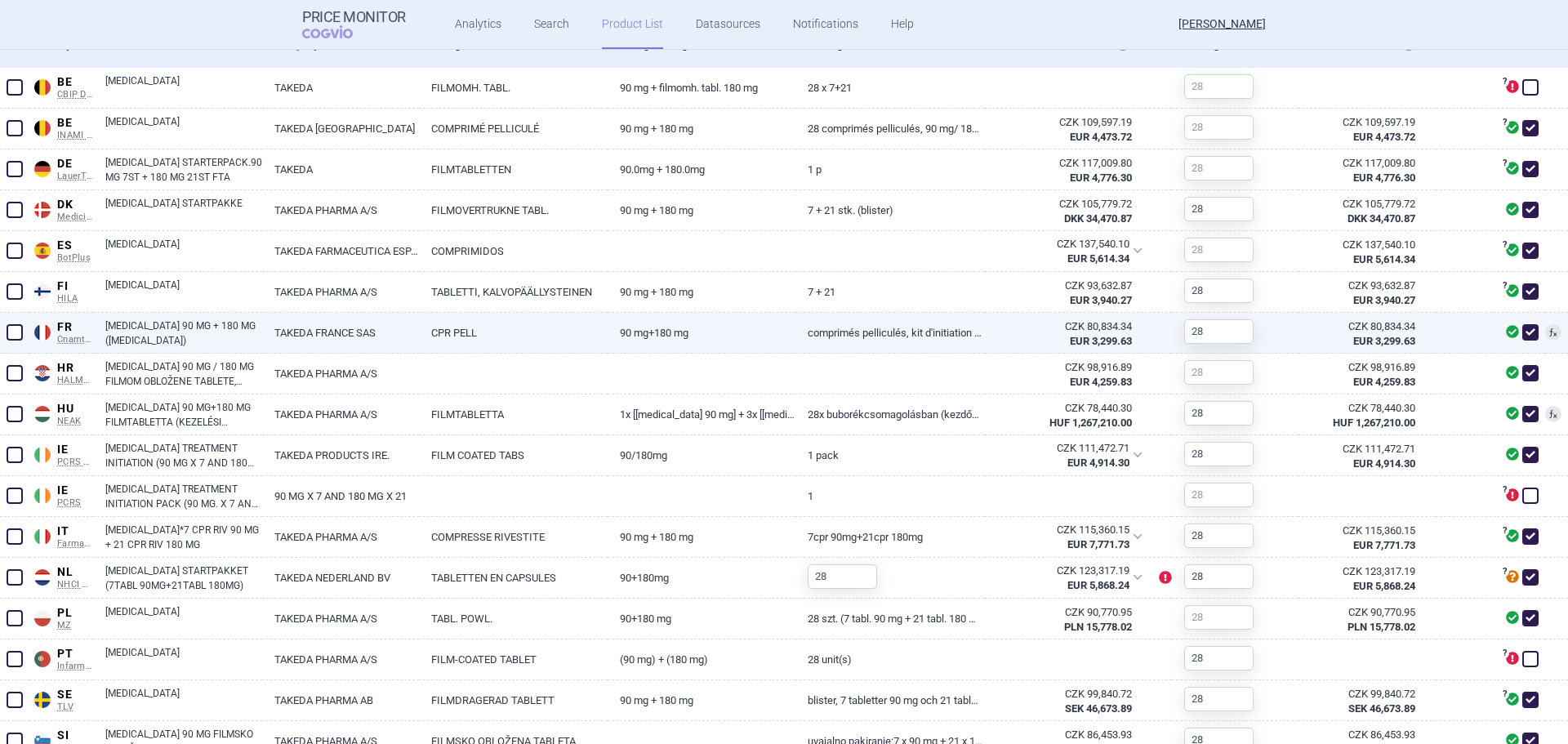
click at [145, 332] on link "[MEDICAL_DATA] 90 MG + 180 MG ([MEDICAL_DATA])" at bounding box center [184, 333] width 157 height 30
select select "EUR"
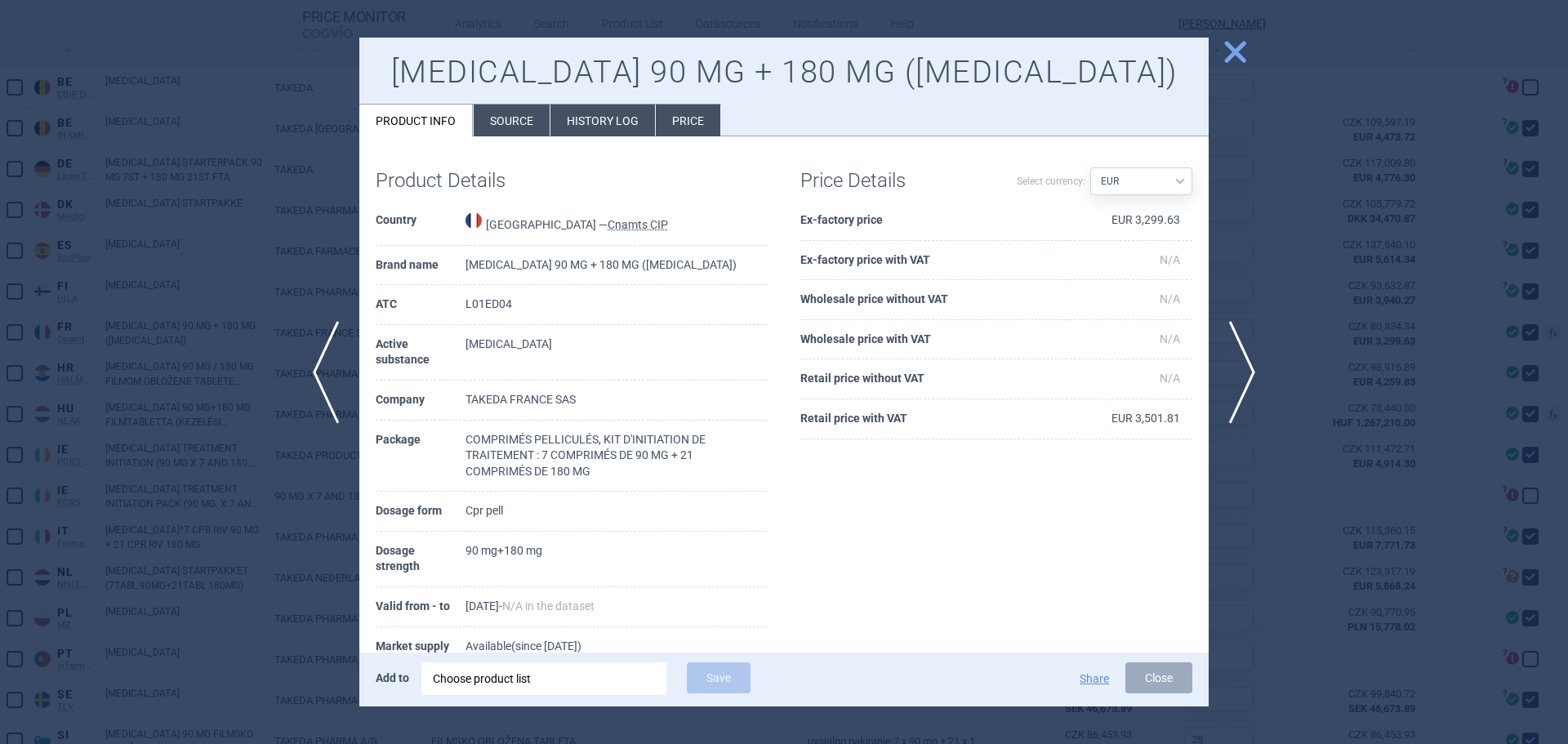
click at [578, 122] on li "History log" at bounding box center [602, 121] width 105 height 32
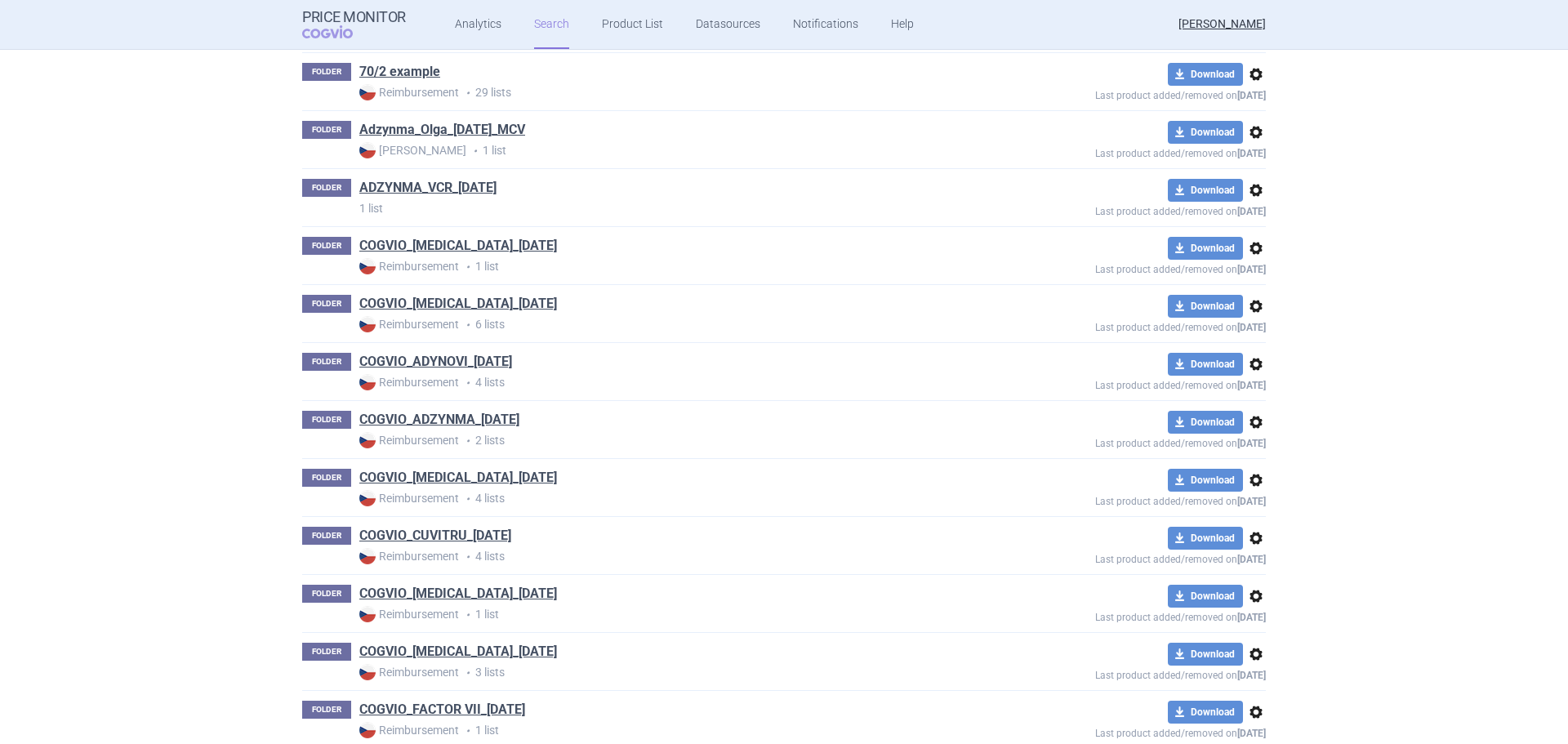
scroll to position [653, 0]
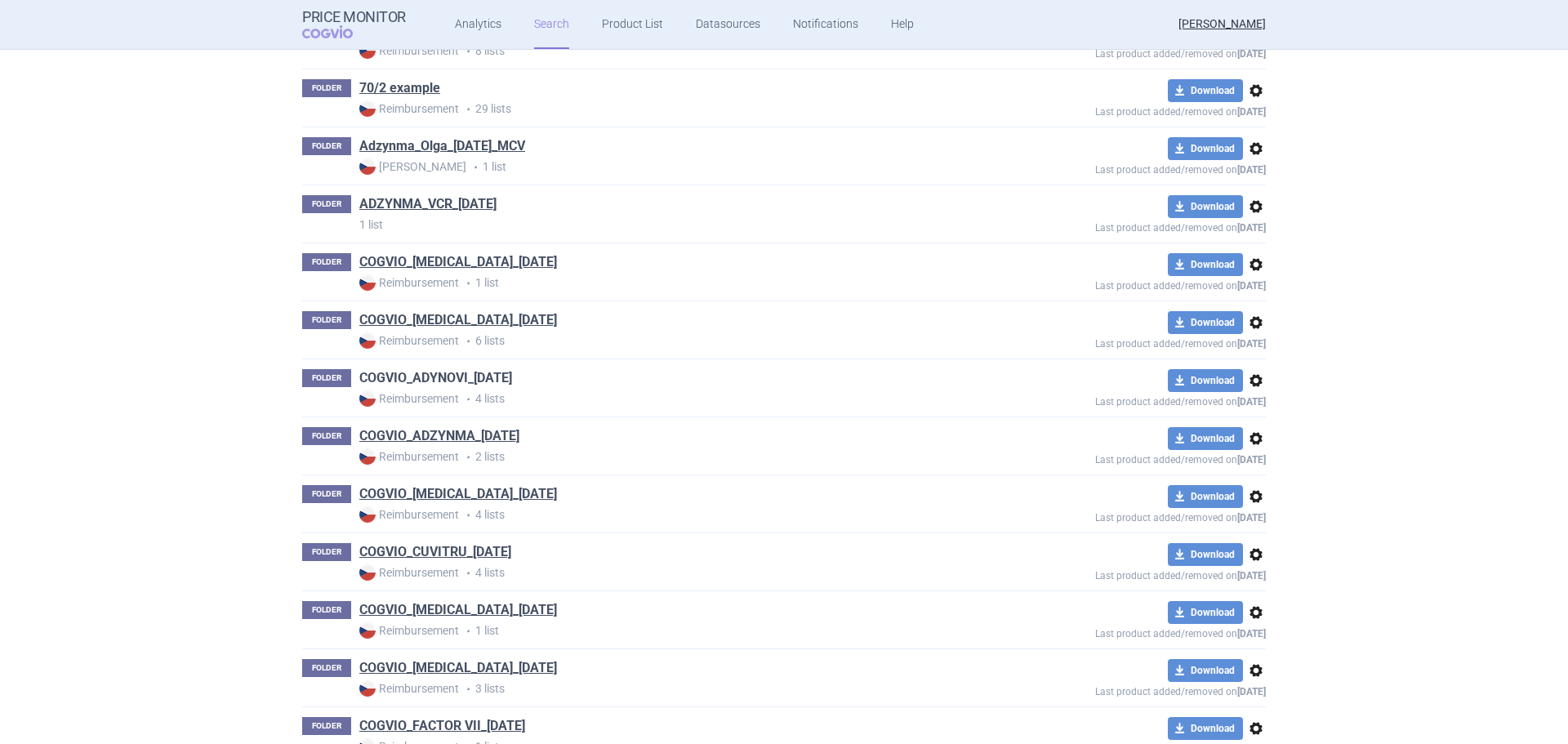
click at [453, 381] on link "COGVIO_ADYNOVI_[DATE]" at bounding box center [435, 378] width 153 height 18
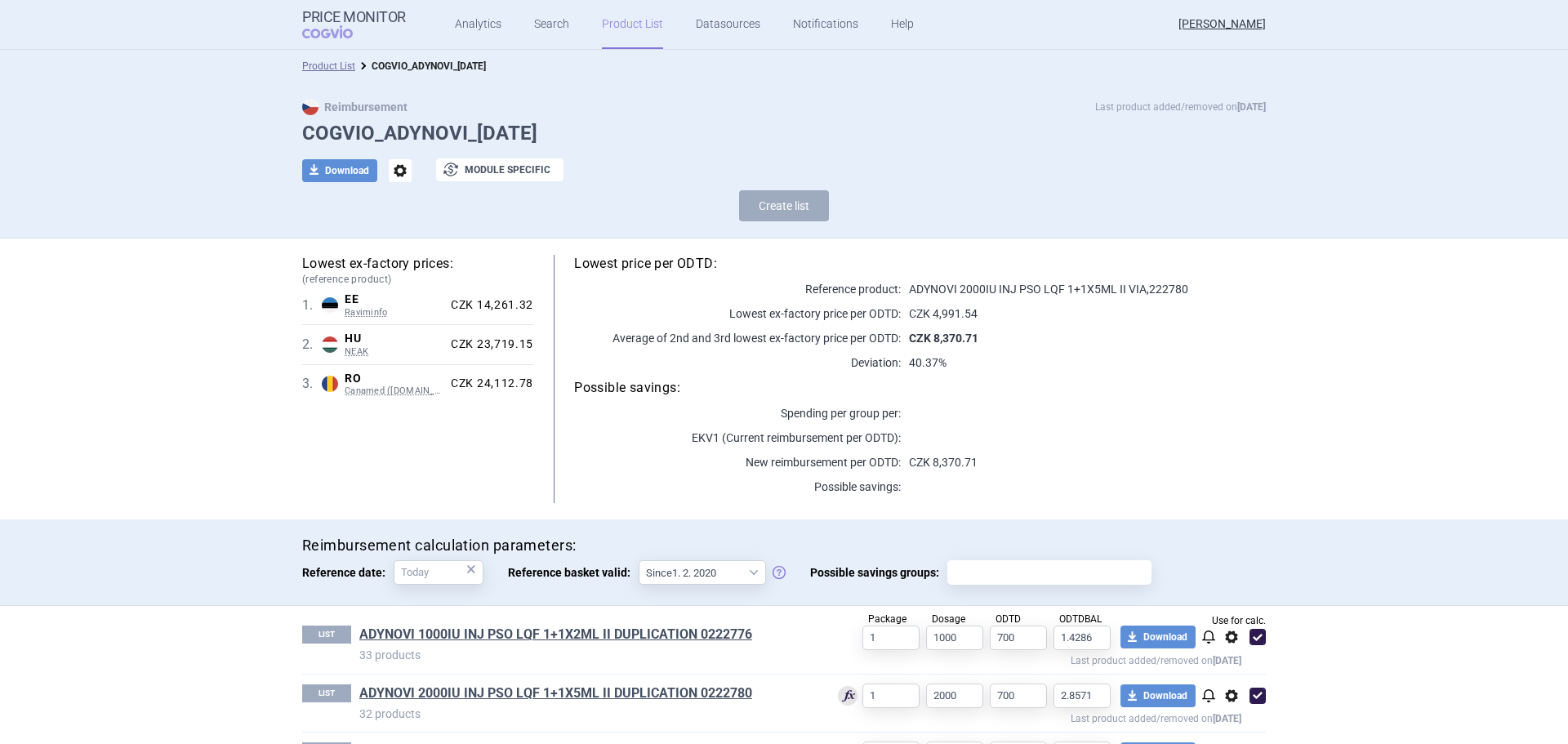
scroll to position [121, 0]
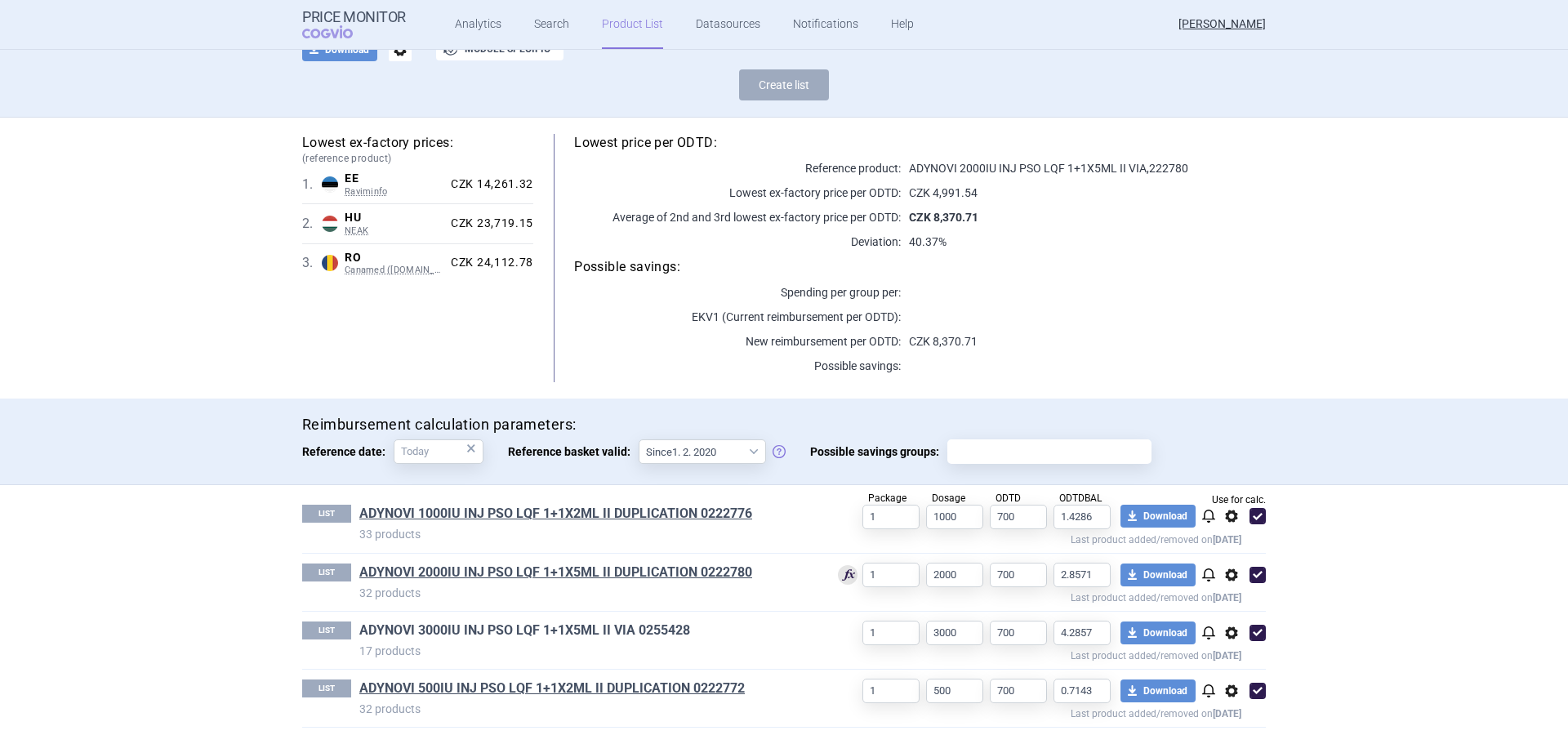
click at [453, 625] on link "ADYNOVI 3000IU INJ PSO LQF 1+1X5ML II VIA 0255428" at bounding box center [524, 630] width 331 height 18
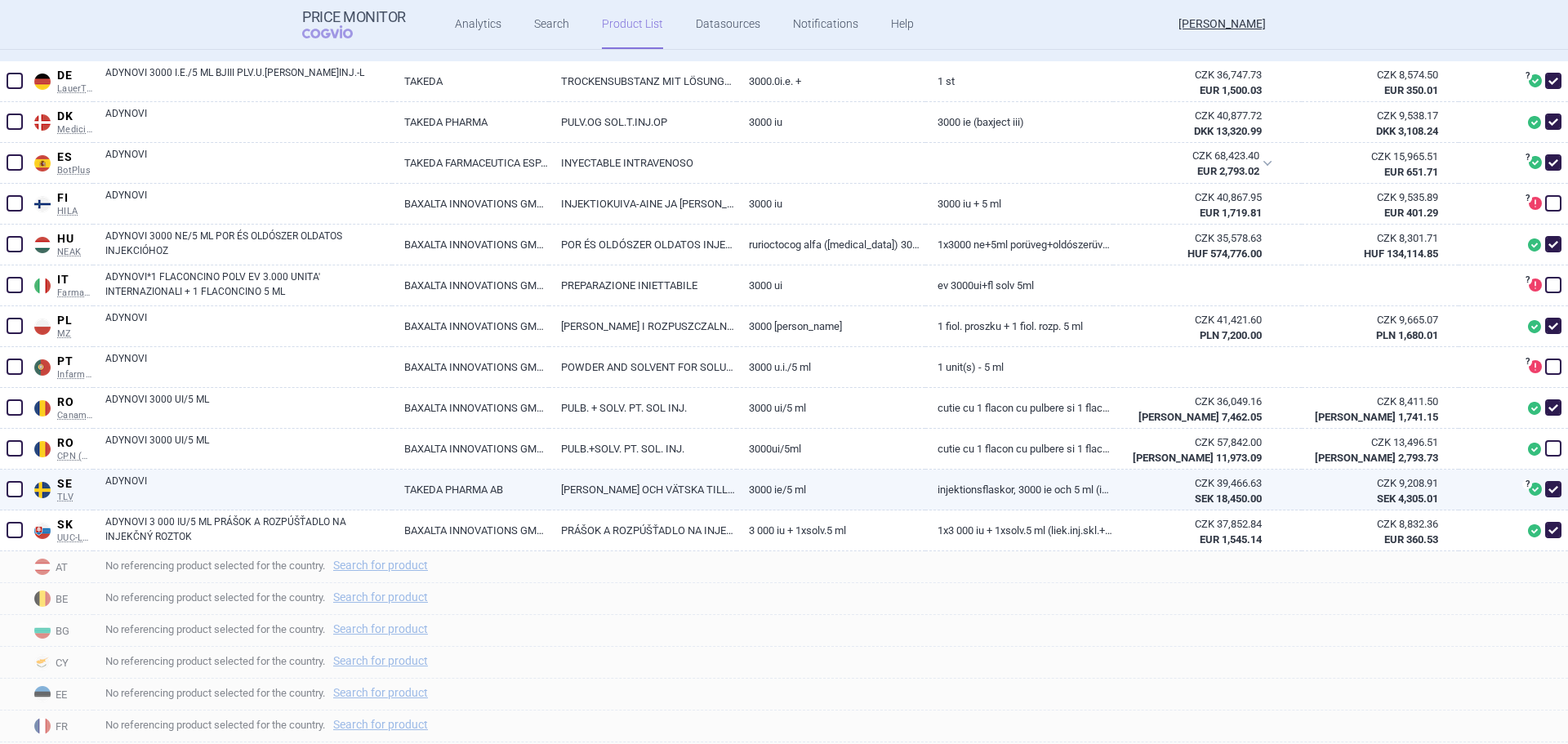
scroll to position [467, 0]
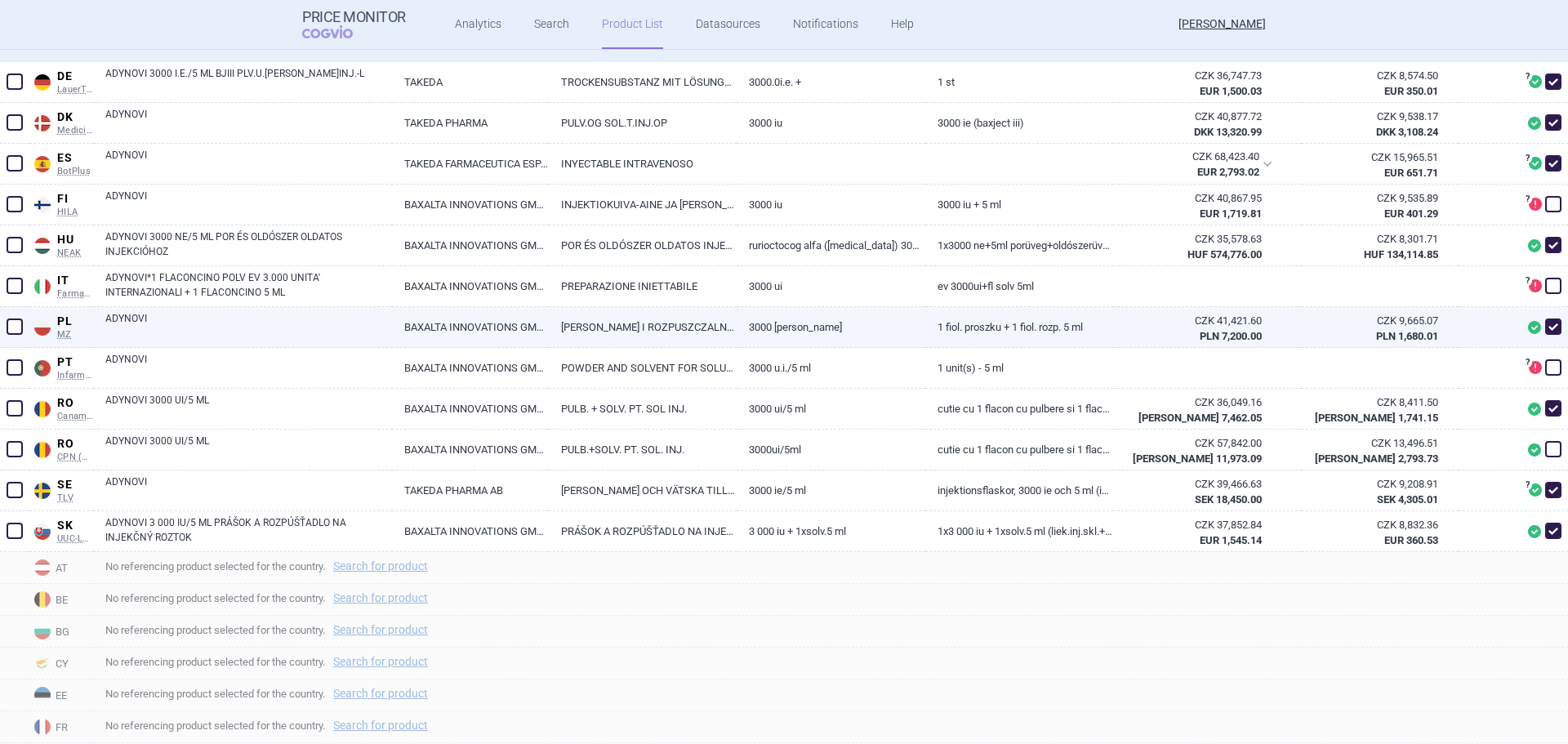
click at [162, 327] on link "ADYNOVI" at bounding box center [249, 326] width 287 height 30
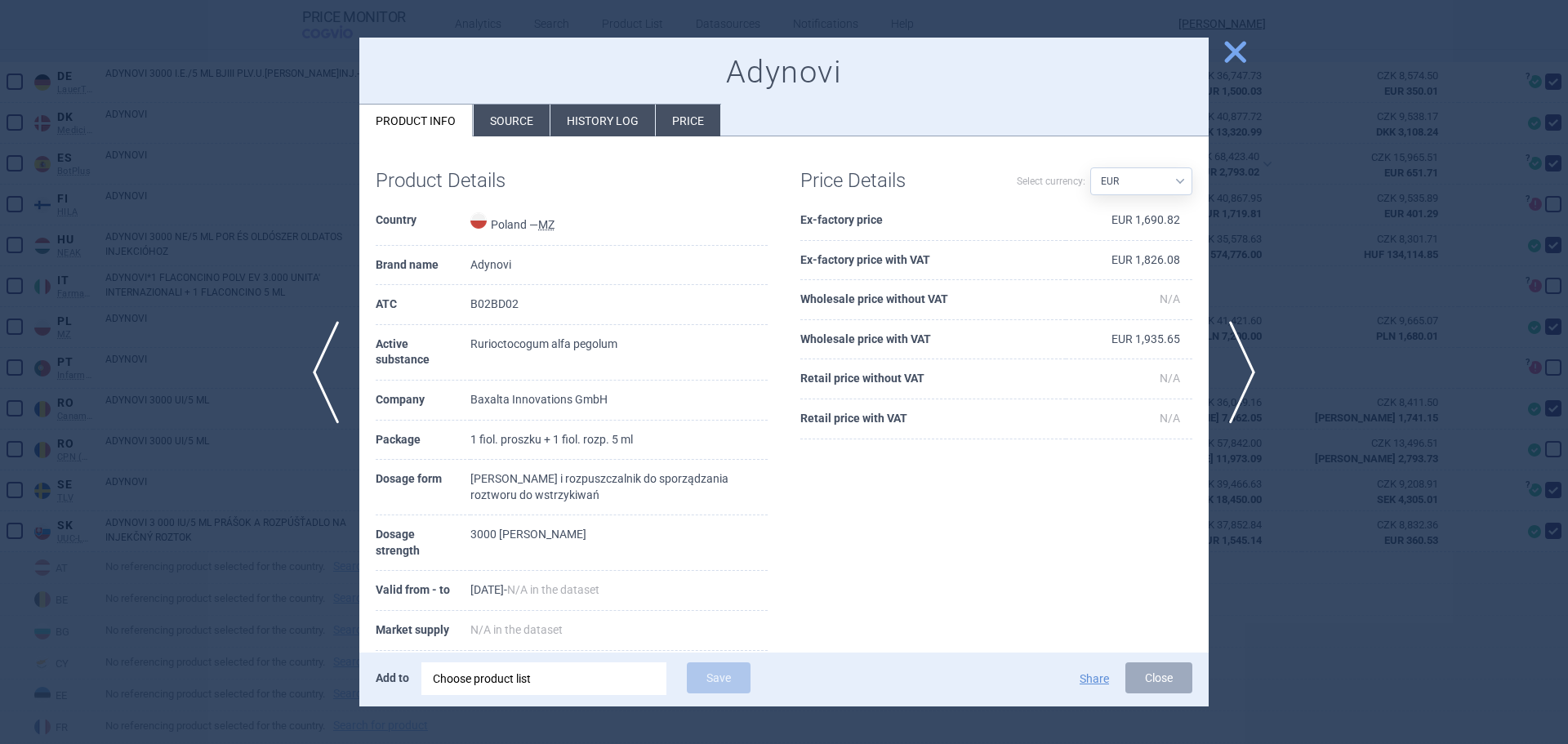
click at [1099, 179] on select "Source AED AUD BGN BHD BOB BRL CAD CHF CNY COP CZK DKK DZD EUR GBP HUF ILS INR …" at bounding box center [1141, 182] width 102 height 28
select select "PLN"
click at [1090, 168] on select "Source AED AUD BGN BHD BOB BRL CAD CHF CNY COP CZK DKK DZD EUR GBP HUF ILS INR …" at bounding box center [1141, 182] width 102 height 28
click at [586, 122] on li "History log" at bounding box center [602, 121] width 105 height 32
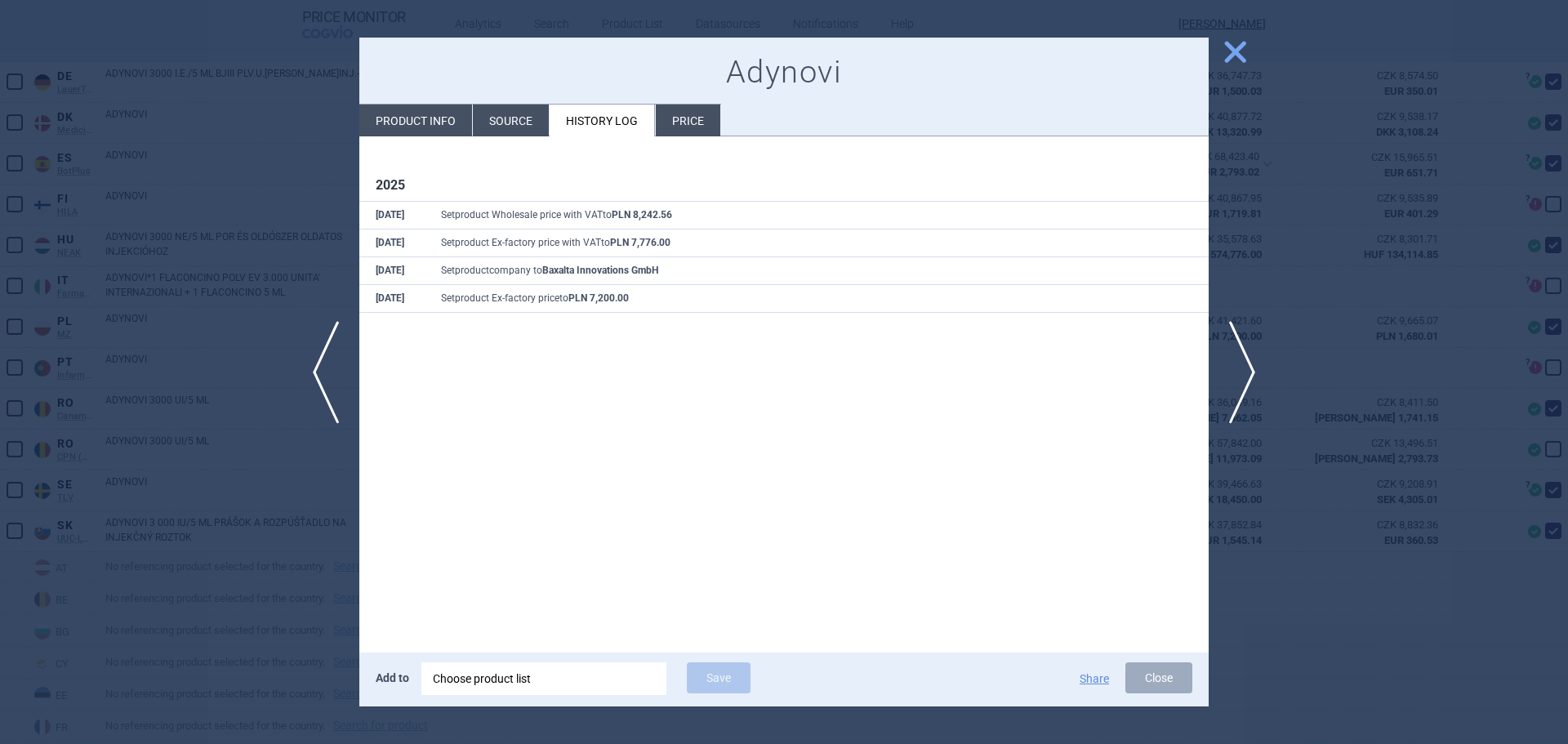
click at [188, 497] on div at bounding box center [784, 372] width 1568 height 744
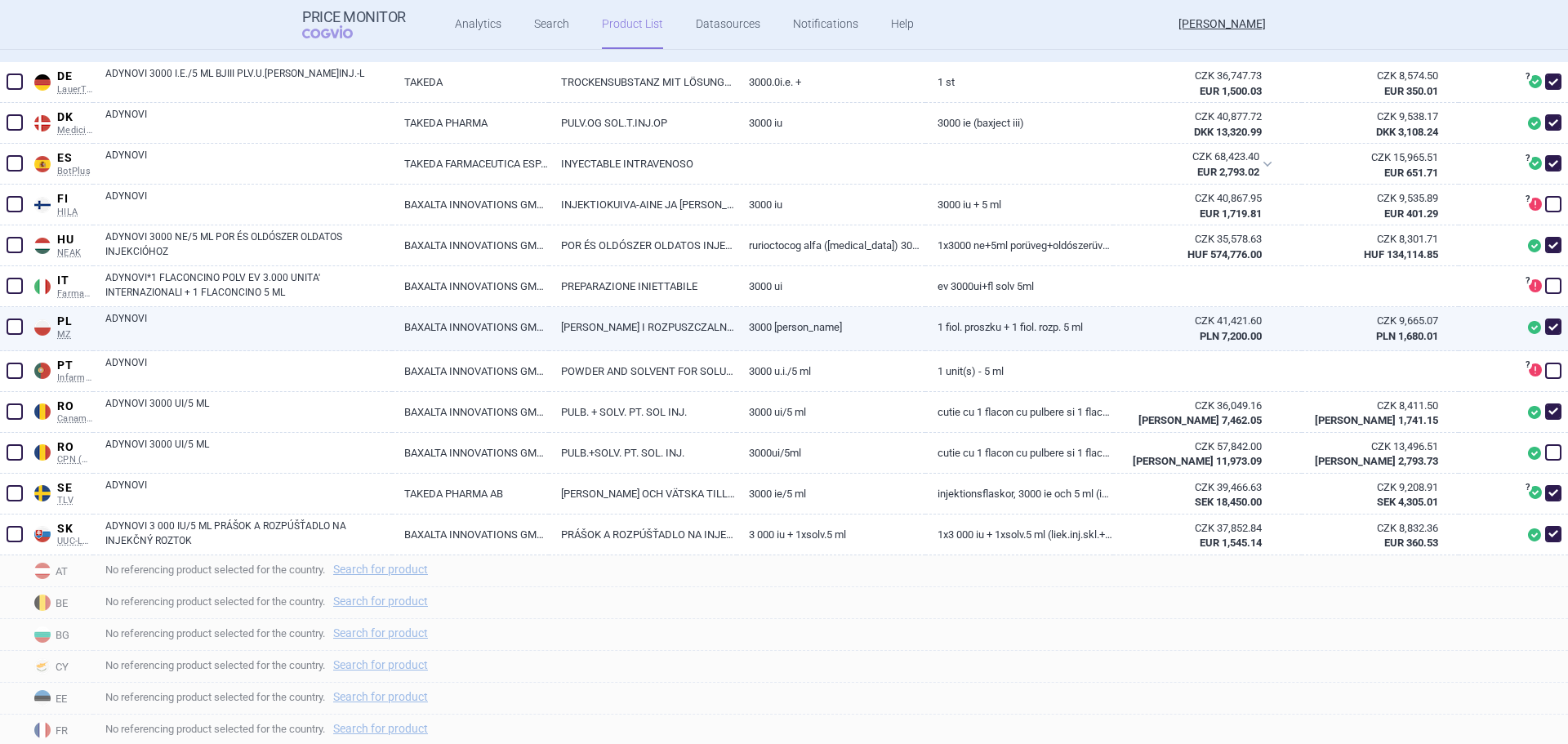
click at [217, 325] on link "ADYNOVI" at bounding box center [249, 326] width 287 height 30
select select "PLN"
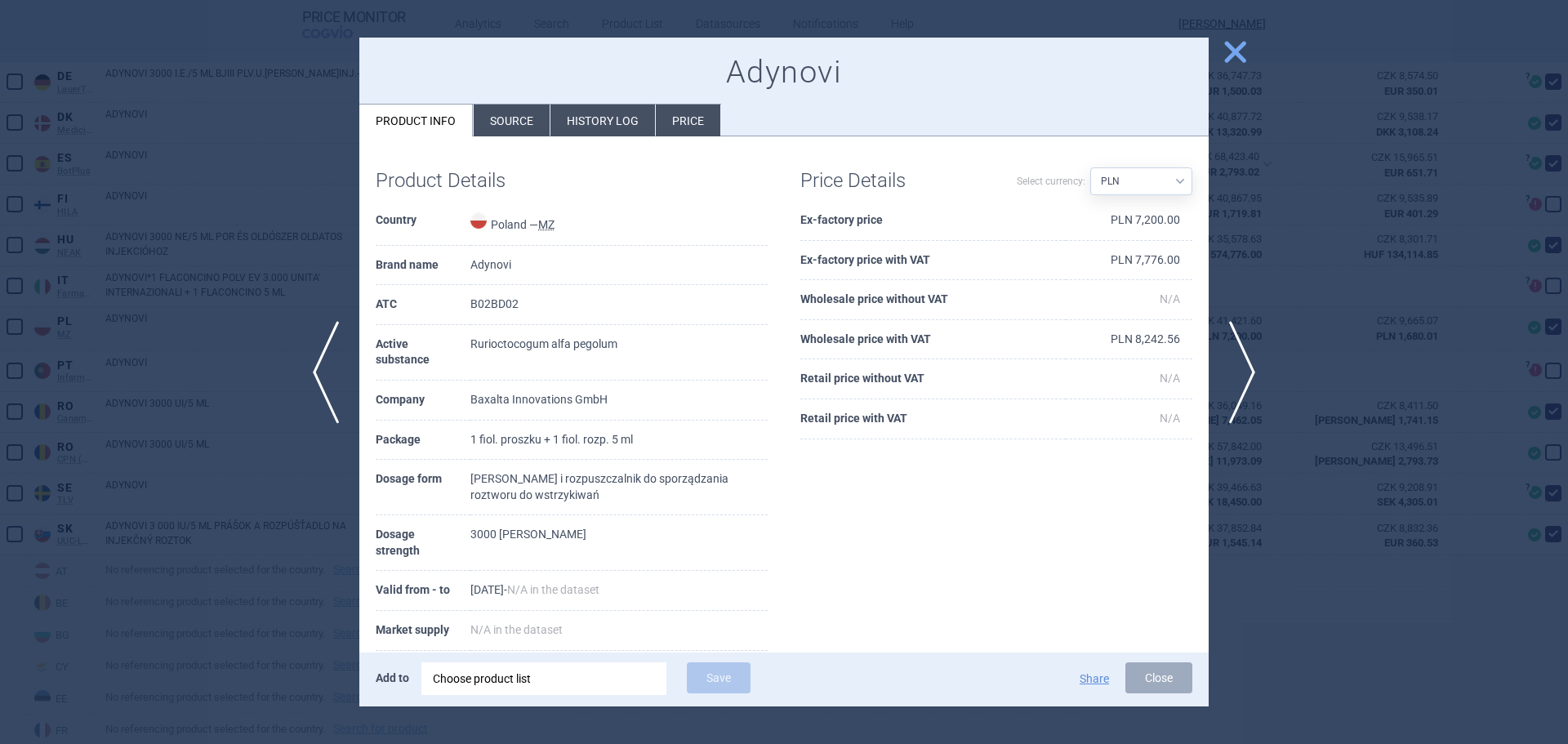
click at [495, 122] on li "Source" at bounding box center [512, 121] width 76 height 32
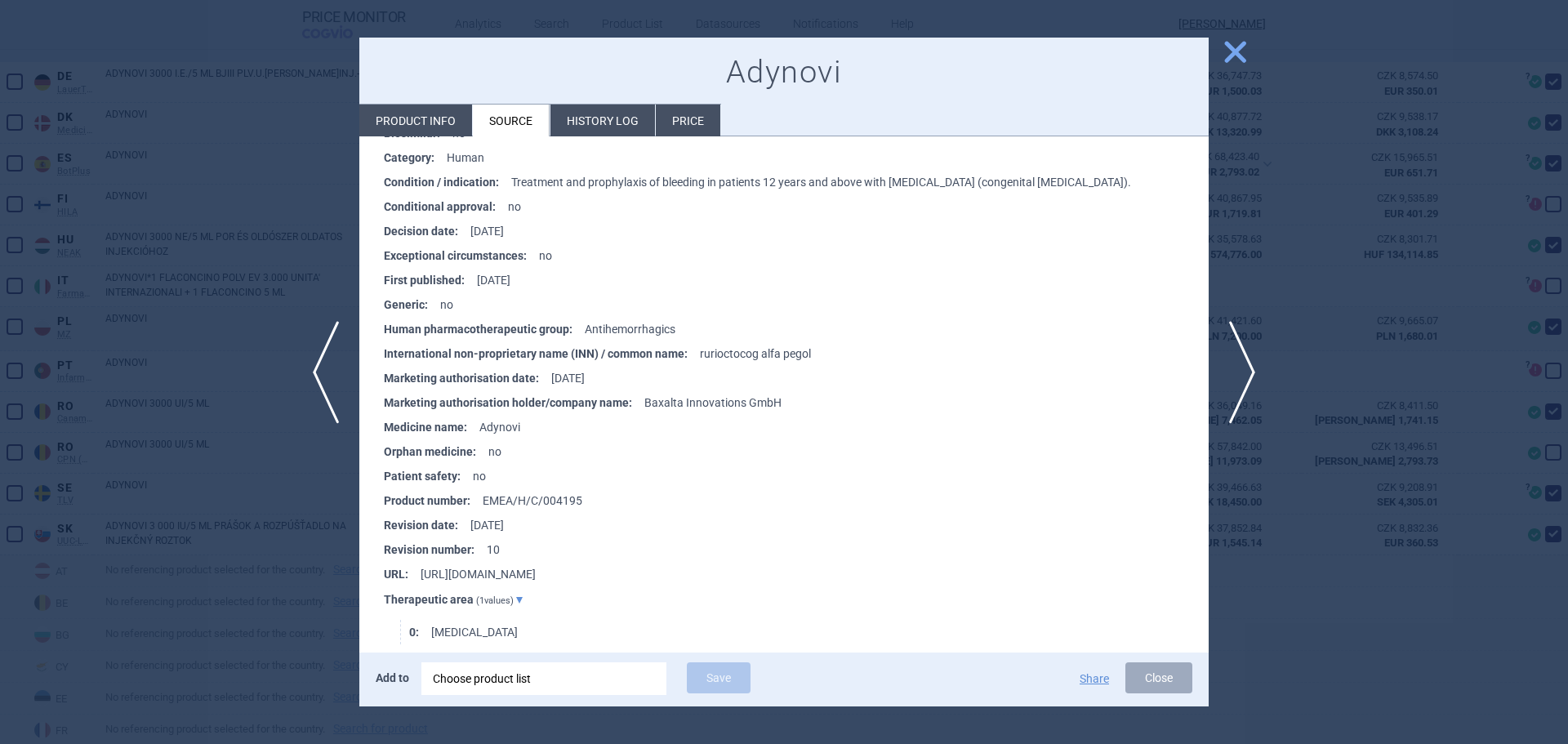
scroll to position [1225, 0]
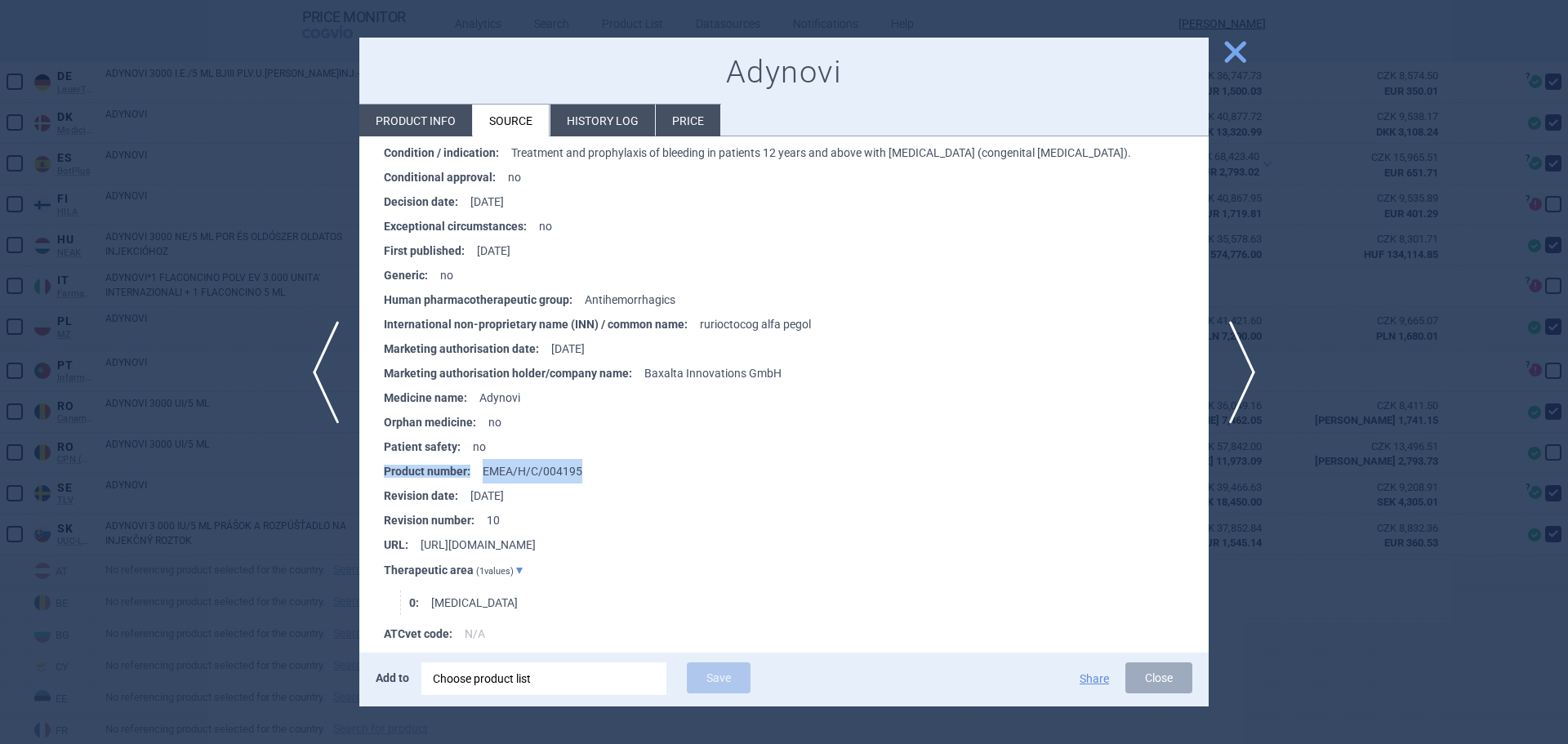
drag, startPoint x: 593, startPoint y: 476, endPoint x: 380, endPoint y: 477, distance: 213.0
click at [380, 477] on ul "Accelerated assessment : no Active substance : rurioctocog alfa pegol Additiona…" at bounding box center [792, 344] width 833 height 800
copy li "Product number : EMEA/H/C/004195"
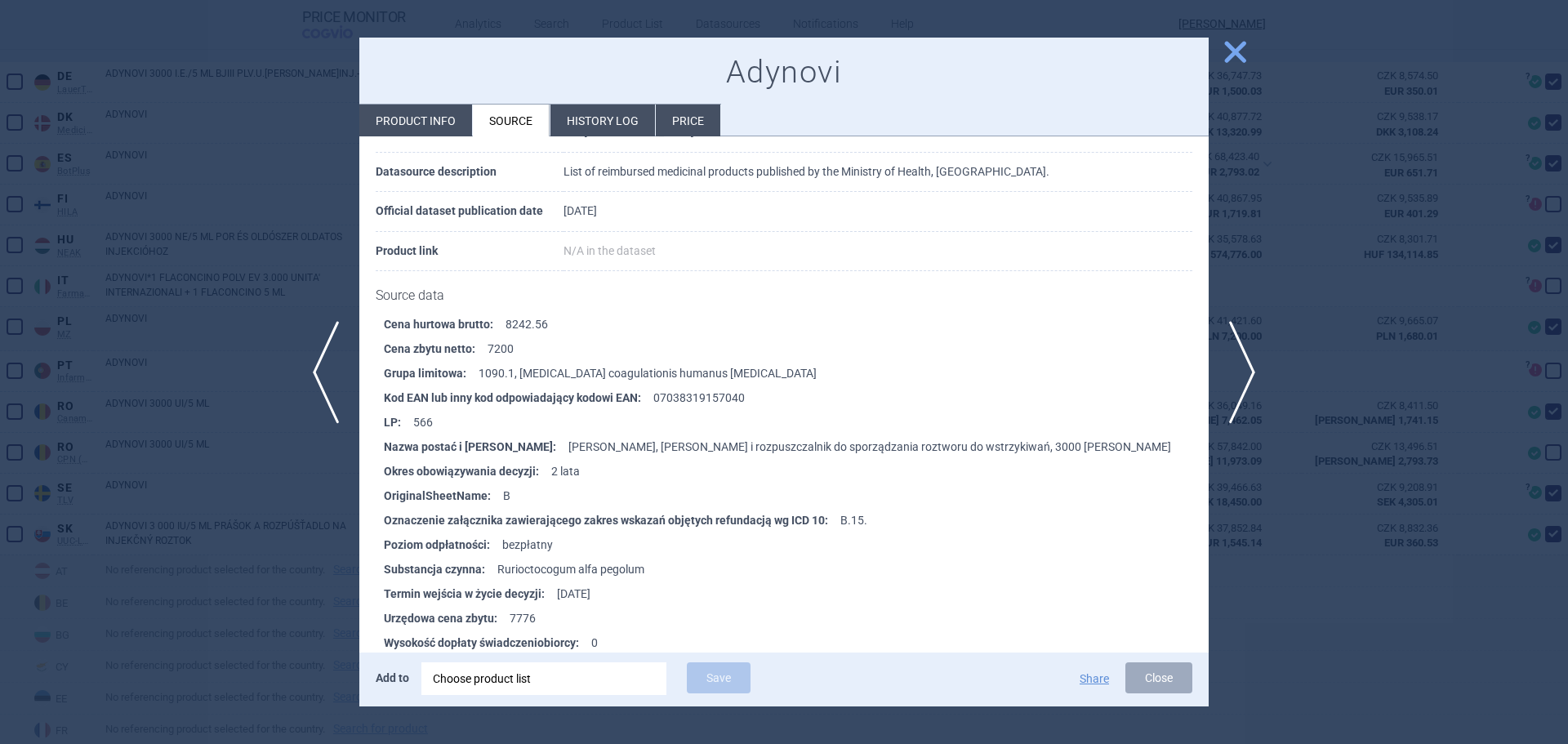
scroll to position [82, 0]
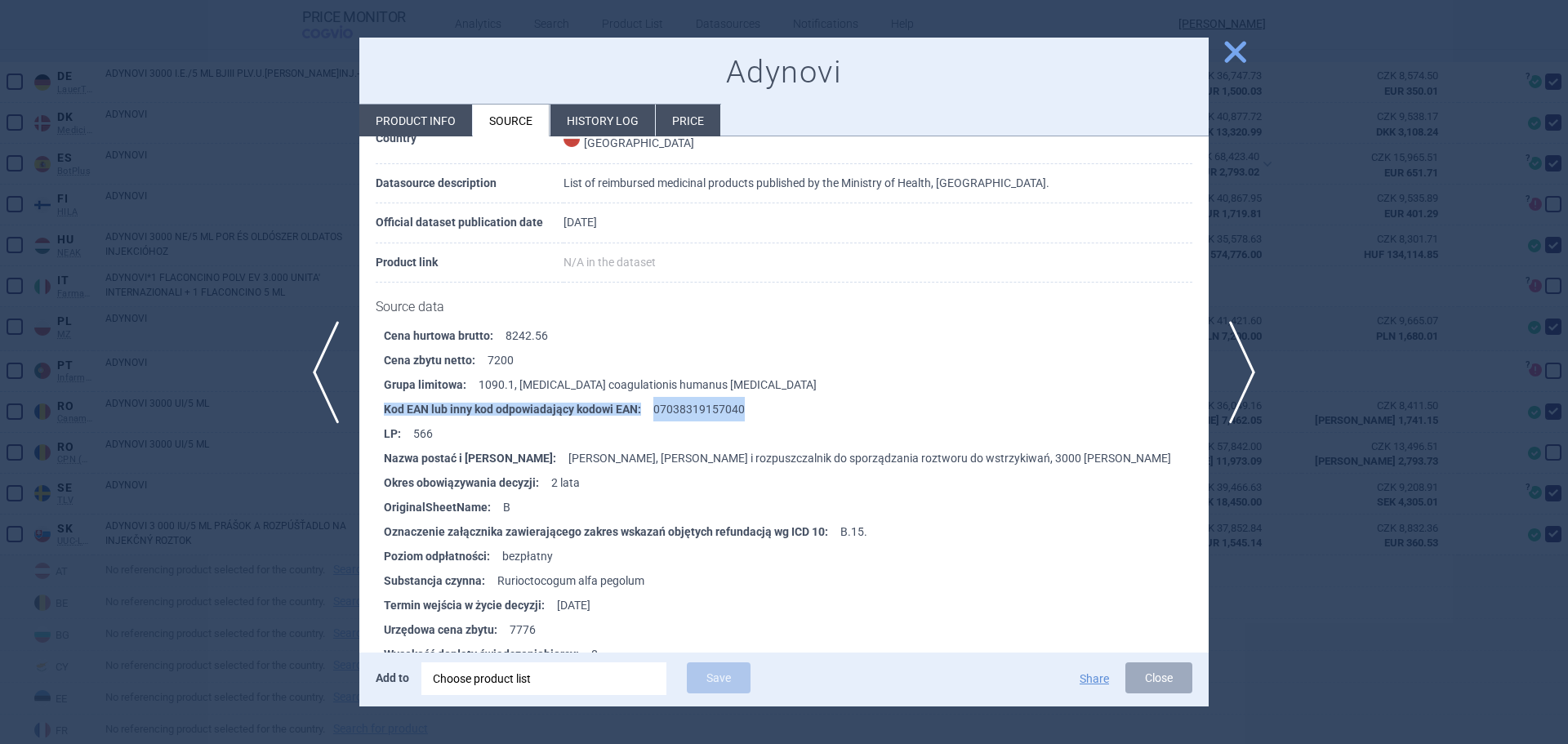
drag, startPoint x: 750, startPoint y: 401, endPoint x: 373, endPoint y: 407, distance: 377.0
click at [373, 407] on div "Cena hurtowa brutto : 8242.56 Cena zbytu netto : 7200 Grupa limitowa : 1090.1, …" at bounding box center [784, 571] width 849 height 496
copy li "Kod EAN lub inny kod odpowiadający kodowi EAN : 07038319157040"
click at [230, 377] on div at bounding box center [784, 372] width 1568 height 744
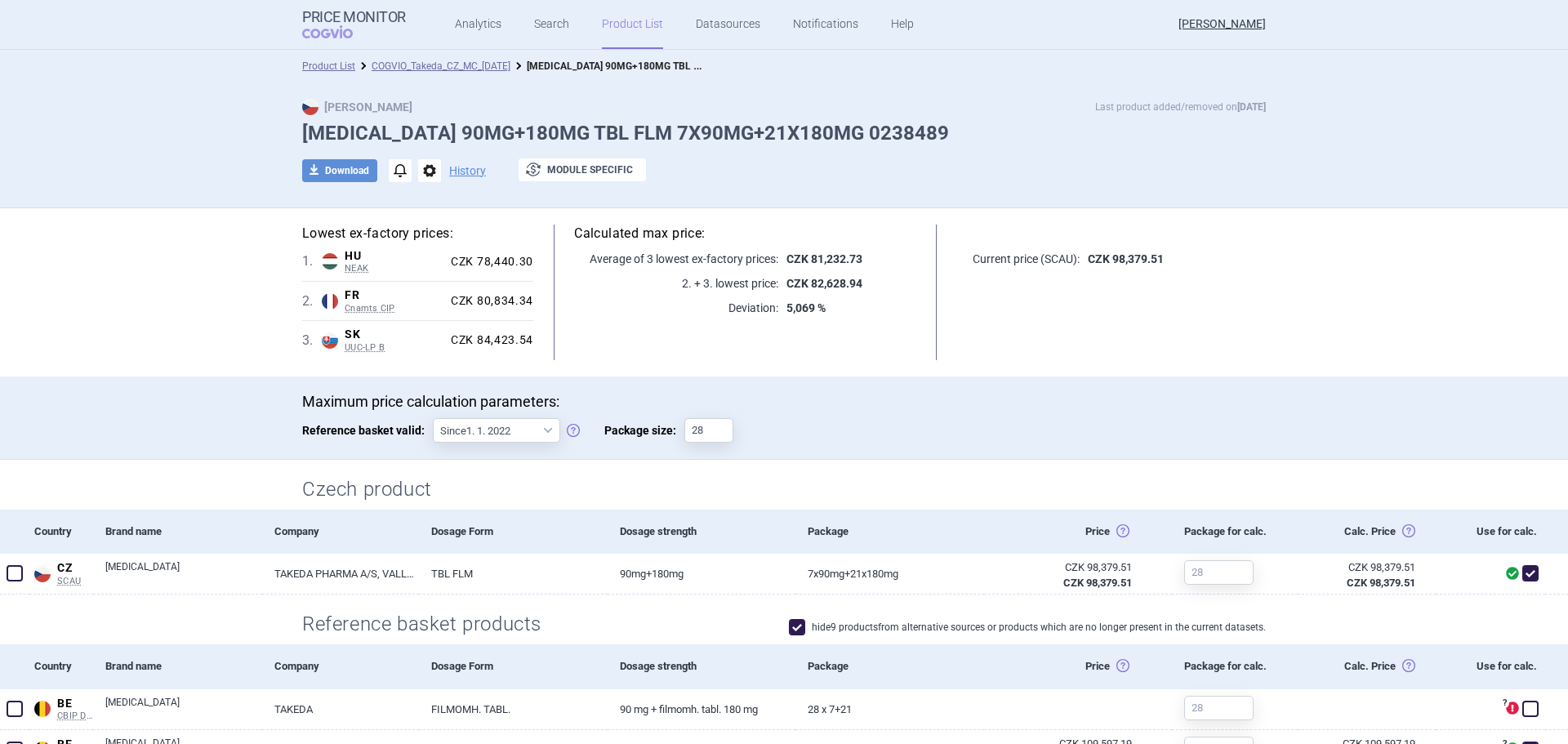
click at [603, 22] on link "Product List" at bounding box center [632, 24] width 61 height 49
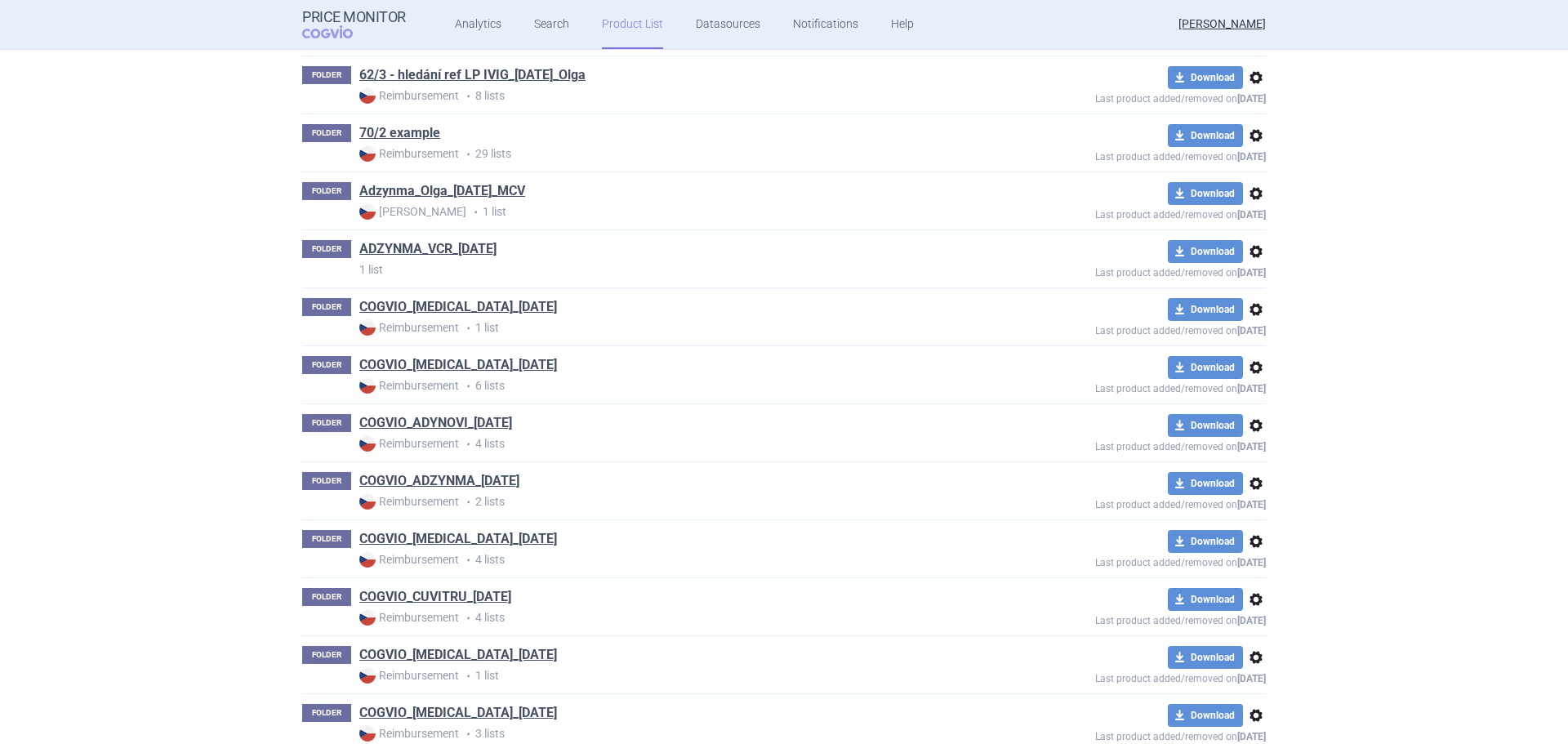
scroll to position [690, 0]
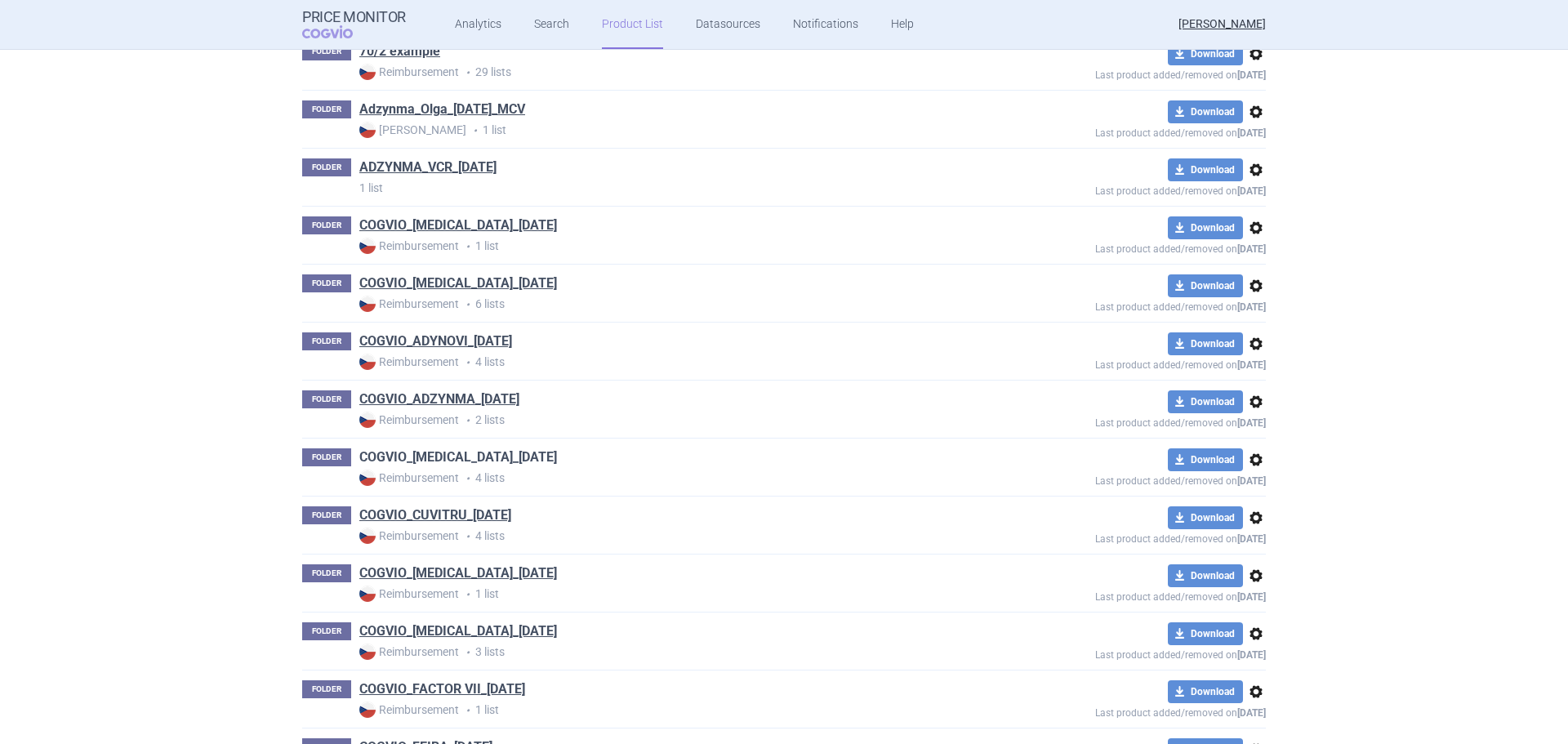
click at [444, 461] on link "COGVIO_[MEDICAL_DATA]_[DATE]" at bounding box center [457, 456] width 198 height 18
